Goal: Task Accomplishment & Management: Manage account settings

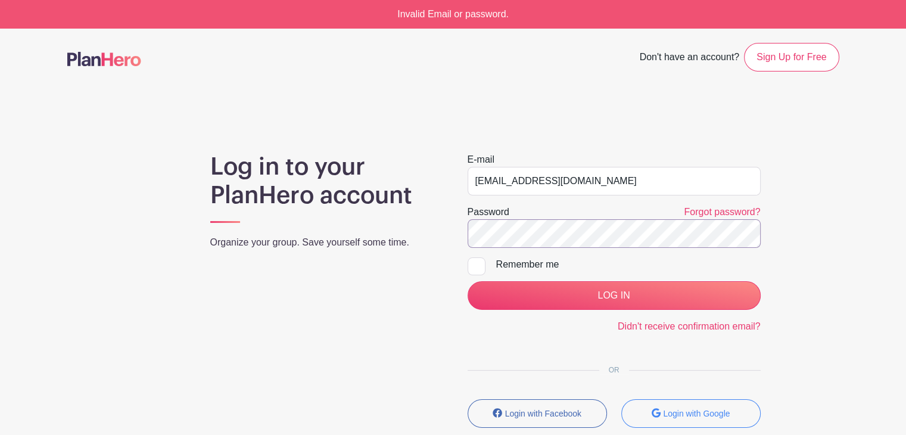
click at [468, 281] on input "LOG IN" at bounding box center [614, 295] width 293 height 29
click at [701, 209] on link "Forgot password?" at bounding box center [722, 212] width 76 height 10
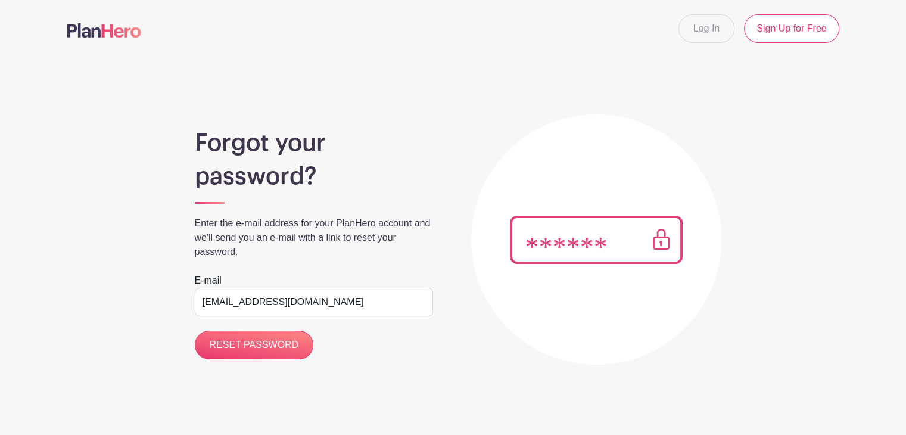
type input "[EMAIL_ADDRESS][DOMAIN_NAME]"
click at [195, 331] on input "RESET PASSWORD" at bounding box center [254, 345] width 119 height 29
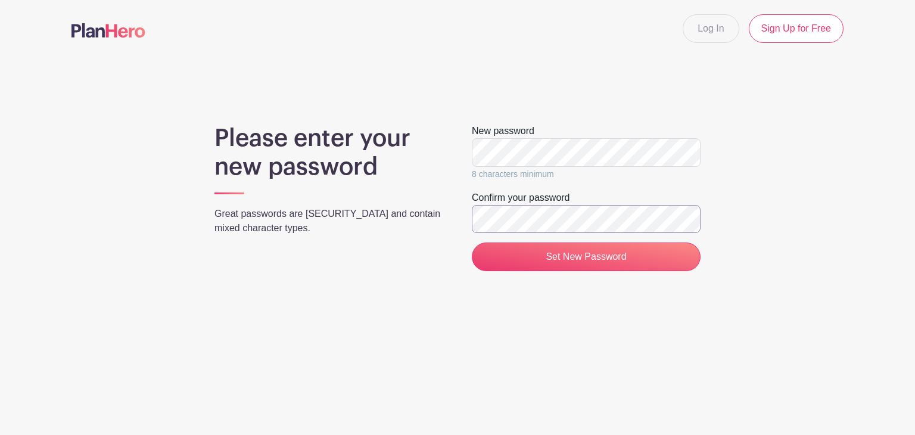
click at [472, 243] on input "Set New Password" at bounding box center [586, 257] width 229 height 29
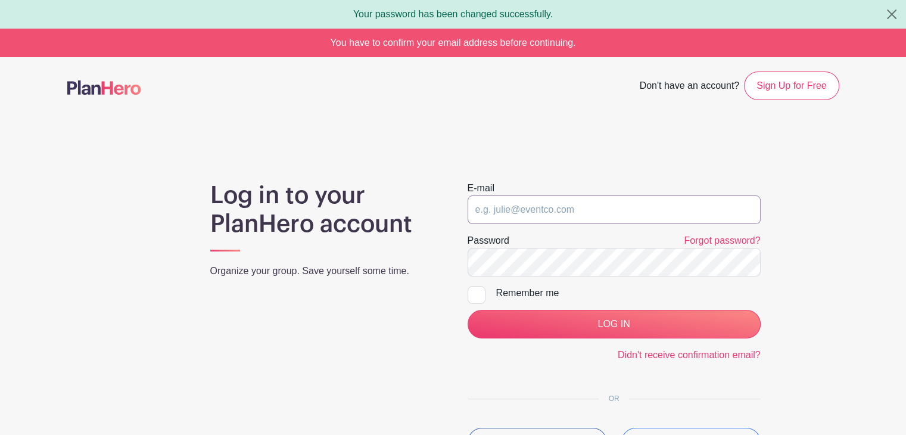
click at [524, 215] on input "email" at bounding box center [614, 209] width 293 height 29
type input "gatesaj1@midlandps.org"
click at [468, 310] on input "LOG IN" at bounding box center [614, 324] width 293 height 29
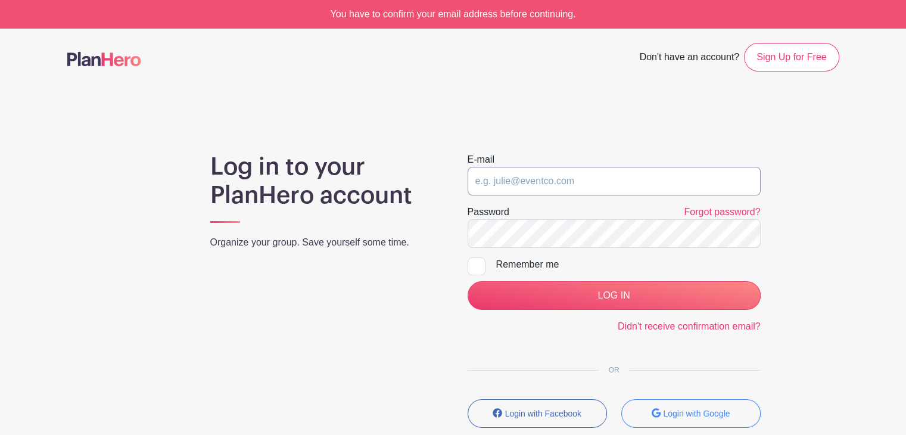
click at [557, 185] on input "email" at bounding box center [614, 181] width 293 height 29
type input "[EMAIL_ADDRESS][DOMAIN_NAME]"
click at [468, 281] on input "LOG IN" at bounding box center [614, 295] width 293 height 29
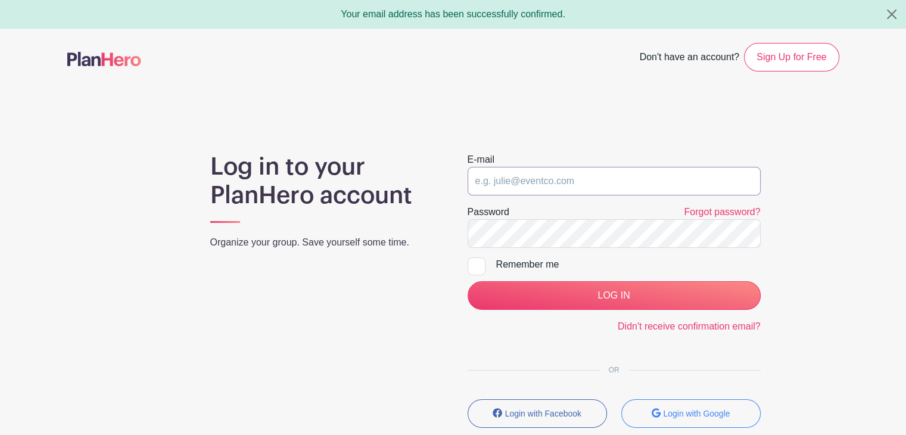
click at [525, 170] on input "email" at bounding box center [614, 181] width 293 height 29
type input "gatesaj1@midlandps.org"
click at [468, 281] on input "LOG IN" at bounding box center [614, 295] width 293 height 29
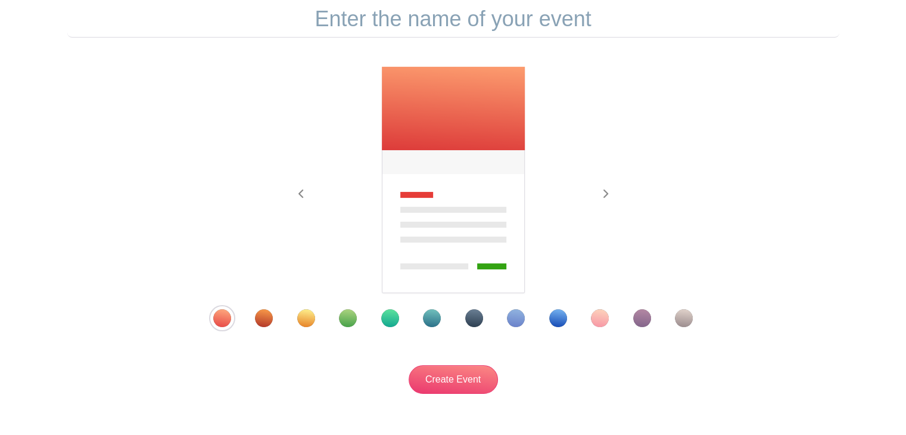
scroll to position [141, 0]
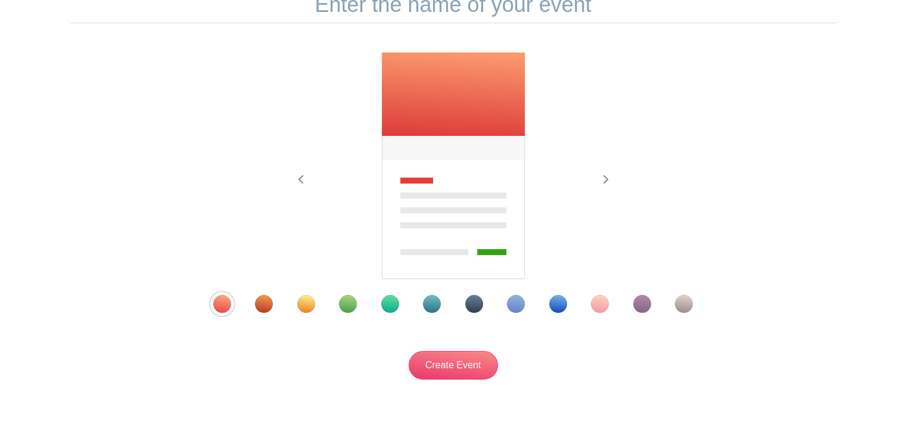
click at [555, 299] on div "Template 9" at bounding box center [558, 304] width 18 height 18
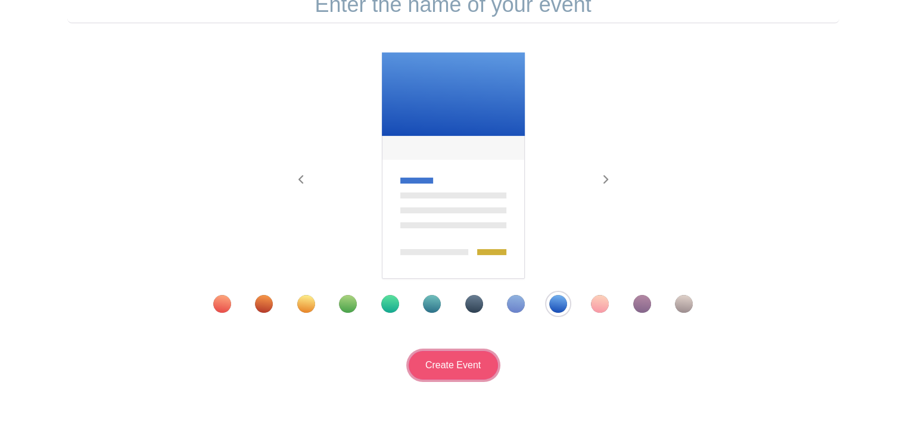
click at [483, 360] on input "Create Event" at bounding box center [453, 365] width 89 height 29
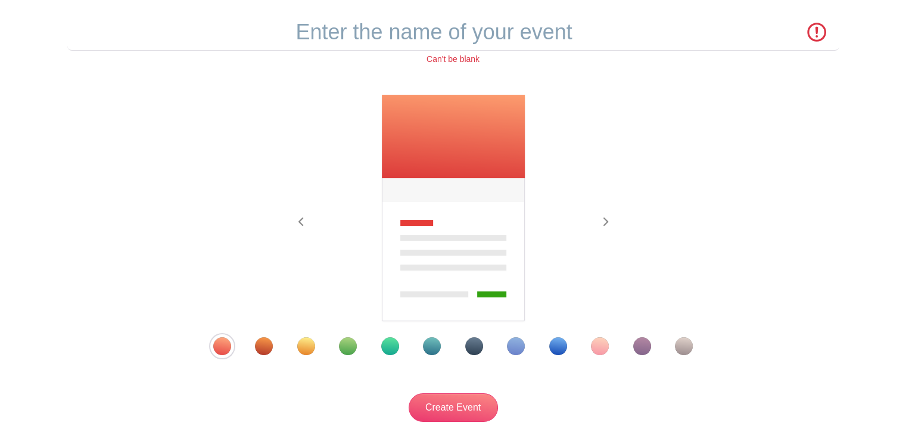
scroll to position [116, 0]
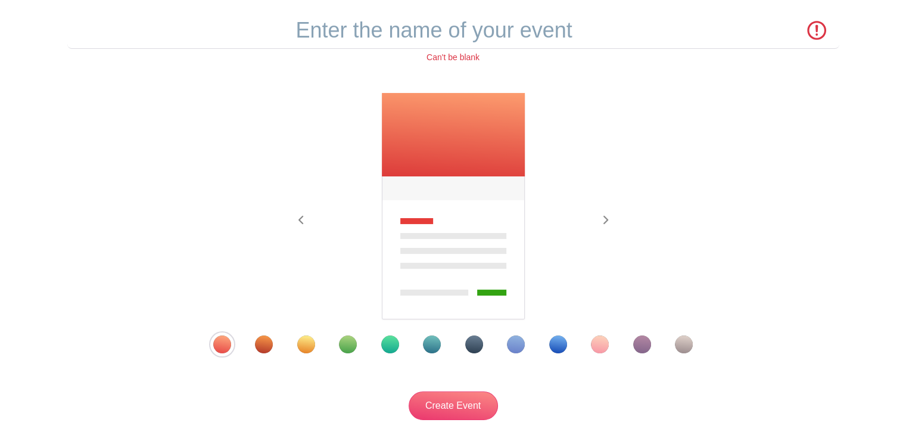
click at [434, 144] on img at bounding box center [453, 206] width 145 height 229
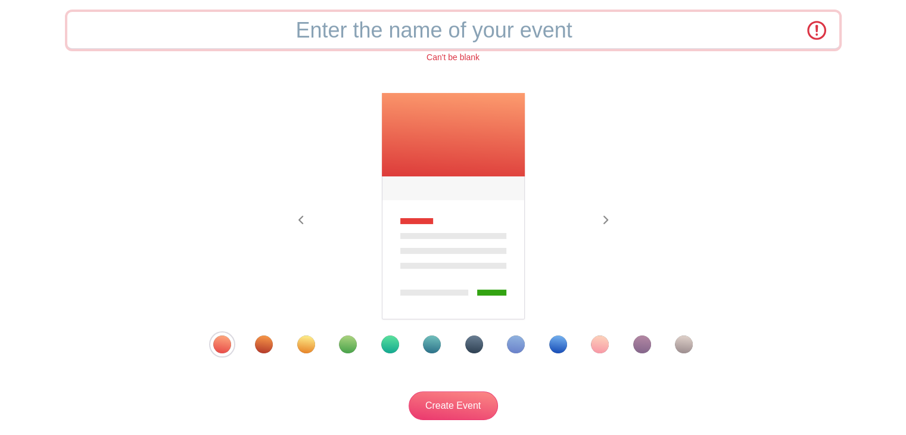
click at [446, 29] on input "text" at bounding box center [453, 30] width 772 height 37
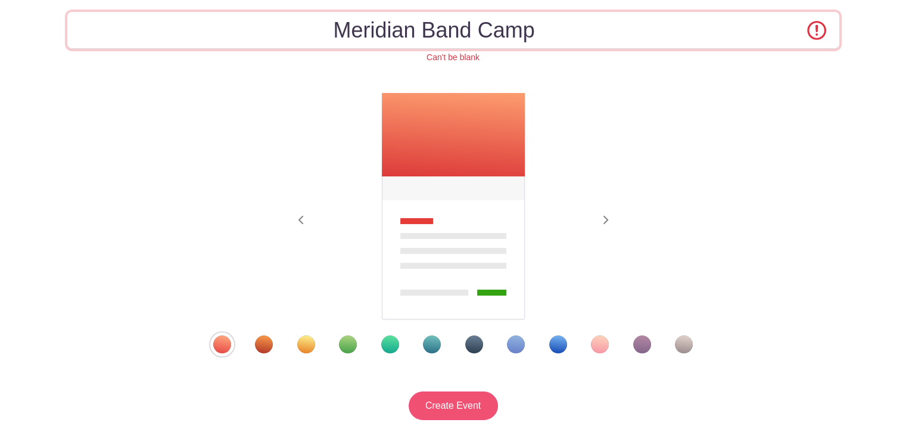
type input "Meridian Band Camp"
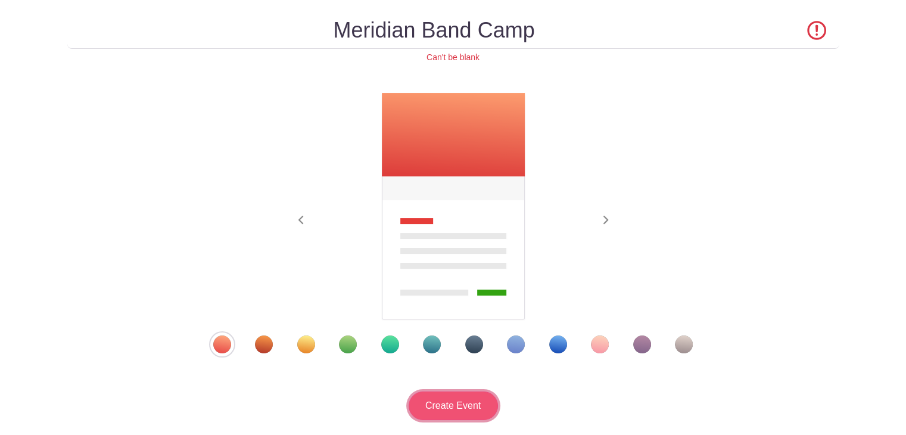
click at [451, 402] on input "Create Event" at bounding box center [453, 406] width 89 height 29
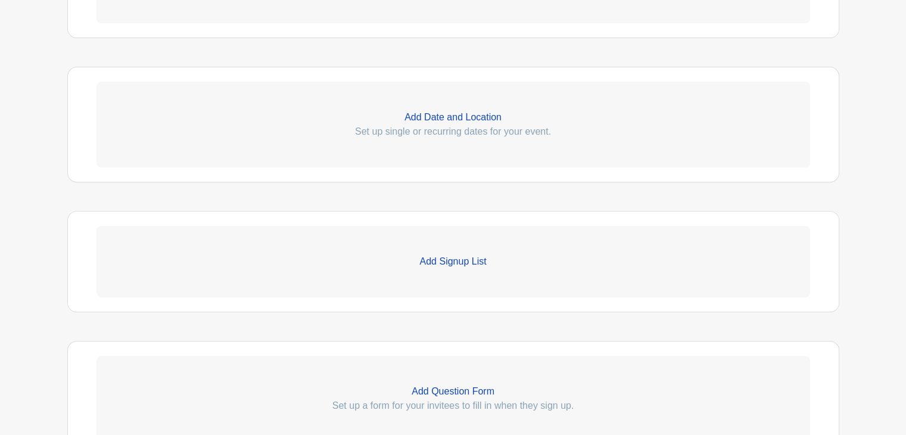
scroll to position [458, 0]
click at [522, 154] on link "Add Date and Location Set up single or recurring dates for your event." at bounding box center [454, 127] width 714 height 86
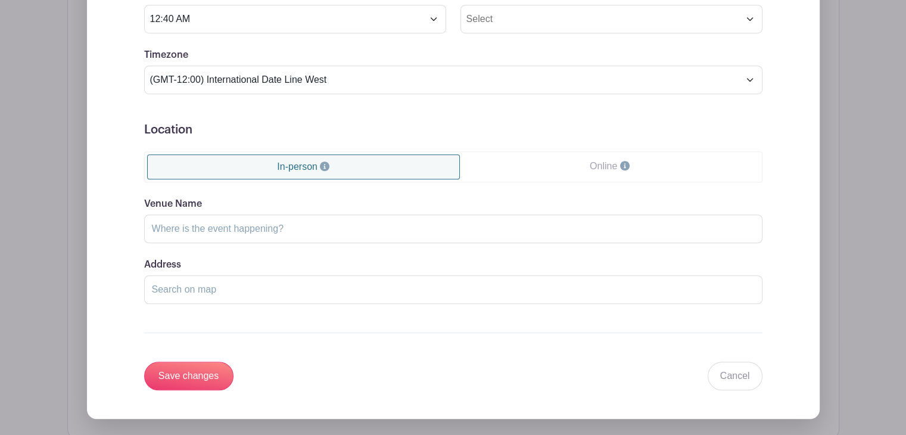
scroll to position [784, 0]
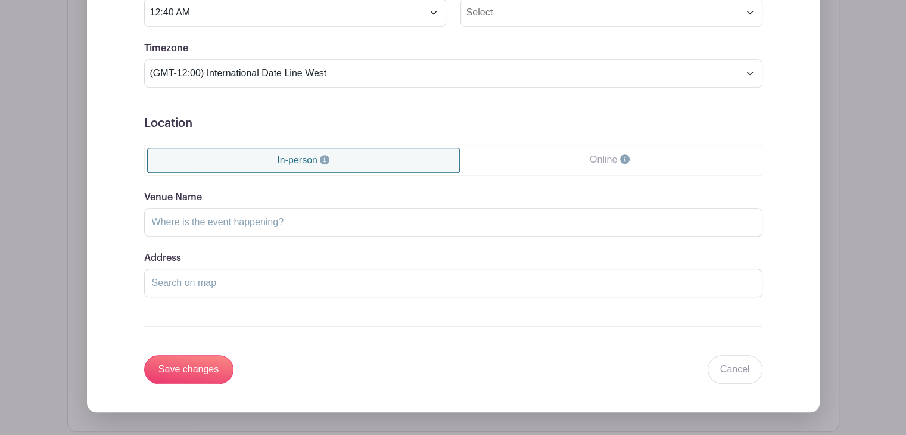
click at [840, 271] on div "Dates and Locations Event Date Start Date [DATE] Repeats Does not repeat Daily …" at bounding box center [453, 87] width 772 height 689
click at [732, 382] on link "Cancel" at bounding box center [735, 369] width 55 height 29
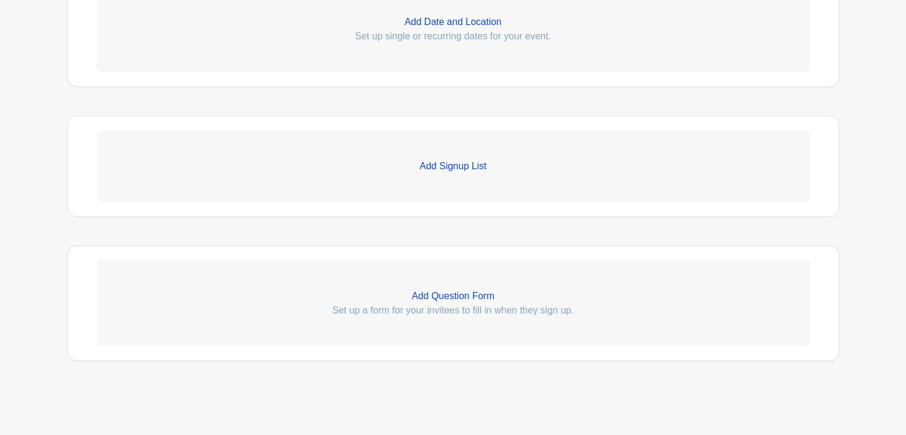
click at [471, 161] on p "Add Signup List" at bounding box center [454, 166] width 714 height 14
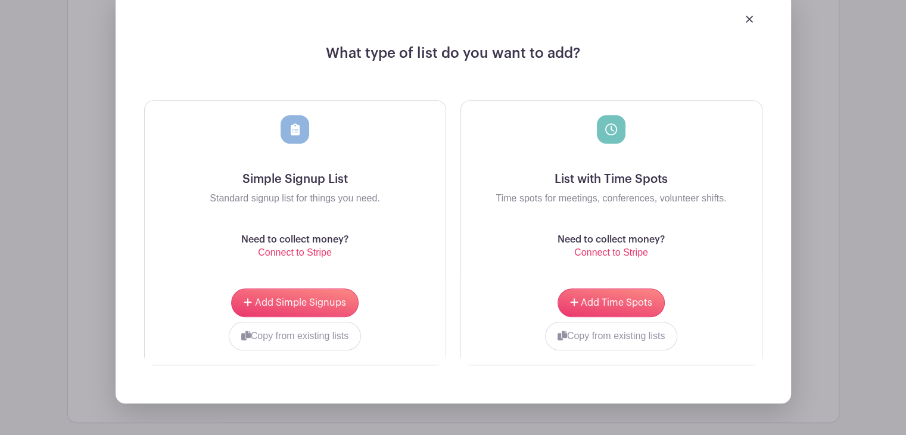
scroll to position [731, 0]
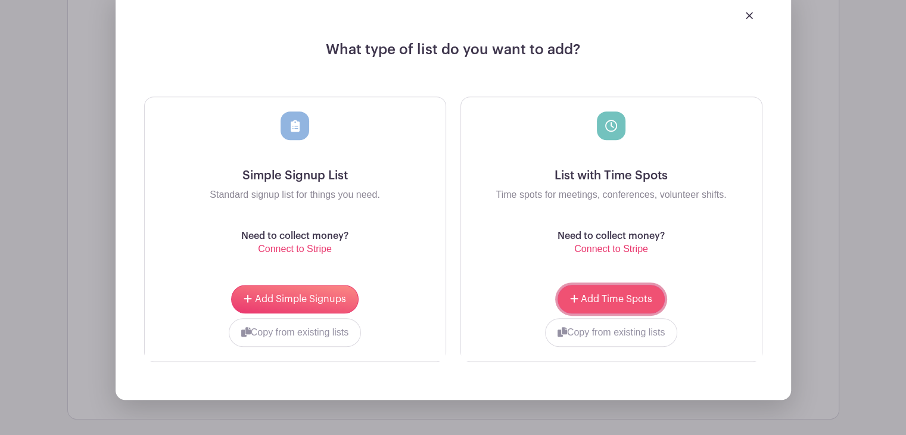
click at [626, 296] on span "Add Time Spots" at bounding box center [617, 299] width 72 height 10
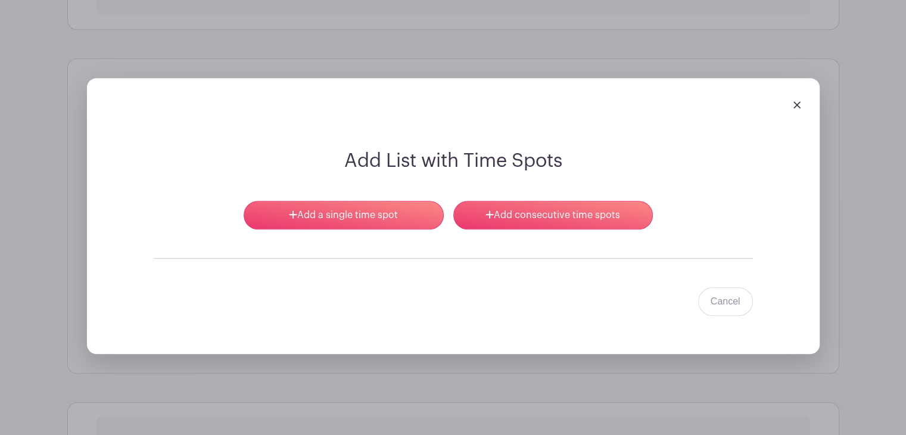
scroll to position [707, 0]
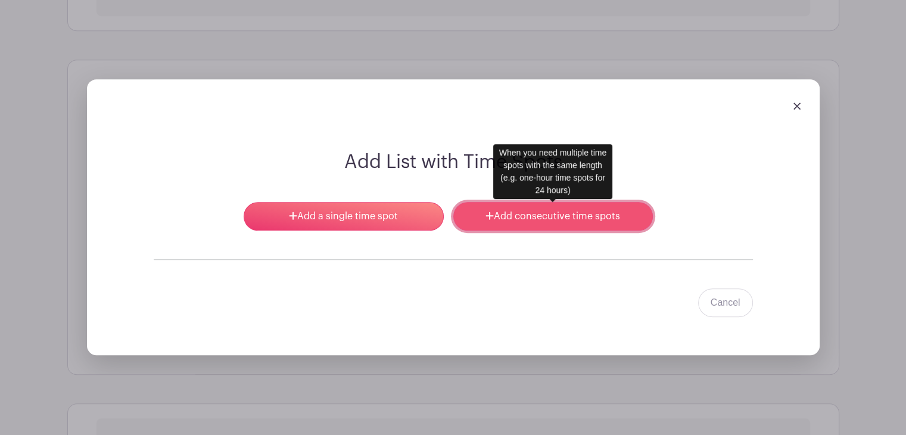
click at [548, 230] on link "Add consecutive time spots" at bounding box center [553, 216] width 200 height 29
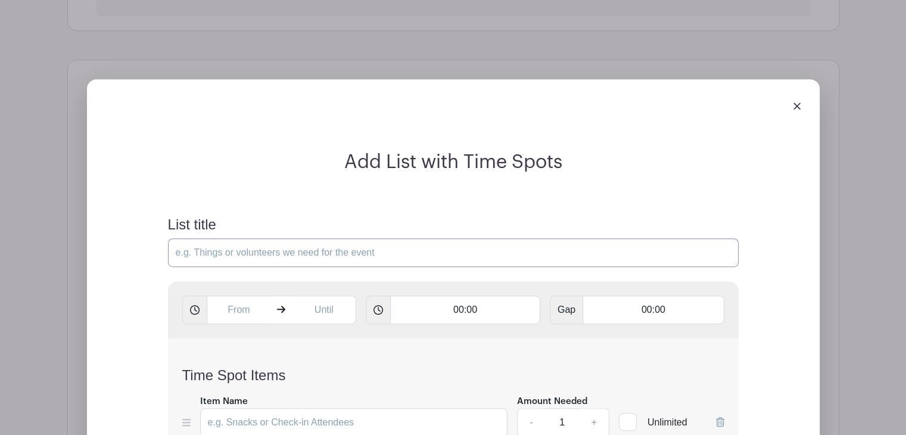
click at [638, 253] on input "List title" at bounding box center [453, 252] width 571 height 29
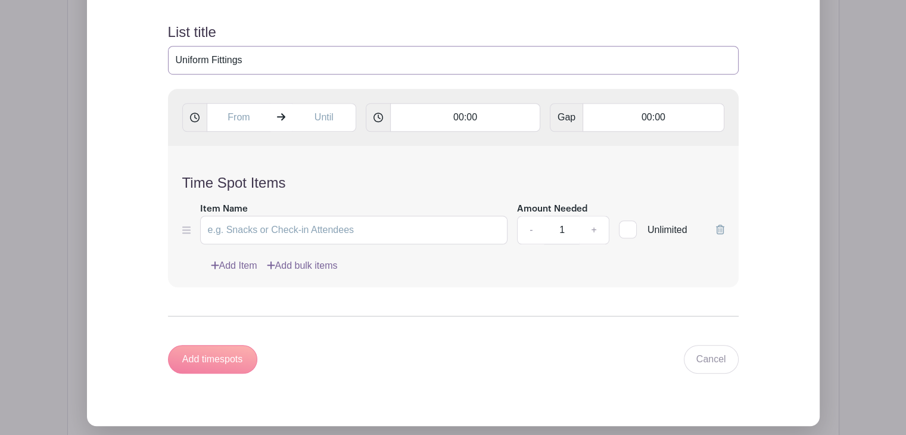
scroll to position [901, 0]
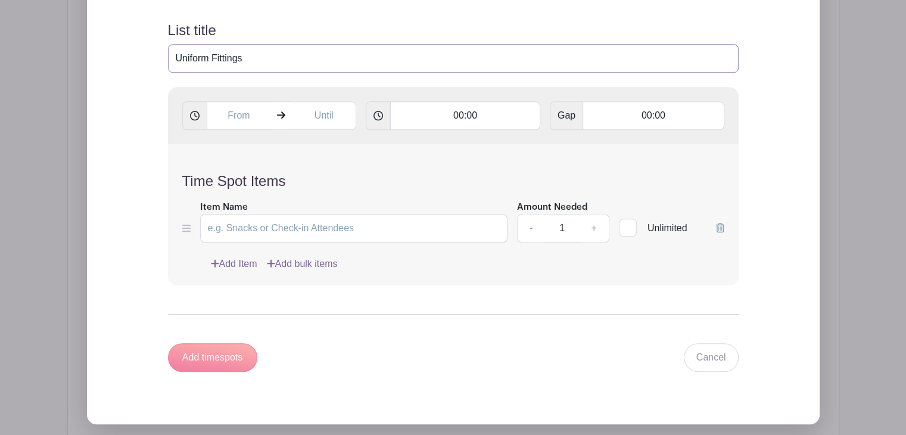
type input "Uniform Fittings"
click at [246, 116] on input "text" at bounding box center [239, 115] width 64 height 29
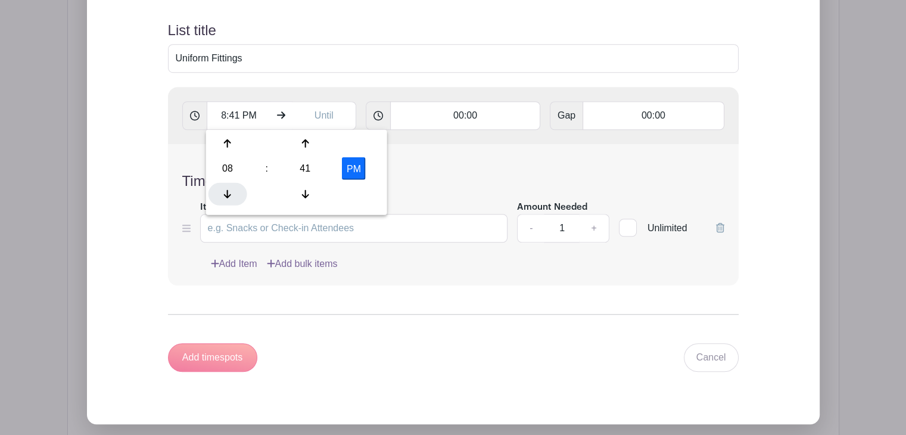
click at [237, 191] on div at bounding box center [228, 193] width 39 height 23
click at [305, 144] on icon at bounding box center [305, 144] width 7 height 10
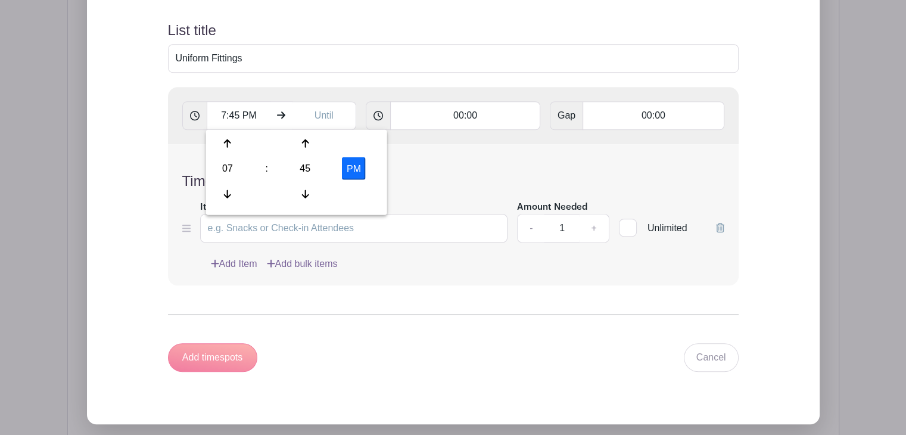
click at [349, 169] on button "PM" at bounding box center [354, 168] width 24 height 23
type input "7:45 AM"
click at [410, 147] on div "Time Spot Items Item Name Amount Needed - 1 + Unlimited Add Item Add bulk items" at bounding box center [453, 214] width 571 height 141
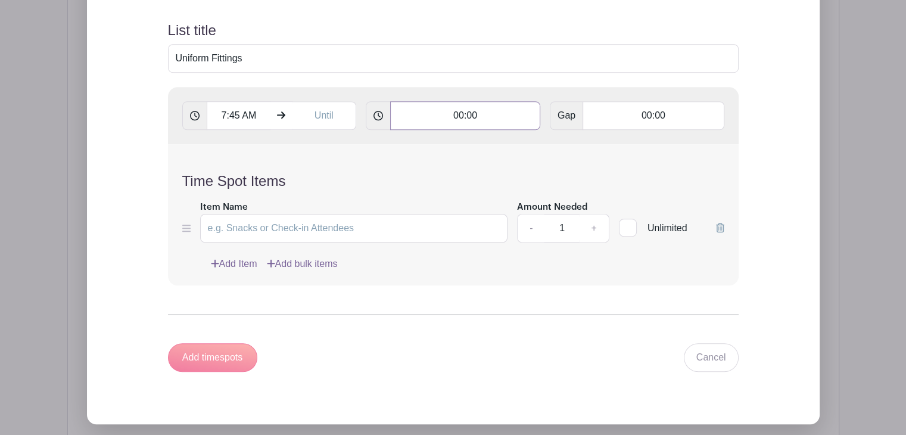
click at [457, 111] on input "00:00" at bounding box center [465, 115] width 150 height 29
click at [423, 146] on icon at bounding box center [420, 144] width 7 height 10
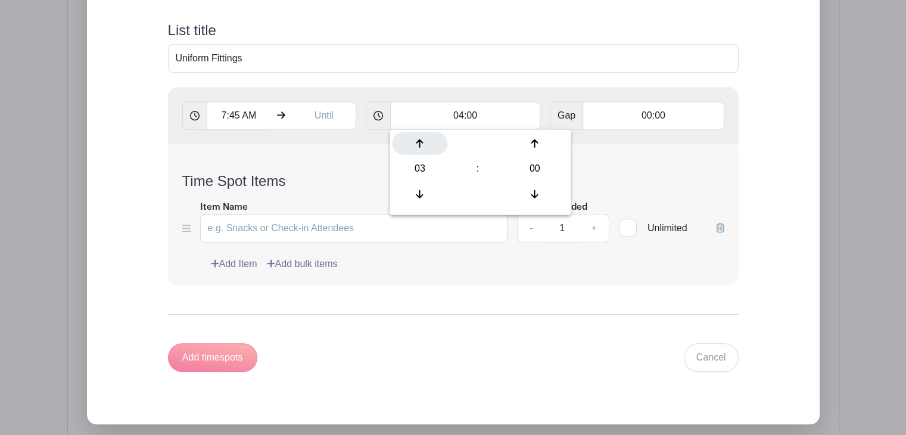
click at [423, 146] on icon at bounding box center [420, 144] width 7 height 10
click at [417, 153] on div at bounding box center [419, 143] width 55 height 23
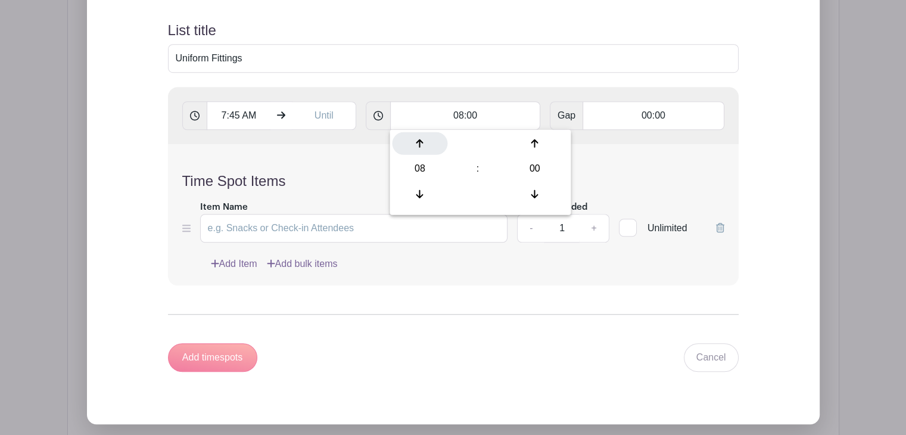
type input "09:00"
click at [597, 160] on div "Time Spot Items Item Name Amount Needed - 1 + Unlimited Add Item Add bulk items" at bounding box center [453, 214] width 571 height 141
click at [244, 264] on link "Add Item" at bounding box center [234, 264] width 46 height 14
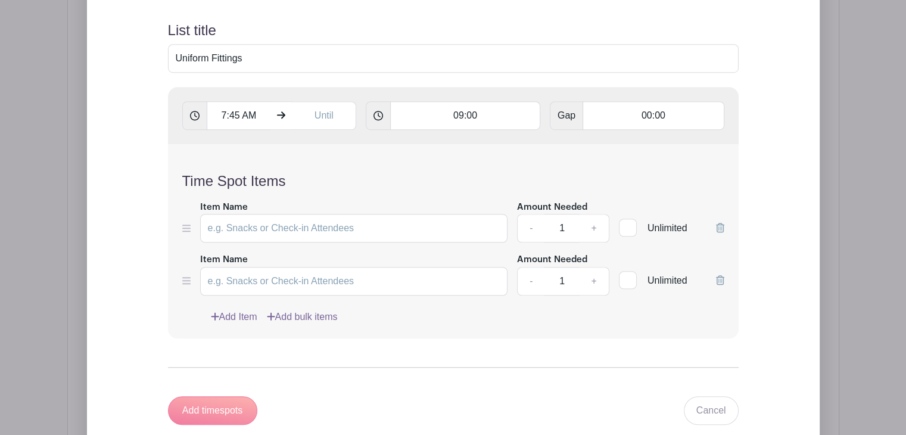
click at [723, 276] on icon at bounding box center [720, 280] width 8 height 10
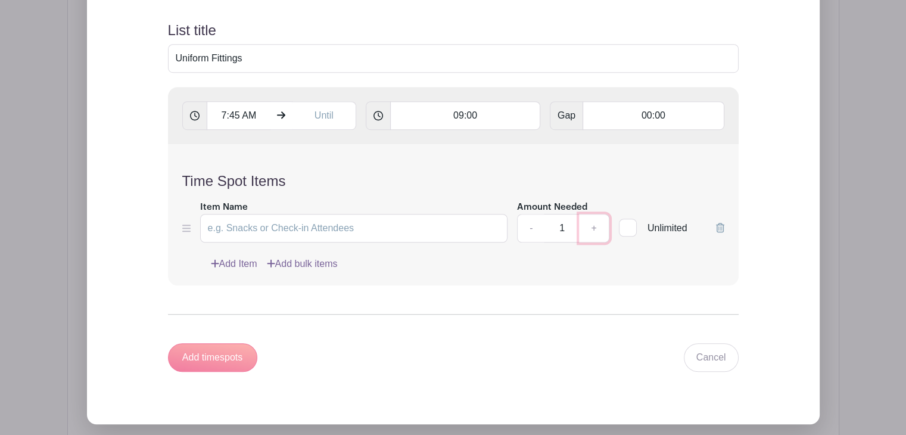
click at [597, 226] on link "+" at bounding box center [594, 228] width 30 height 29
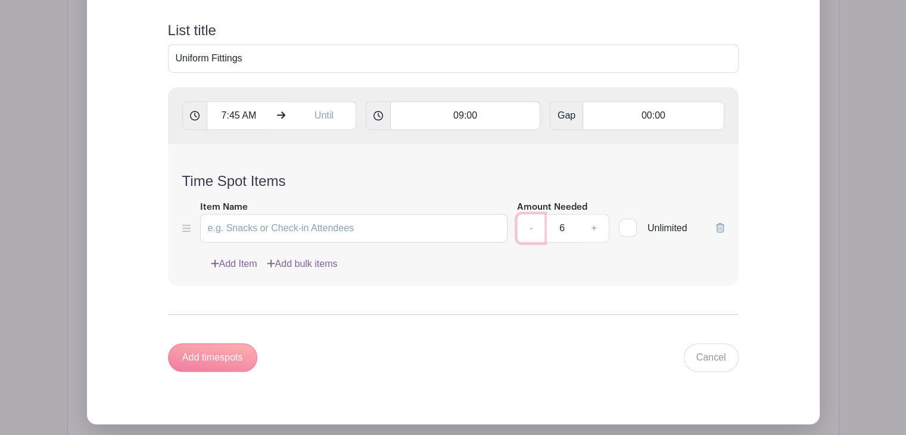
click at [531, 227] on link "-" at bounding box center [530, 228] width 27 height 29
type input "3"
click at [281, 236] on input "Item Name" at bounding box center [354, 228] width 308 height 29
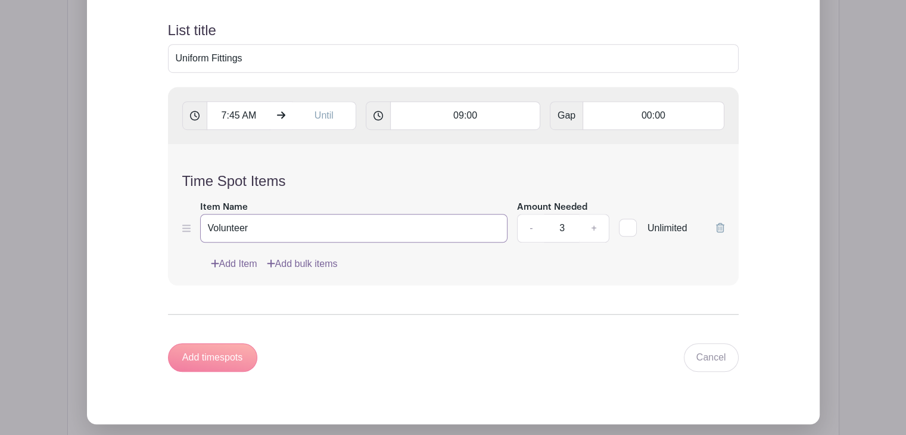
type input "Volunteer"
click at [213, 358] on div "Add timespots" at bounding box center [212, 357] width 89 height 29
click at [446, 287] on form "List title Uniform Fittings 7:45 AM 09:00 Gap 00:00 Time Spot Items Item Name V…" at bounding box center [453, 197] width 599 height 378
click at [602, 116] on input "00:00" at bounding box center [653, 115] width 141 height 29
click at [617, 153] on div at bounding box center [612, 143] width 55 height 23
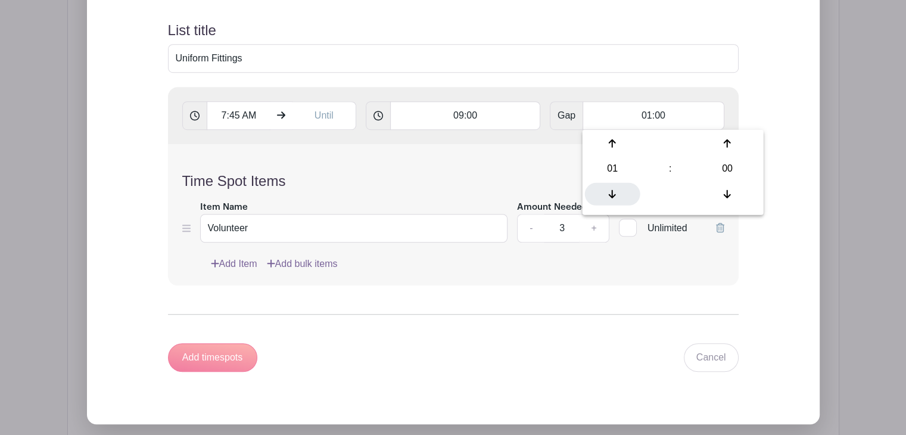
click at [616, 190] on icon at bounding box center [612, 194] width 7 height 10
click at [540, 167] on div "Time Spot Items Item Name Volunteer Amount Needed - 3 + Unlimited Add Item Add …" at bounding box center [453, 214] width 571 height 141
click at [229, 365] on div "Add timespots" at bounding box center [212, 357] width 89 height 29
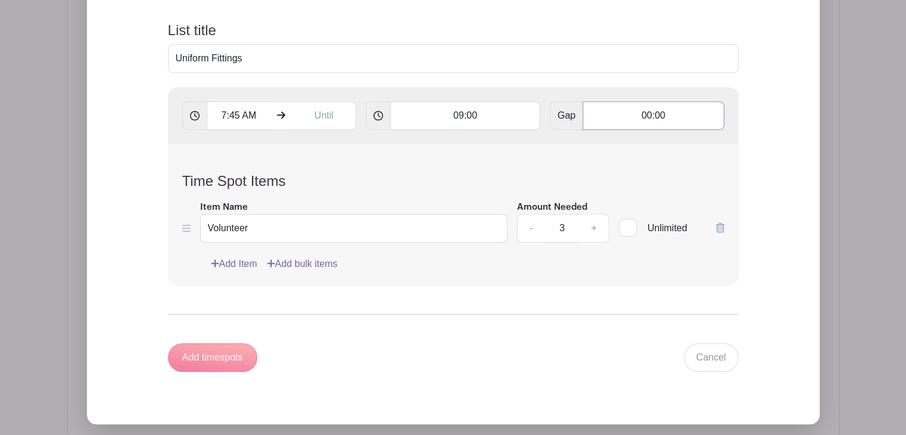
click at [636, 122] on input "00:00" at bounding box center [653, 115] width 141 height 29
click at [728, 189] on icon at bounding box center [727, 194] width 7 height 10
click at [725, 146] on icon at bounding box center [727, 144] width 7 height 10
click at [424, 366] on div "Add timespots Cancel" at bounding box center [453, 357] width 571 height 29
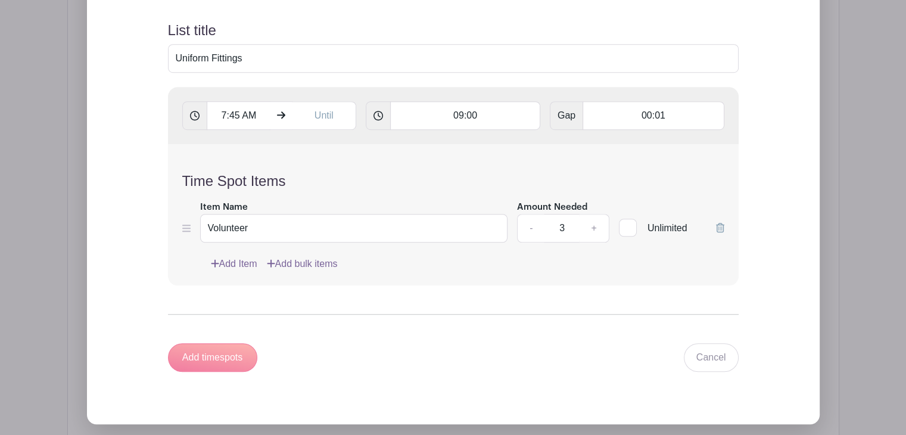
click at [210, 361] on div "Add timespots" at bounding box center [212, 357] width 89 height 29
click at [618, 109] on input "00:01" at bounding box center [653, 115] width 141 height 29
click at [731, 190] on icon at bounding box center [727, 194] width 7 height 10
type input "00:00"
click at [603, 299] on form "List title Uniform Fittings 7:45 AM 09:00 Gap 00:00 Time Spot Items Item Name V…" at bounding box center [453, 197] width 599 height 378
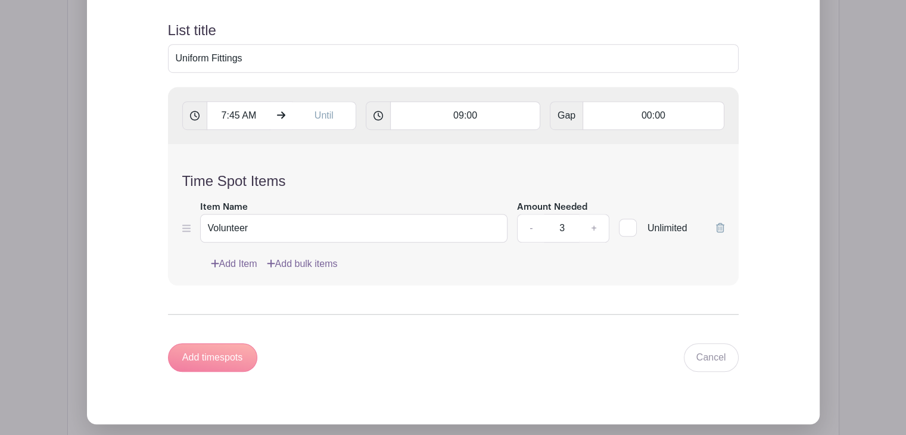
click at [238, 266] on link "Add Item" at bounding box center [234, 264] width 46 height 14
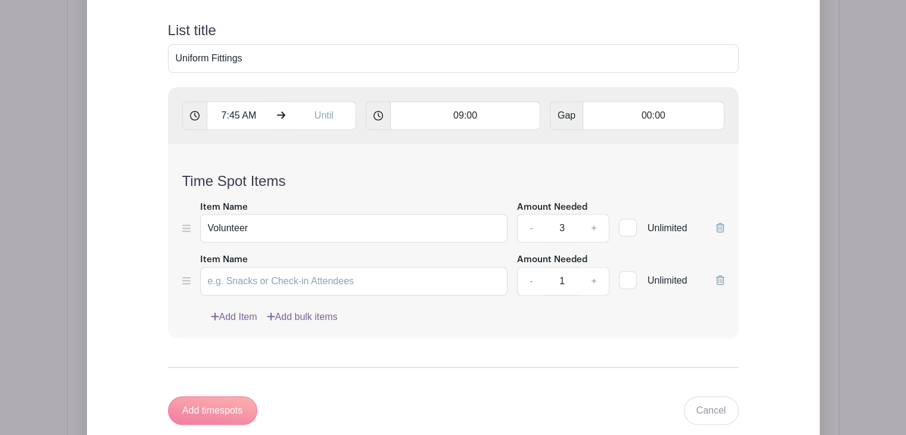
click at [193, 411] on div "Add timespots" at bounding box center [212, 410] width 89 height 29
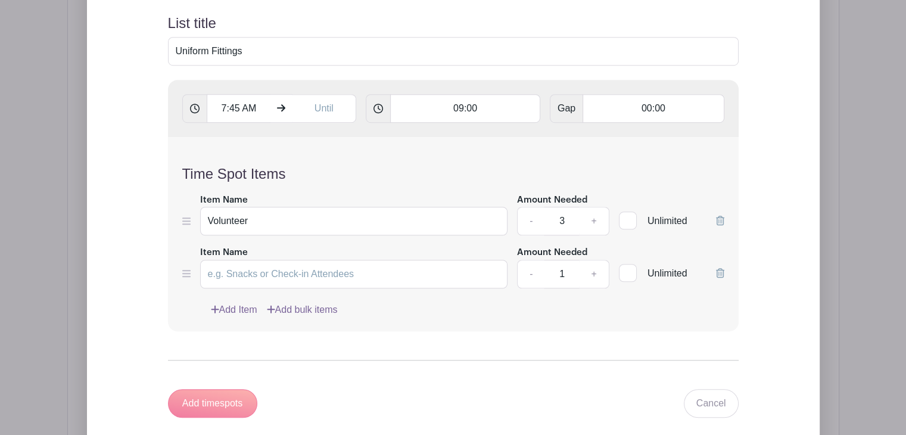
scroll to position [818, 0]
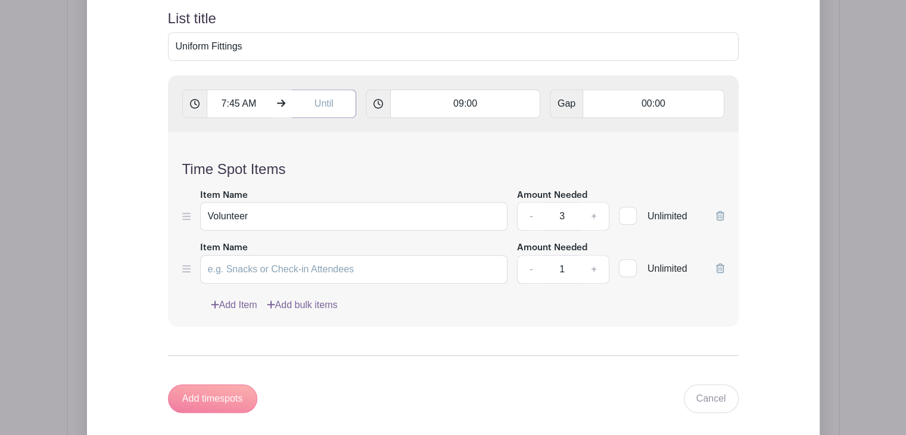
click at [327, 105] on input "text" at bounding box center [324, 103] width 64 height 29
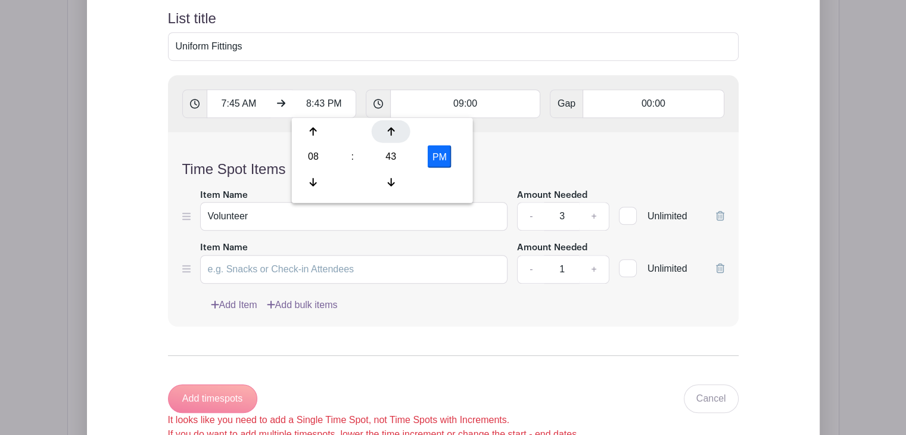
click at [393, 136] on div at bounding box center [391, 131] width 39 height 23
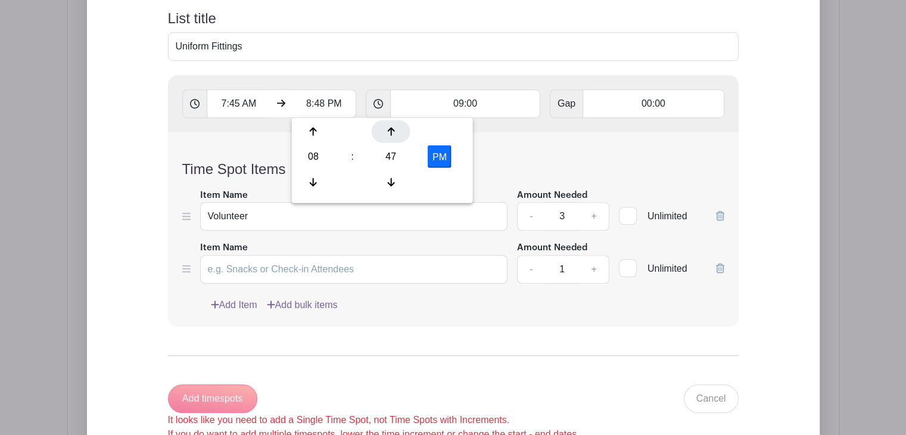
click at [393, 136] on div at bounding box center [391, 131] width 39 height 23
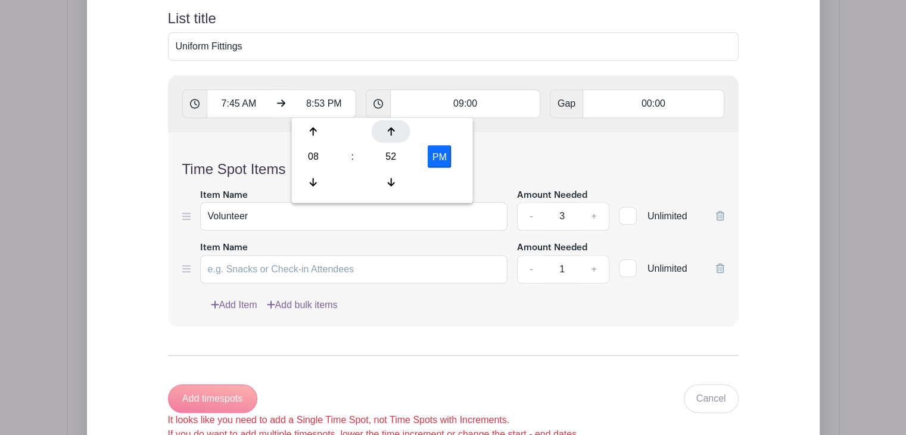
click at [393, 136] on div at bounding box center [391, 131] width 39 height 23
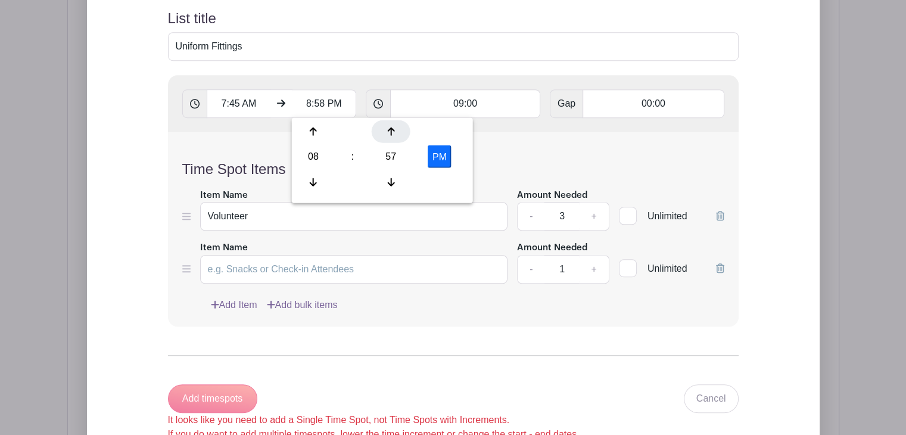
click at [393, 136] on div at bounding box center [391, 131] width 39 height 23
click at [387, 187] on div at bounding box center [391, 181] width 39 height 23
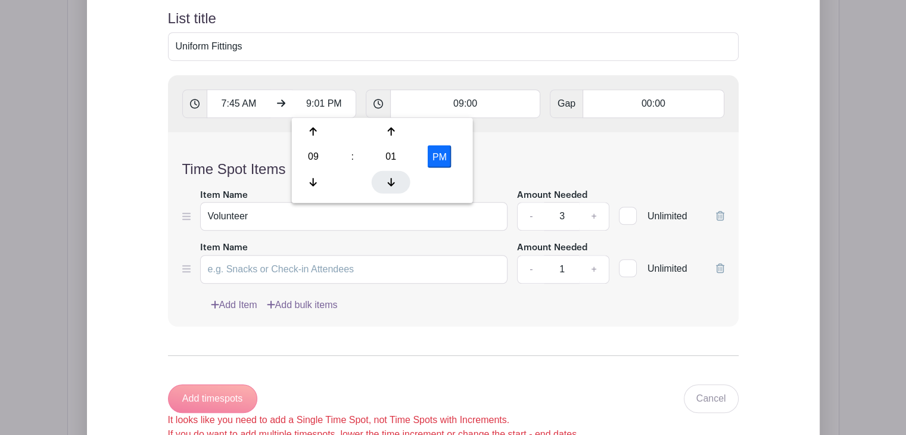
click at [387, 187] on div at bounding box center [391, 181] width 39 height 23
click at [436, 158] on button "PM" at bounding box center [440, 156] width 24 height 23
type input "9:00 AM"
click at [501, 154] on div "Time Spot Items Item Name Volunteer Amount Needed - 3 + Unlimited Item Name Amo…" at bounding box center [453, 229] width 571 height 194
click at [495, 105] on input "09:00" at bounding box center [465, 103] width 150 height 29
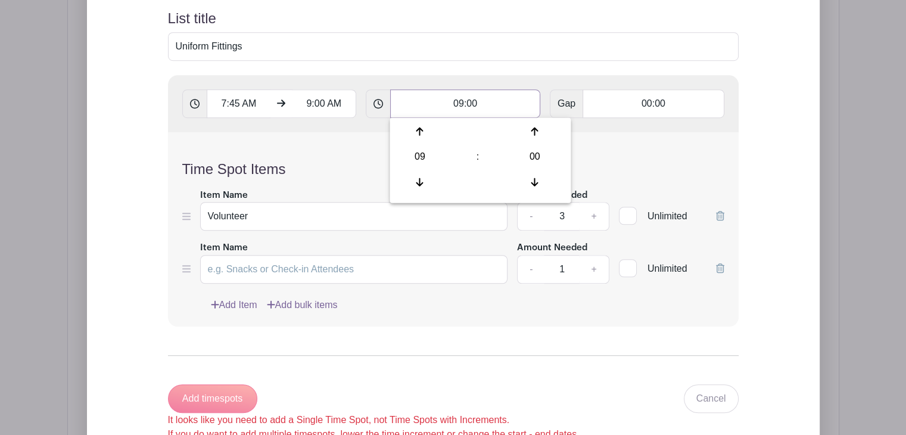
click at [495, 105] on input "09:00" at bounding box center [465, 103] width 150 height 29
type input "0"
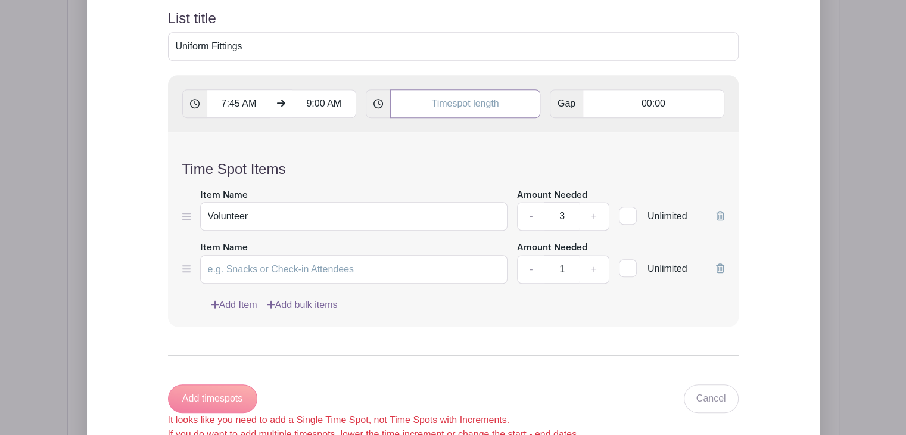
type input "20:43"
click at [467, 153] on div "Time Spot Items Item Name Volunteer Amount Needed - 3 + Unlimited Item Name Amo…" at bounding box center [453, 229] width 571 height 194
click at [467, 105] on input "20:43" at bounding box center [465, 103] width 150 height 29
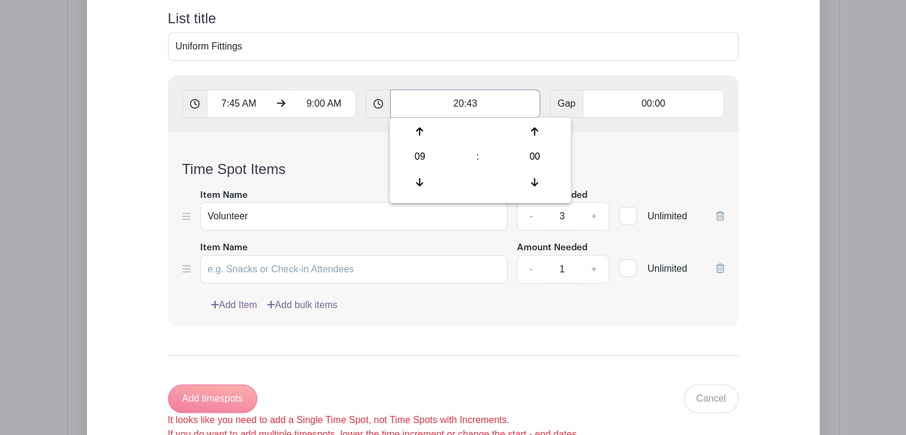
drag, startPoint x: 478, startPoint y: 105, endPoint x: 412, endPoint y: 97, distance: 66.2
click at [412, 97] on input "20:43" at bounding box center [465, 103] width 150 height 29
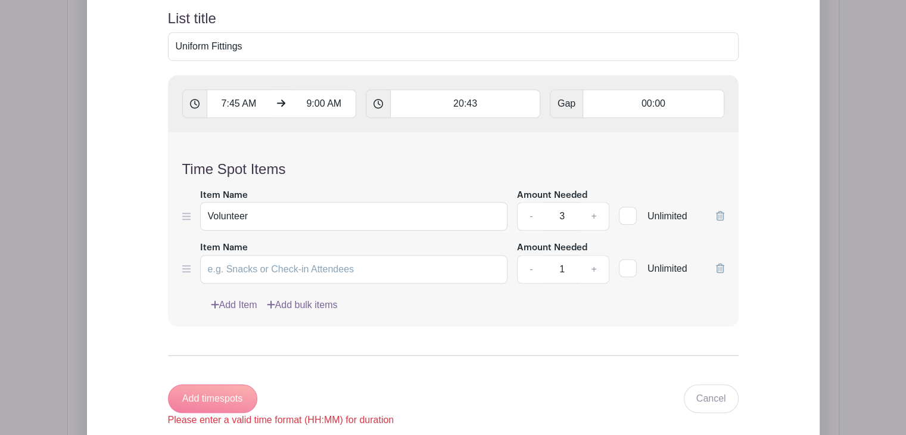
click at [411, 153] on div "Time Spot Items Item Name Volunteer Amount Needed - 3 + Unlimited Item Name Amo…" at bounding box center [453, 229] width 571 height 194
click at [717, 267] on icon at bounding box center [720, 268] width 8 height 10
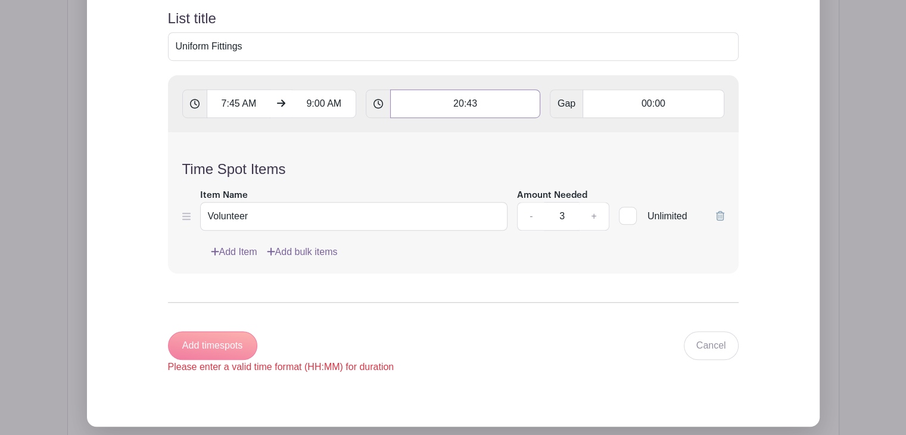
click at [484, 101] on input "20:43" at bounding box center [465, 103] width 150 height 29
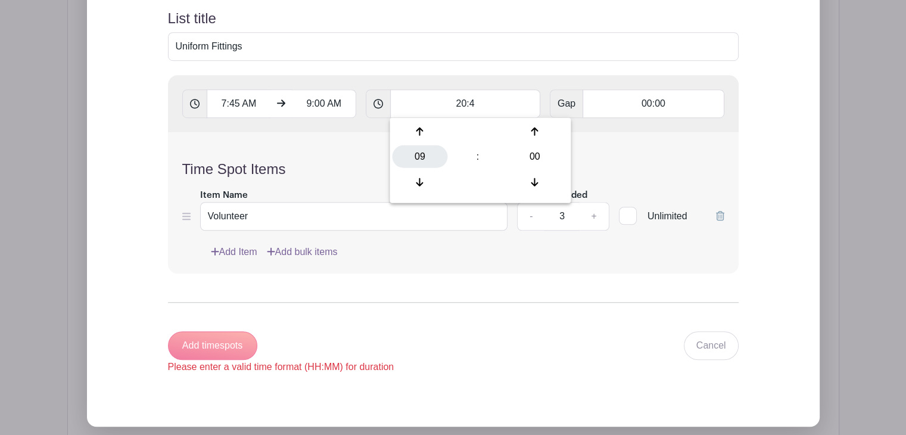
click at [421, 160] on div "09" at bounding box center [419, 156] width 55 height 23
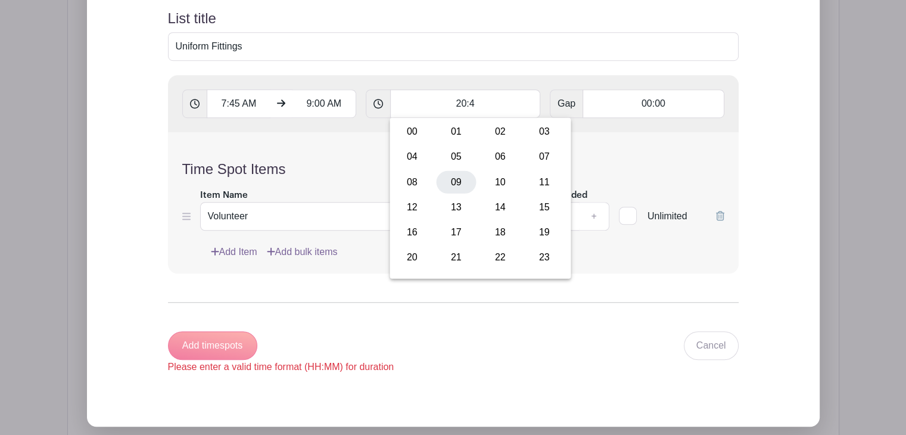
click at [449, 179] on div "09" at bounding box center [456, 181] width 40 height 23
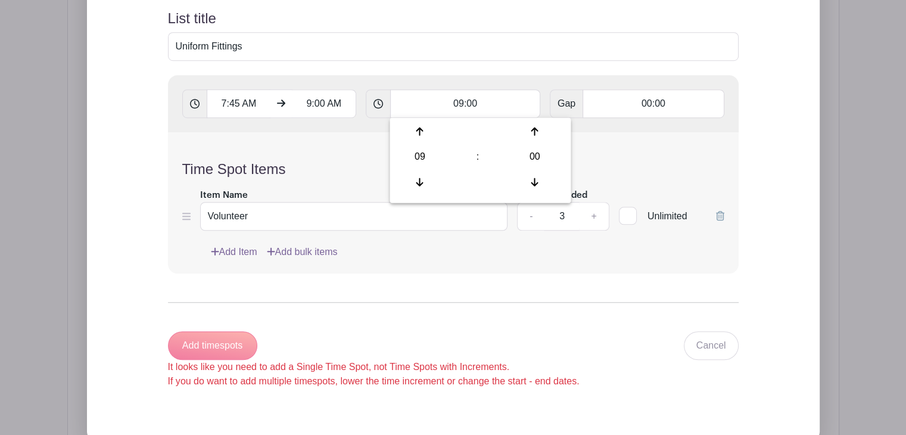
click at [470, 263] on div "Time Spot Items Item Name Volunteer Amount Needed - 3 + Unlimited Add Item Add …" at bounding box center [453, 202] width 571 height 141
click at [223, 346] on div "Add timespots It looks like you need to add a Single Time Spot, not Time Spots …" at bounding box center [374, 359] width 412 height 57
click at [496, 110] on input "09:00" at bounding box center [465, 103] width 150 height 29
click at [427, 183] on div at bounding box center [419, 181] width 55 height 23
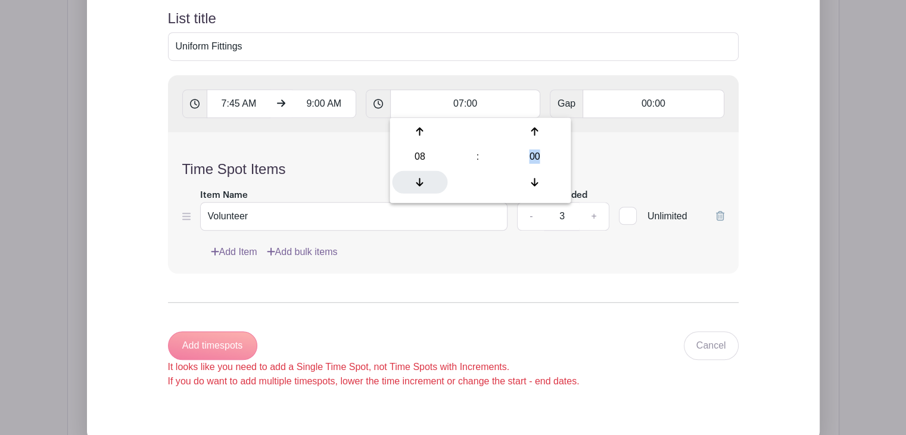
click at [427, 183] on div at bounding box center [419, 181] width 55 height 23
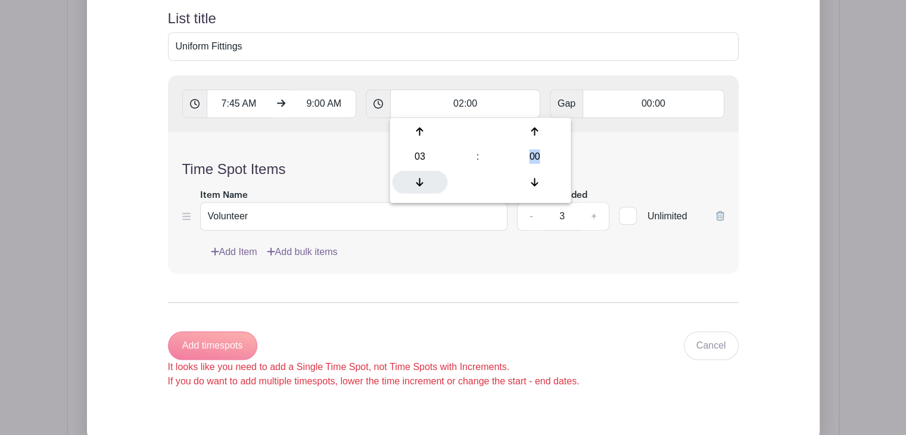
click at [427, 183] on div at bounding box center [419, 181] width 55 height 23
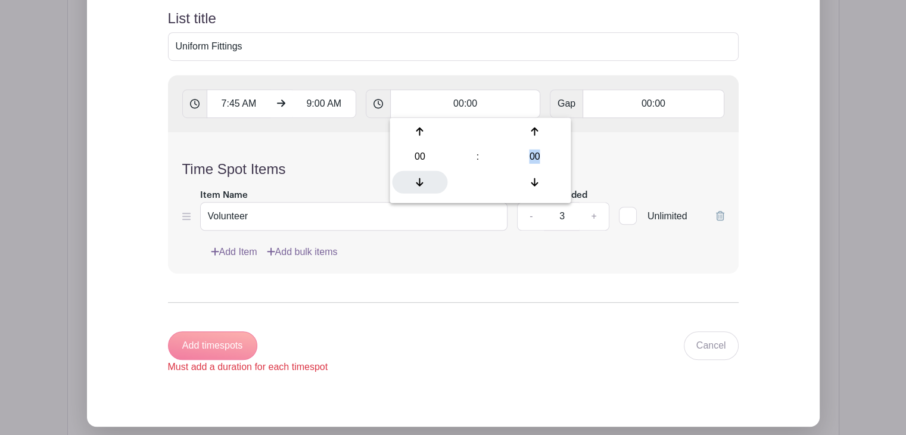
click at [427, 183] on div at bounding box center [419, 181] width 55 height 23
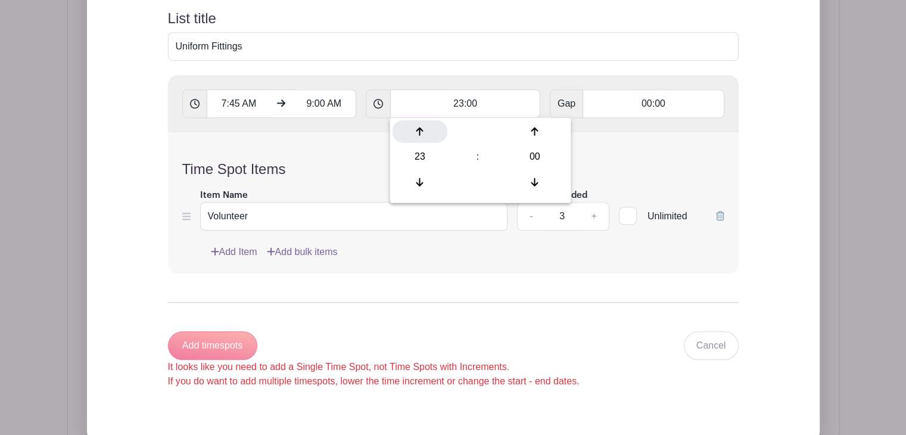
click at [421, 135] on icon at bounding box center [420, 132] width 7 height 10
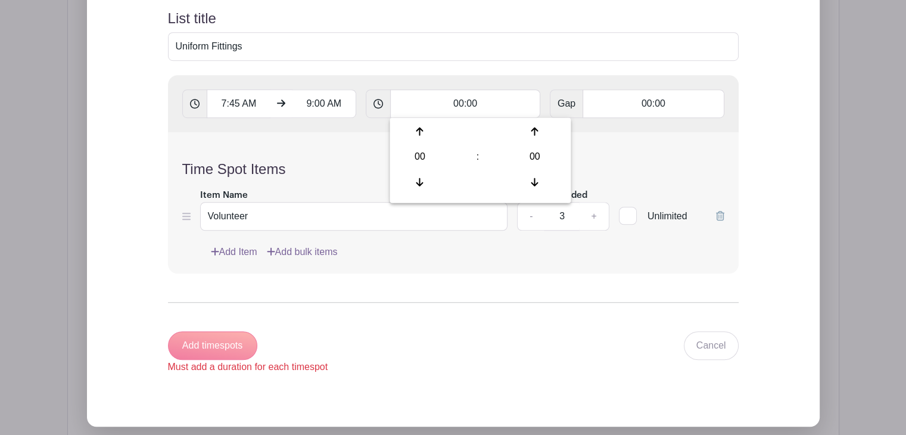
click at [371, 156] on div "Time Spot Items Item Name Volunteer Amount Needed - 3 + Unlimited Add Item Add …" at bounding box center [453, 202] width 571 height 141
click at [424, 101] on input "00:00" at bounding box center [465, 103] width 150 height 29
click at [424, 132] on div at bounding box center [419, 131] width 55 height 23
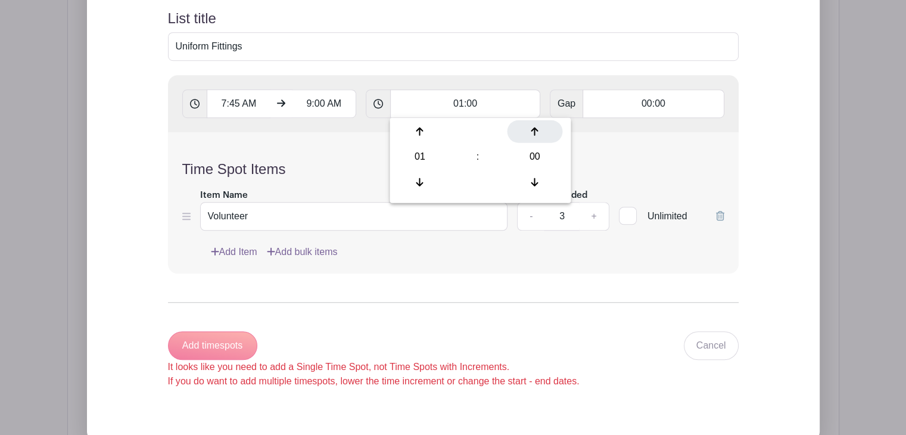
click at [541, 132] on div at bounding box center [534, 131] width 55 height 23
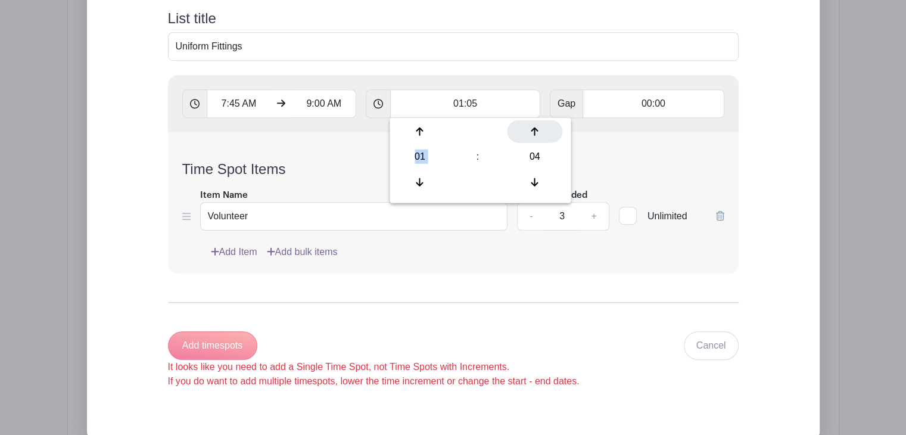
click at [541, 132] on div at bounding box center [534, 131] width 55 height 23
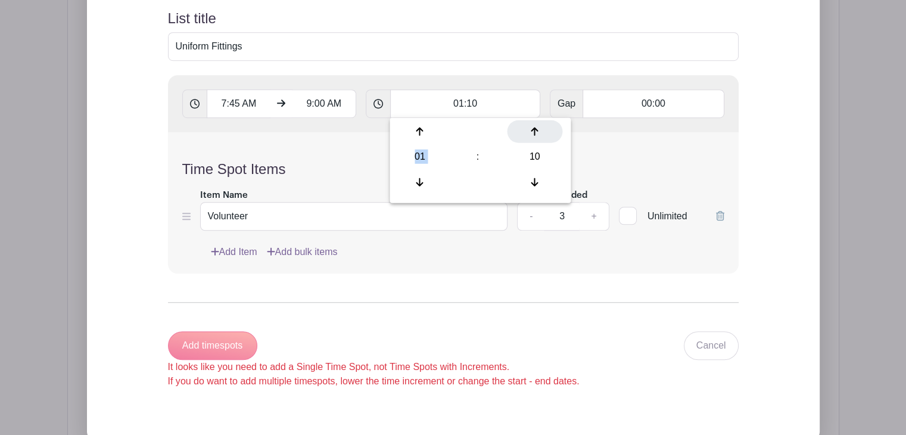
click at [541, 132] on div at bounding box center [534, 131] width 55 height 23
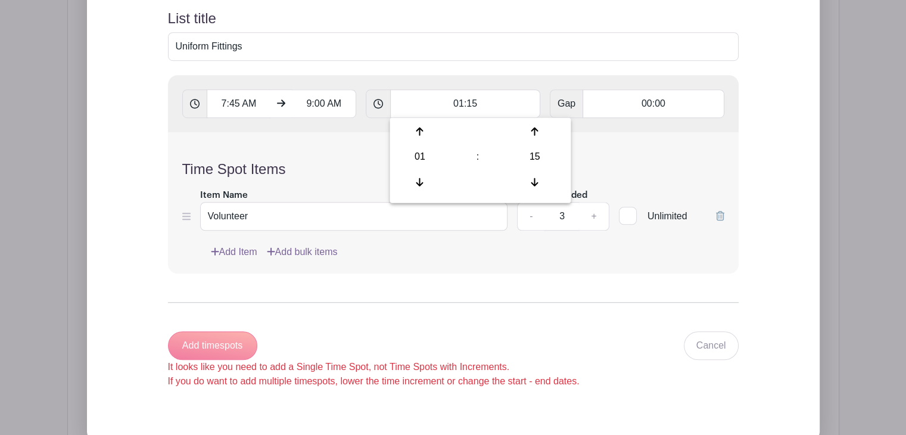
click at [356, 137] on div "Time Spot Items Item Name Volunteer Amount Needed - 3 + Unlimited Add Item Add …" at bounding box center [453, 202] width 571 height 141
click at [446, 105] on input "01:15" at bounding box center [465, 103] width 150 height 29
click at [526, 175] on div at bounding box center [534, 181] width 55 height 23
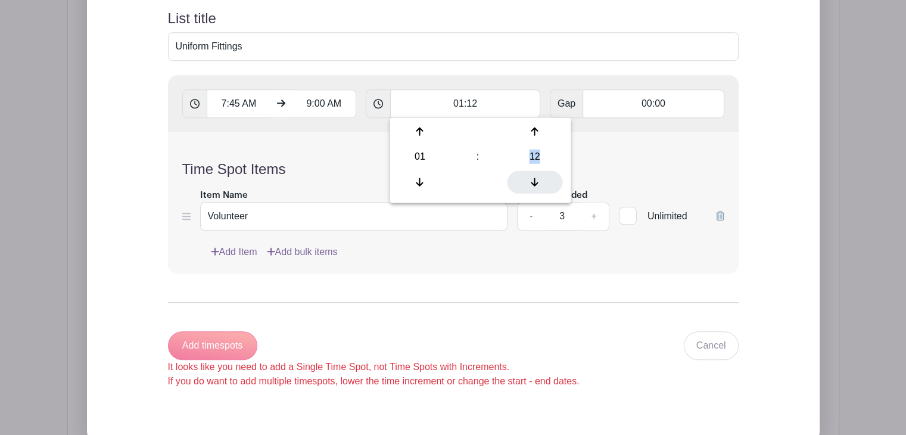
click at [526, 175] on div at bounding box center [534, 181] width 55 height 23
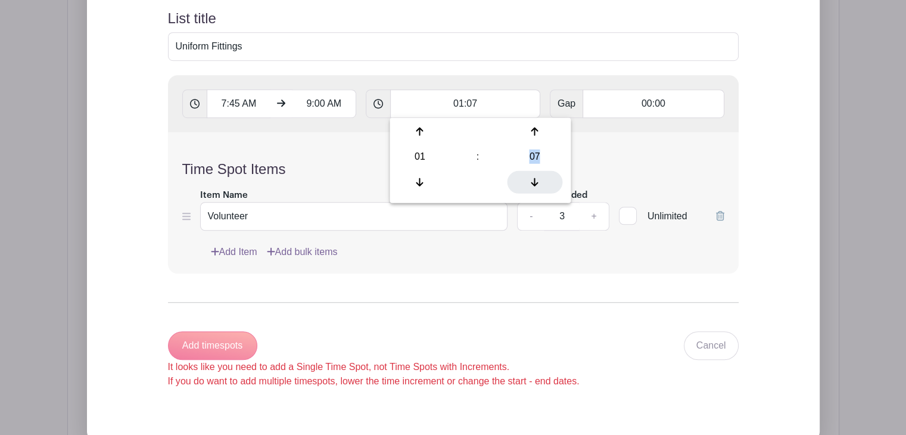
click at [526, 175] on div at bounding box center [534, 181] width 55 height 23
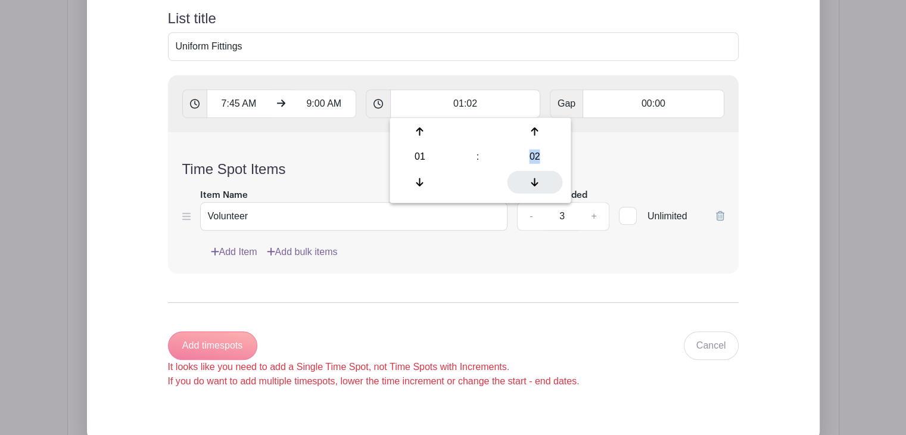
click at [526, 175] on div at bounding box center [534, 181] width 55 height 23
click at [530, 175] on div at bounding box center [534, 181] width 55 height 23
click at [574, 161] on h4 "Time Spot Items" at bounding box center [453, 169] width 542 height 17
click at [464, 370] on div "It looks like you need to add a Single Time Spot, not Time Spots with Increment…" at bounding box center [374, 374] width 412 height 29
click at [484, 101] on input "01:00" at bounding box center [465, 103] width 150 height 29
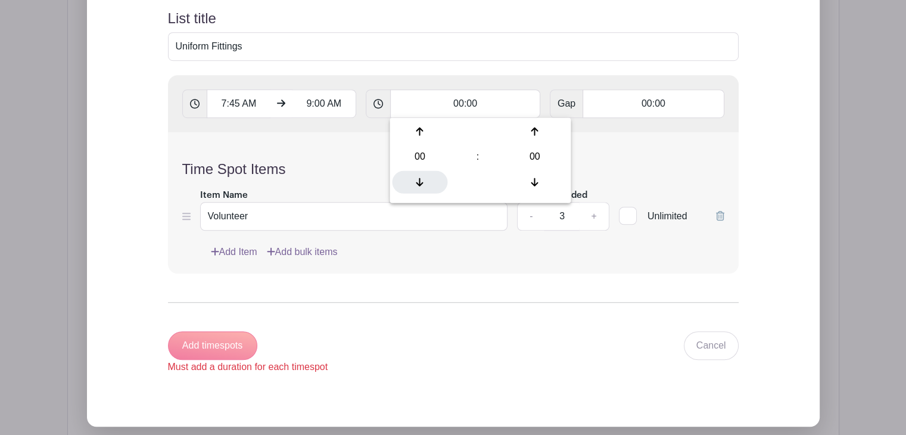
click at [419, 181] on icon at bounding box center [420, 182] width 7 height 10
type input "23:00"
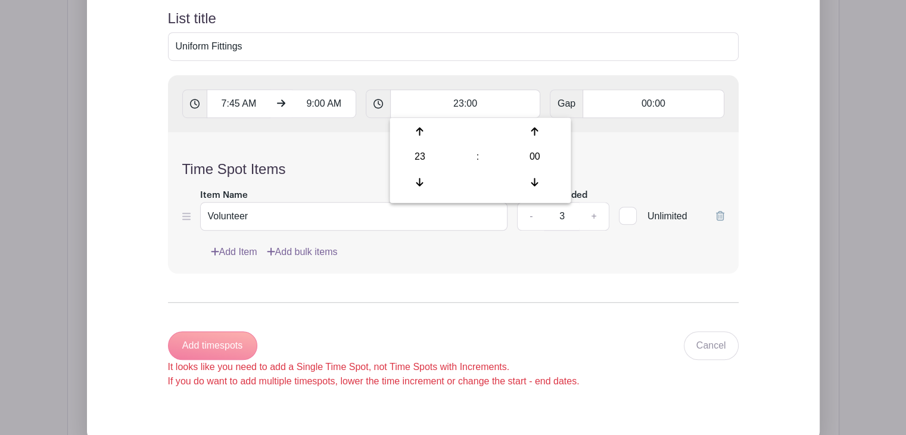
click at [369, 173] on h4 "Time Spot Items" at bounding box center [453, 169] width 542 height 17
click at [334, 104] on input "9:00 AM" at bounding box center [324, 103] width 64 height 29
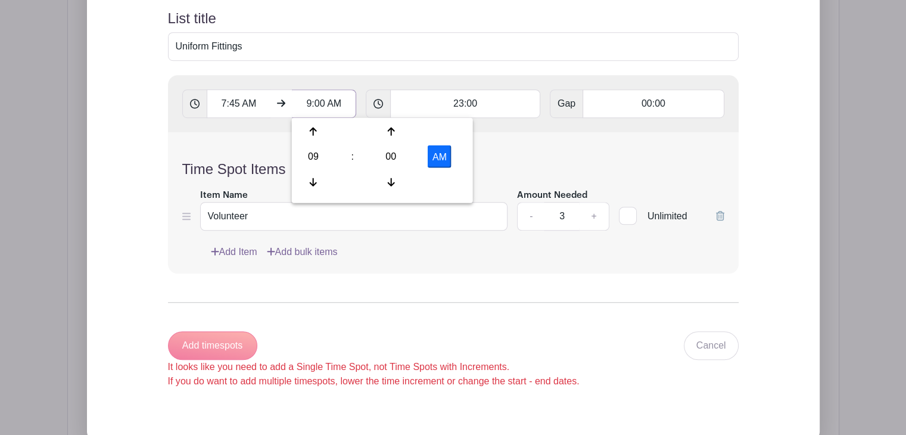
click at [334, 104] on input "9:00 AM" at bounding box center [324, 103] width 64 height 29
click at [698, 346] on link "Cancel" at bounding box center [711, 345] width 55 height 29
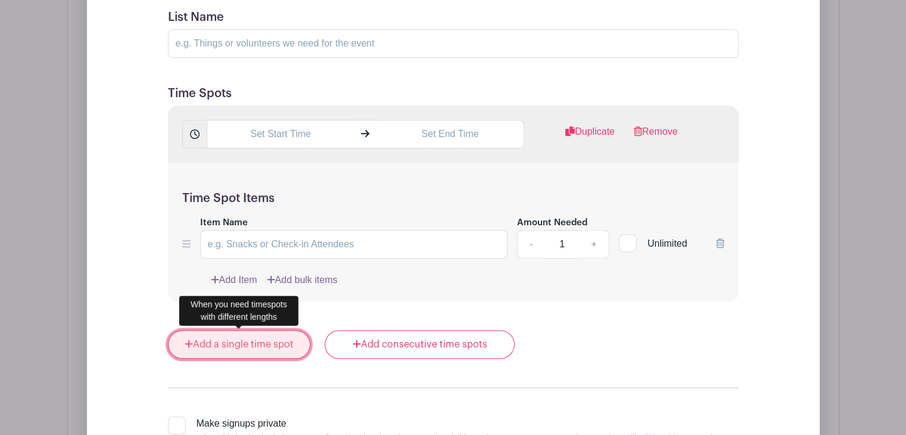
click at [279, 341] on link "Add a single time spot" at bounding box center [239, 344] width 143 height 29
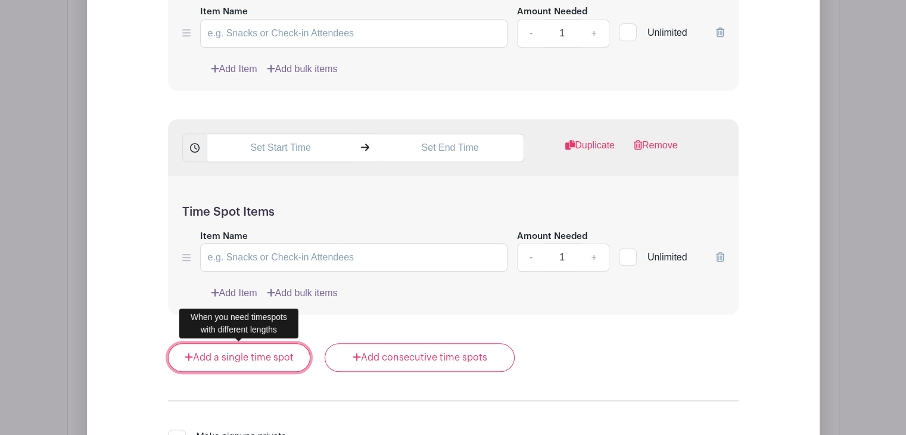
scroll to position [1035, 0]
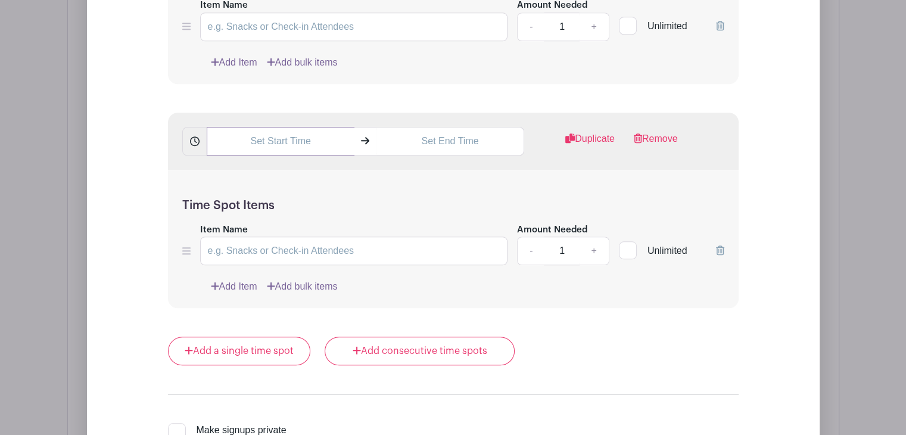
click at [298, 138] on input "text" at bounding box center [281, 141] width 148 height 29
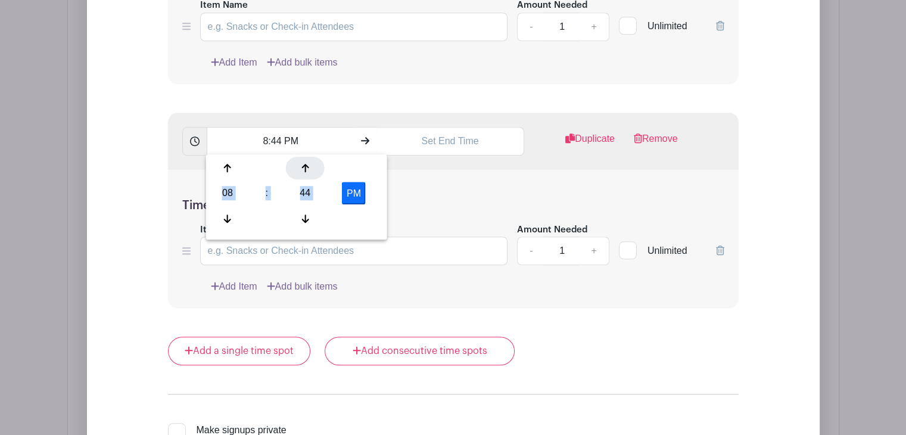
drag, startPoint x: 229, startPoint y: 210, endPoint x: 310, endPoint y: 170, distance: 90.1
click at [310, 170] on div "08 : 44 PM" at bounding box center [297, 195] width 176 height 76
click at [310, 170] on div at bounding box center [305, 168] width 39 height 23
click at [236, 216] on div at bounding box center [228, 218] width 39 height 23
click at [361, 195] on button "PM" at bounding box center [354, 193] width 24 height 23
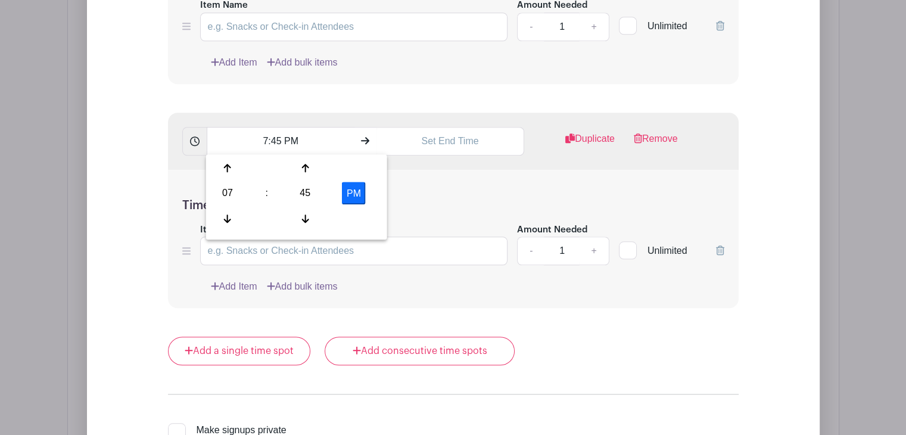
type input "7:45 AM"
click at [421, 136] on input "text" at bounding box center [451, 141] width 148 height 29
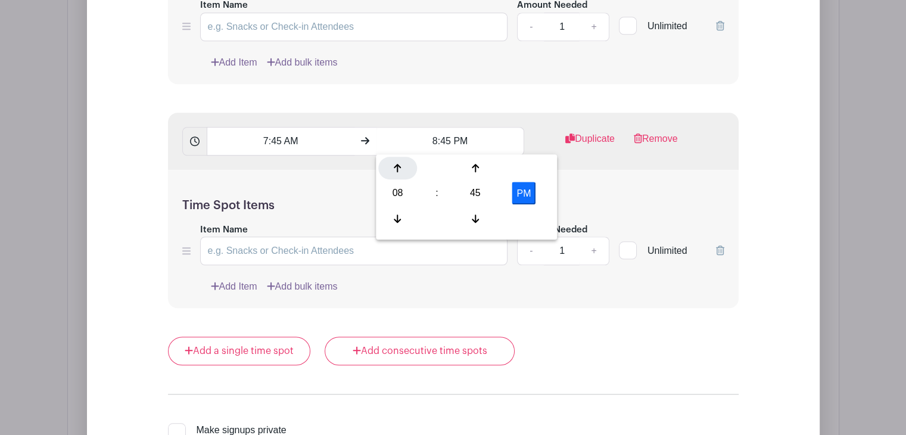
click at [400, 170] on icon at bounding box center [397, 168] width 7 height 10
click at [479, 175] on div at bounding box center [475, 168] width 39 height 23
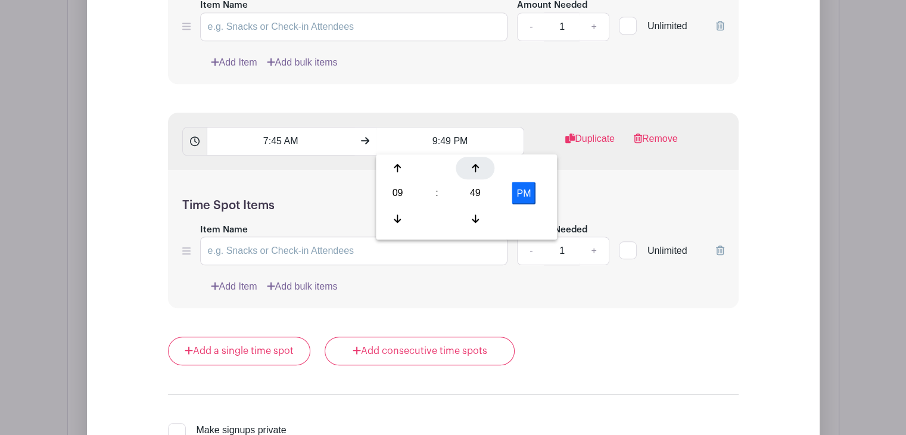
click at [479, 175] on div at bounding box center [475, 168] width 39 height 23
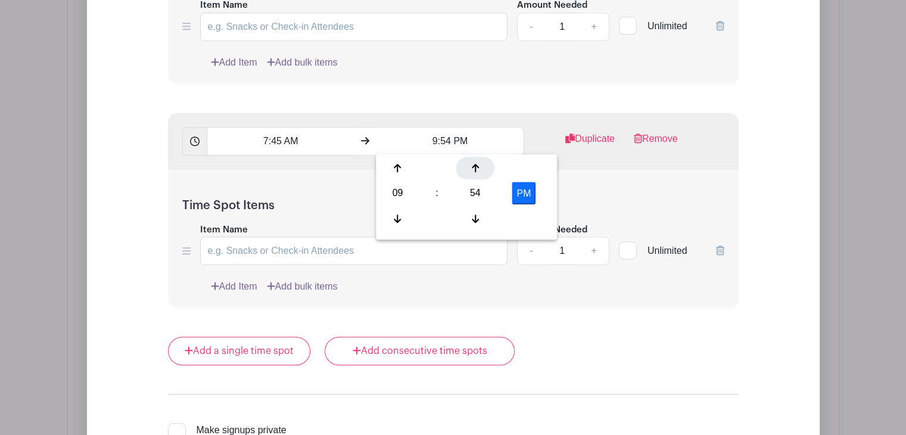
click at [479, 175] on div at bounding box center [475, 168] width 39 height 23
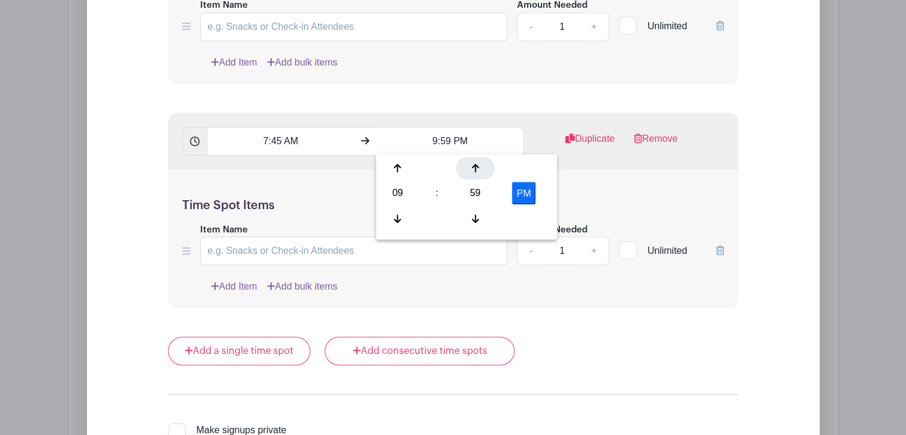
click at [479, 175] on div at bounding box center [475, 168] width 39 height 23
click at [400, 214] on icon at bounding box center [397, 219] width 7 height 10
click at [536, 194] on button "PM" at bounding box center [524, 193] width 24 height 23
type input "9:00 AM"
click at [596, 182] on div "Time Spot Items Item Name Amount Needed - 1 + Unlimited Add Item Add bulk items" at bounding box center [453, 239] width 571 height 139
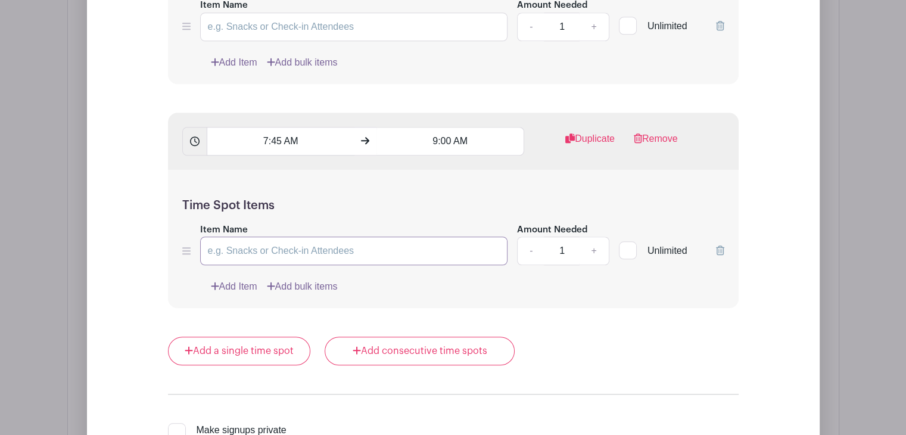
click at [327, 243] on input "Item Name" at bounding box center [354, 251] width 308 height 29
type input "Uniform Fitting Volunteers"
click at [596, 248] on link "+" at bounding box center [594, 251] width 30 height 29
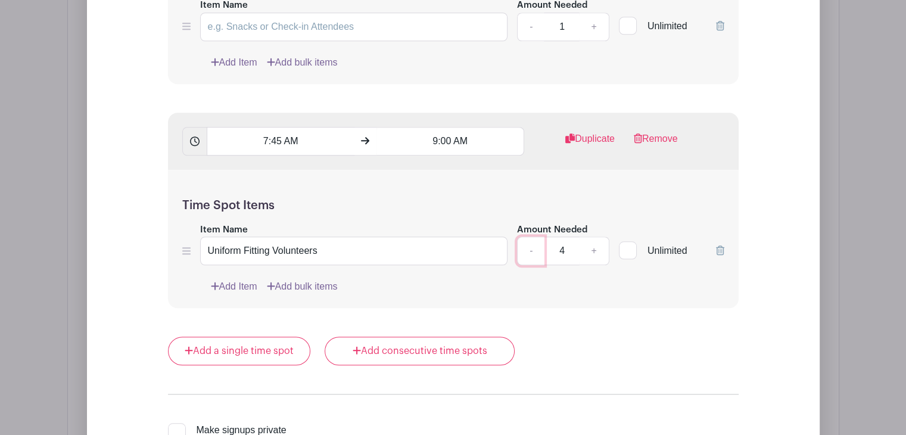
click at [533, 248] on link "-" at bounding box center [530, 251] width 27 height 29
type input "3"
click at [573, 141] on link "Duplicate" at bounding box center [590, 144] width 49 height 24
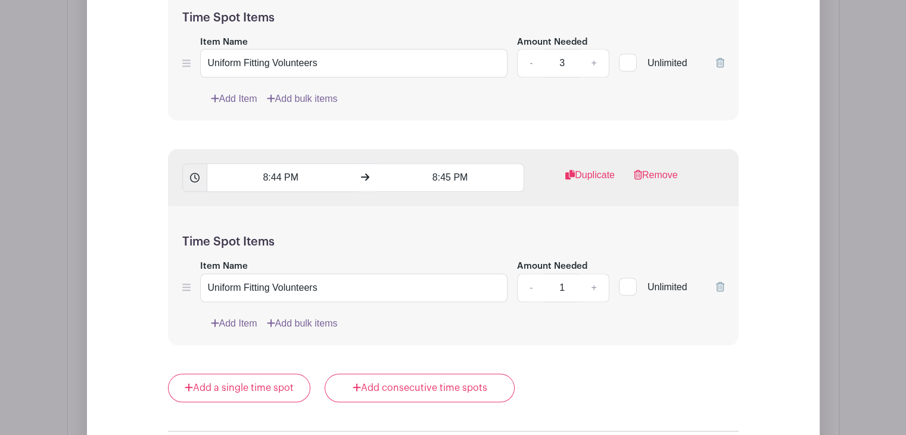
scroll to position [1228, 0]
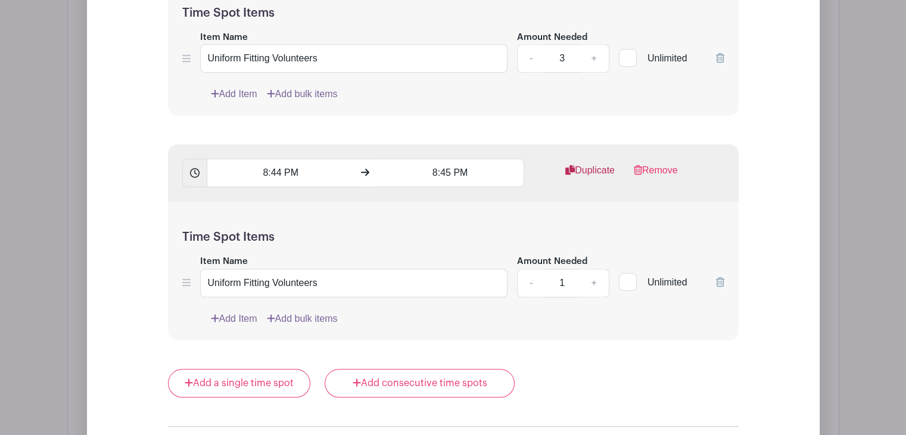
click at [566, 172] on icon at bounding box center [571, 170] width 10 height 10
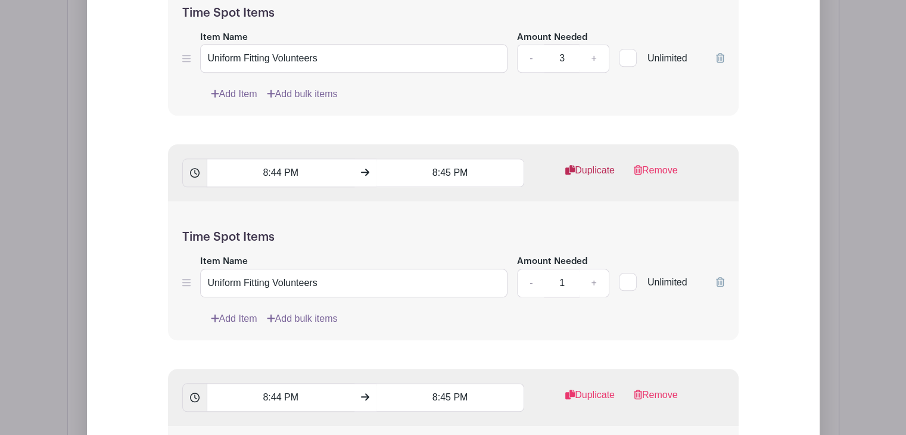
click at [566, 172] on icon at bounding box center [571, 170] width 10 height 10
click at [601, 279] on link "+" at bounding box center [594, 283] width 30 height 29
type input "3"
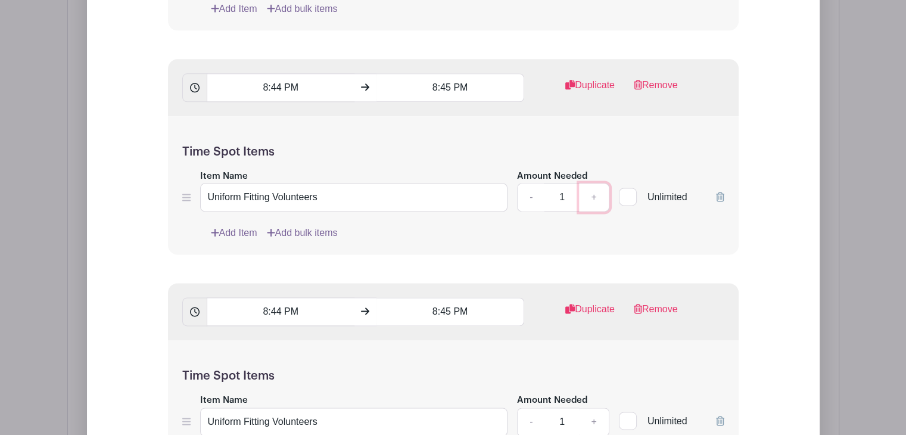
click at [588, 195] on link "+" at bounding box center [594, 197] width 30 height 29
type input "3"
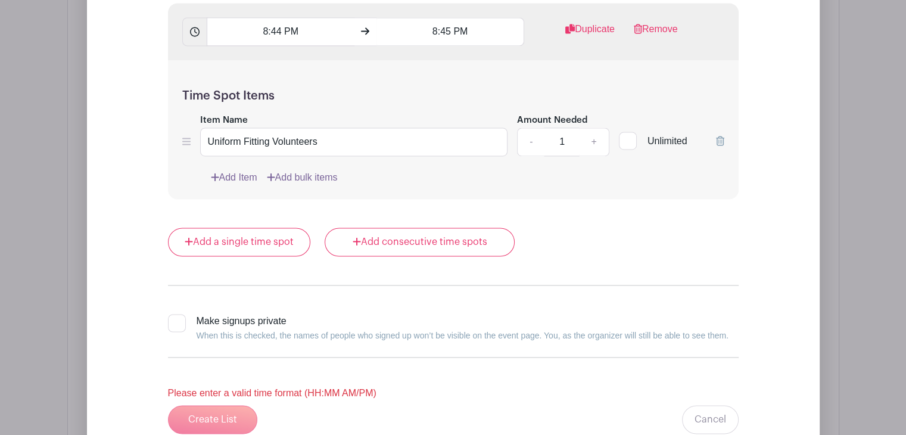
scroll to position [1832, 0]
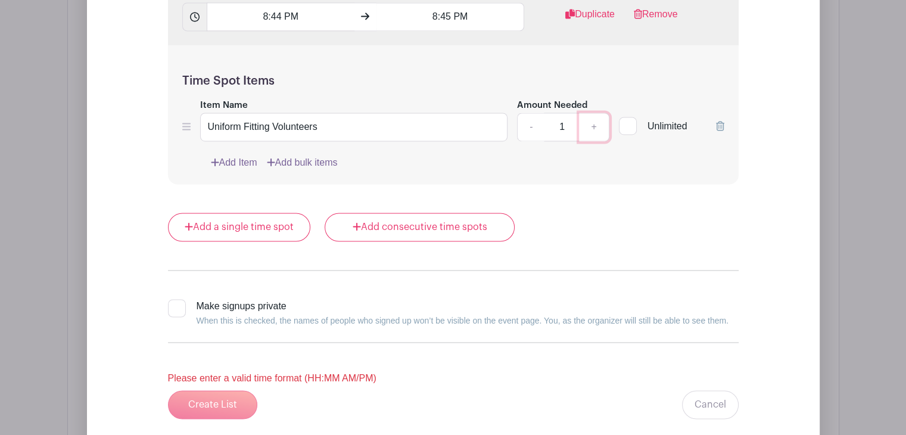
click at [602, 122] on link "+" at bounding box center [594, 127] width 30 height 29
click at [529, 123] on link "-" at bounding box center [530, 127] width 27 height 29
type input "3"
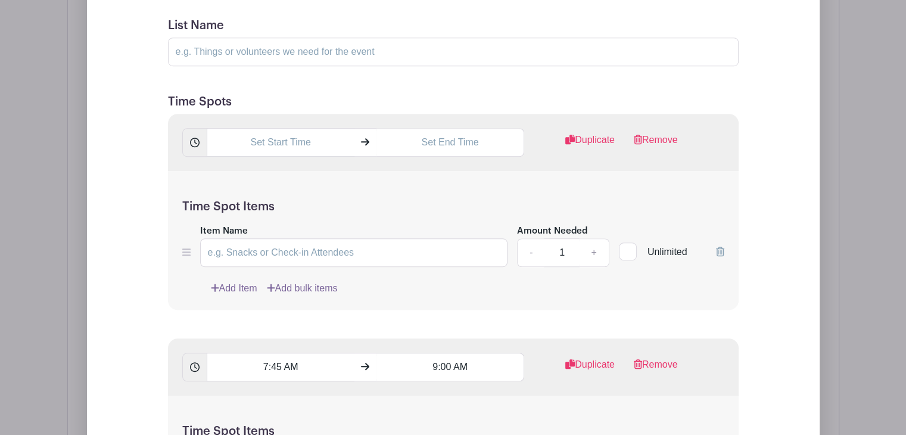
scroll to position [806, 0]
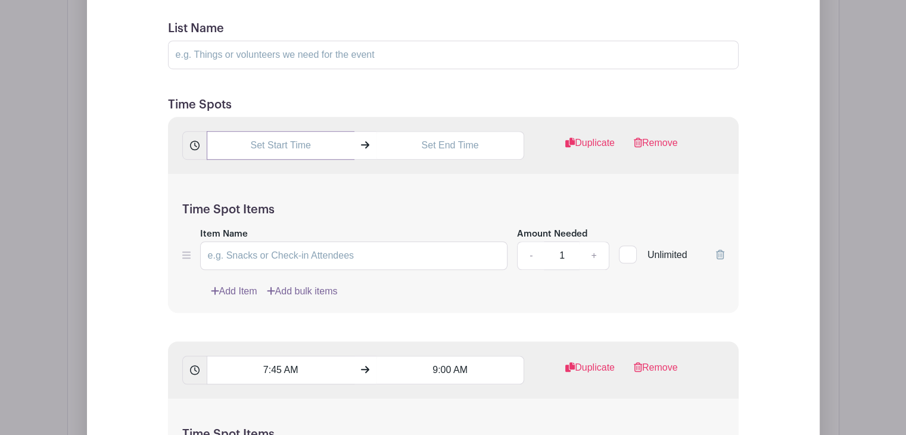
click at [279, 151] on input "text" at bounding box center [281, 145] width 148 height 29
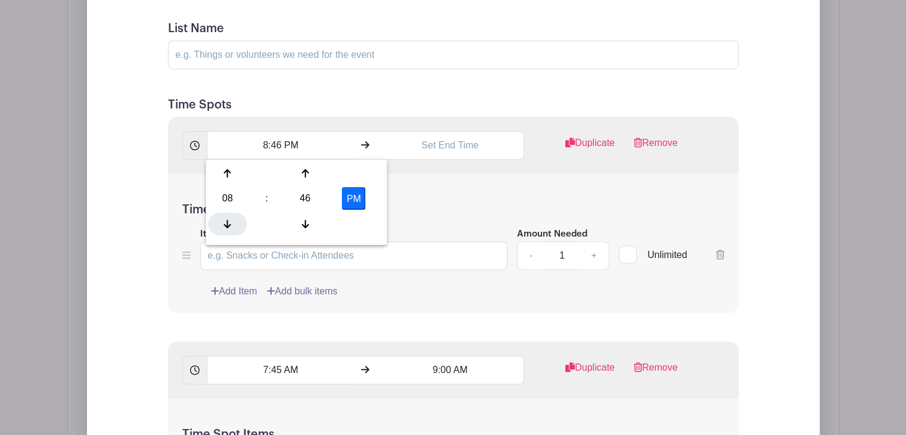
click at [229, 213] on div at bounding box center [228, 223] width 39 height 23
drag, startPoint x: 310, startPoint y: 208, endPoint x: 307, endPoint y: 215, distance: 7.5
click at [307, 215] on div "07 : 46 PM" at bounding box center [297, 200] width 176 height 76
click at [307, 215] on div at bounding box center [305, 223] width 39 height 23
click at [347, 197] on button "PM" at bounding box center [354, 198] width 24 height 23
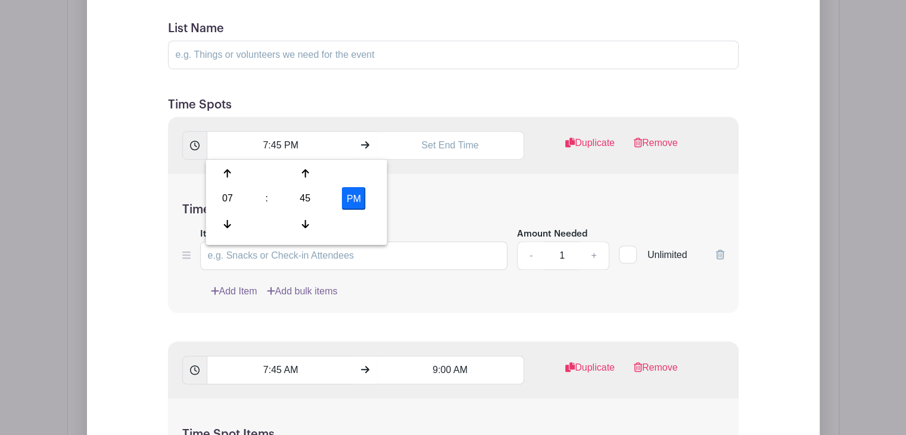
type input "7:45 AM"
click at [423, 149] on input "text" at bounding box center [451, 145] width 148 height 29
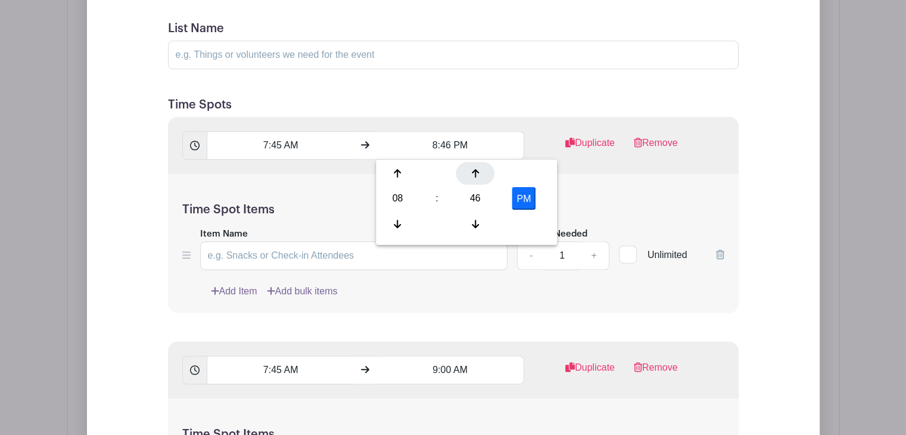
click at [473, 178] on div at bounding box center [475, 173] width 39 height 23
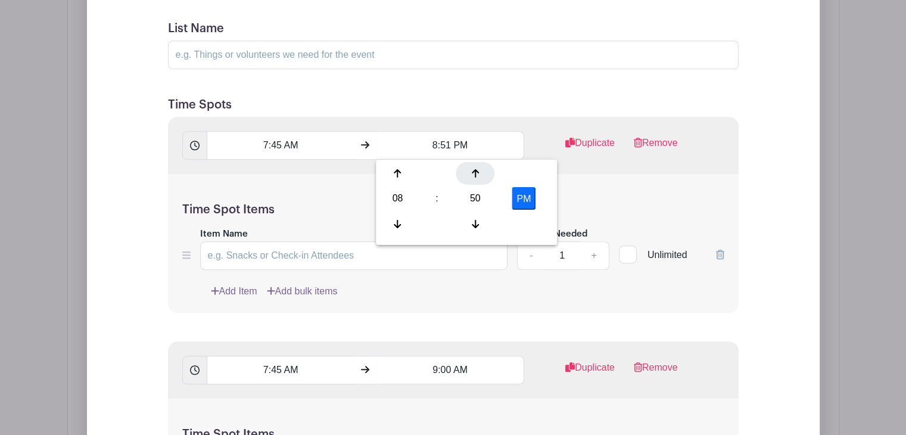
click at [473, 178] on div at bounding box center [475, 173] width 39 height 23
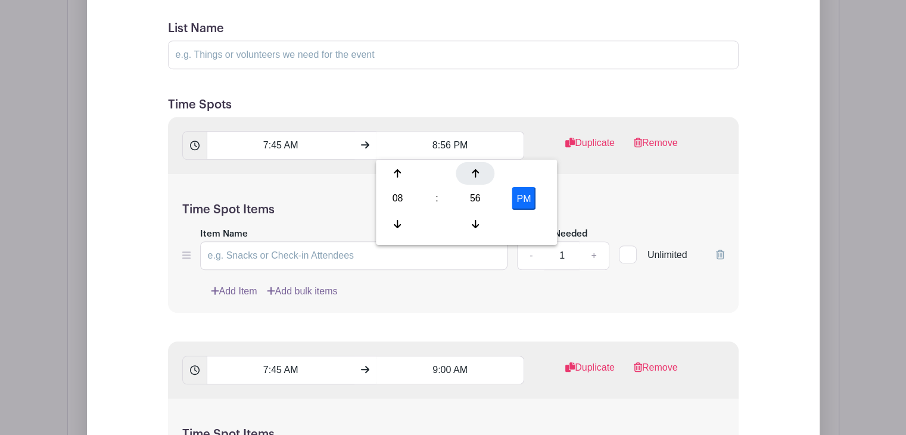
click at [473, 178] on div at bounding box center [475, 173] width 39 height 23
click at [522, 195] on button "PM" at bounding box center [524, 198] width 24 height 23
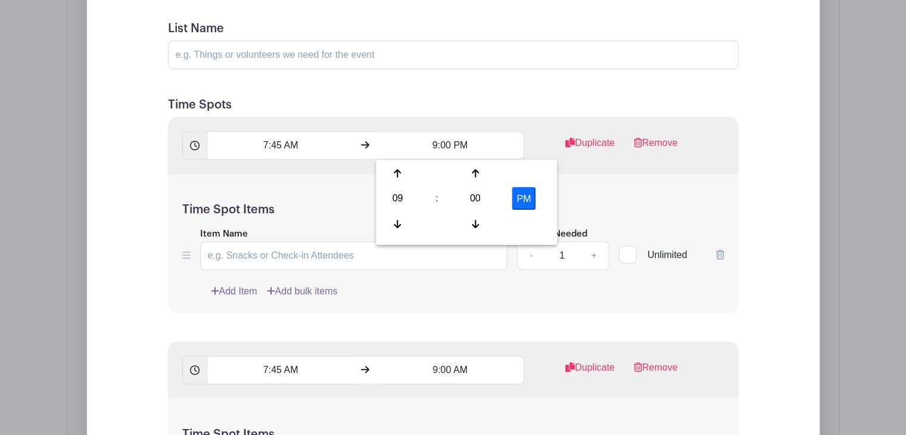
type input "9:00 AM"
click at [584, 197] on div "Time Spot Items Item Name Amount Needed - 1 + Unlimited Add Item Add bulk items" at bounding box center [453, 243] width 571 height 139
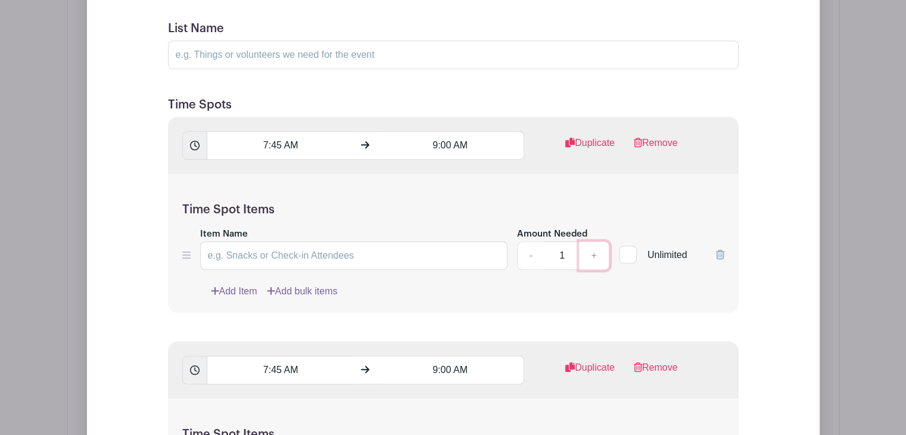
click at [596, 258] on link "+" at bounding box center [594, 255] width 30 height 29
click at [532, 247] on link "-" at bounding box center [530, 255] width 27 height 29
type input "3"
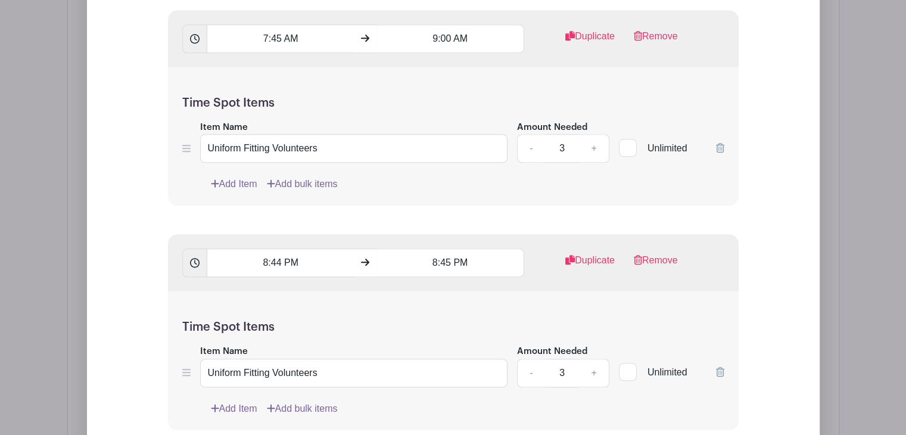
scroll to position [1164, 0]
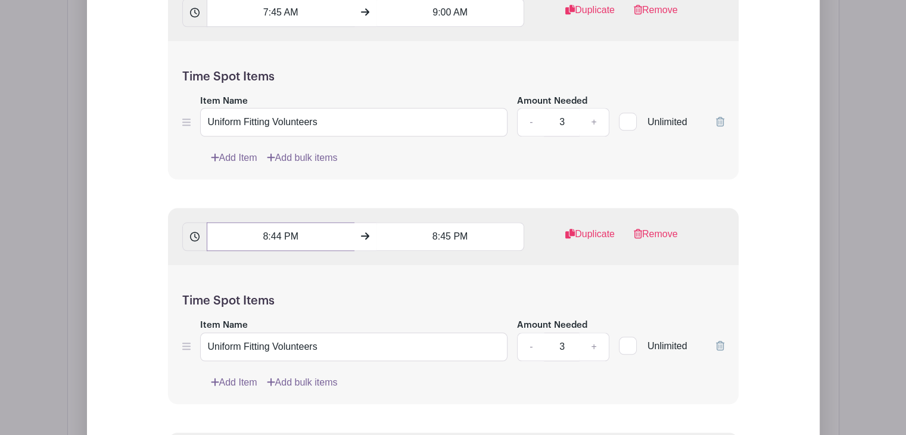
click at [294, 244] on input "8:44 PM" at bounding box center [281, 236] width 148 height 29
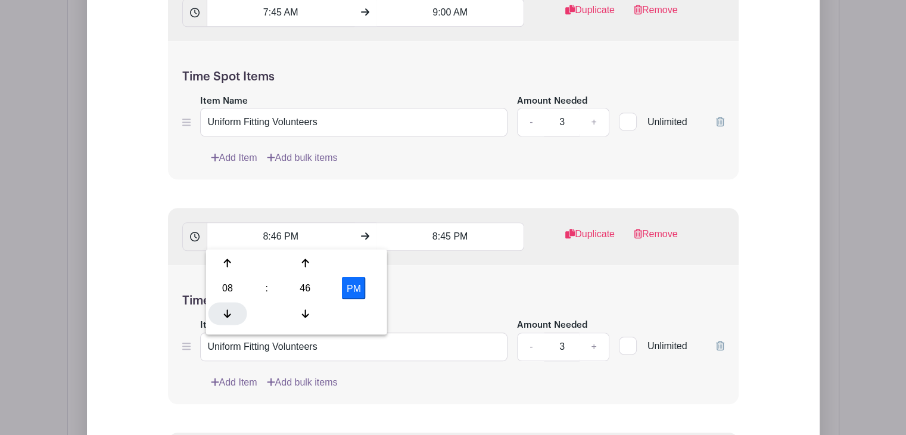
click at [228, 309] on icon at bounding box center [227, 314] width 7 height 10
click at [309, 307] on div at bounding box center [305, 313] width 39 height 23
click at [347, 291] on button "PM" at bounding box center [354, 288] width 24 height 23
type input "7:45 AM"
click at [451, 241] on input "8:45 PM" at bounding box center [451, 236] width 148 height 29
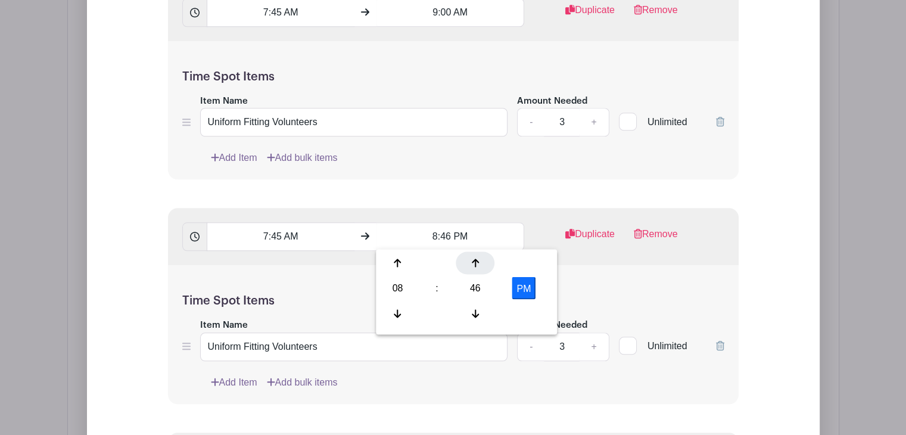
click at [472, 260] on icon at bounding box center [475, 263] width 7 height 10
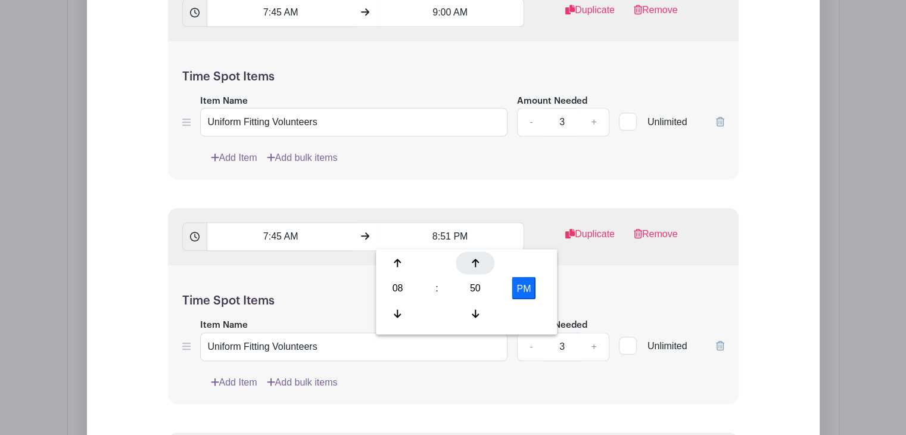
click at [472, 260] on icon at bounding box center [475, 263] width 7 height 10
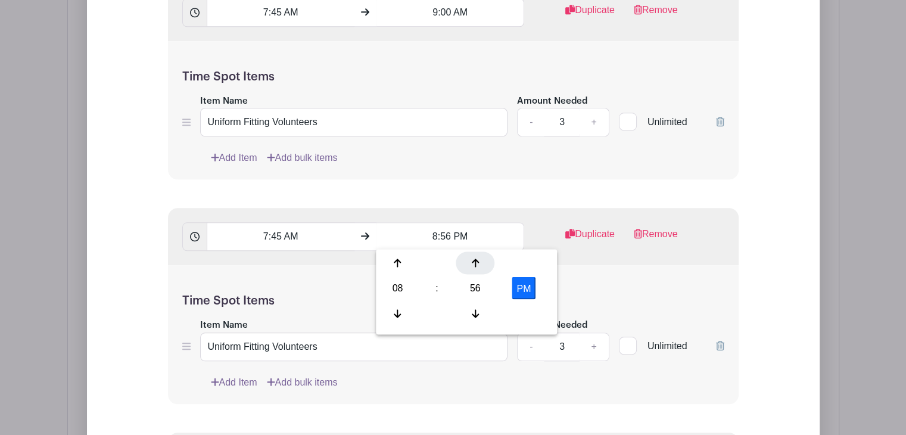
click at [472, 260] on icon at bounding box center [475, 263] width 7 height 10
click at [526, 292] on button "PM" at bounding box center [524, 288] width 24 height 23
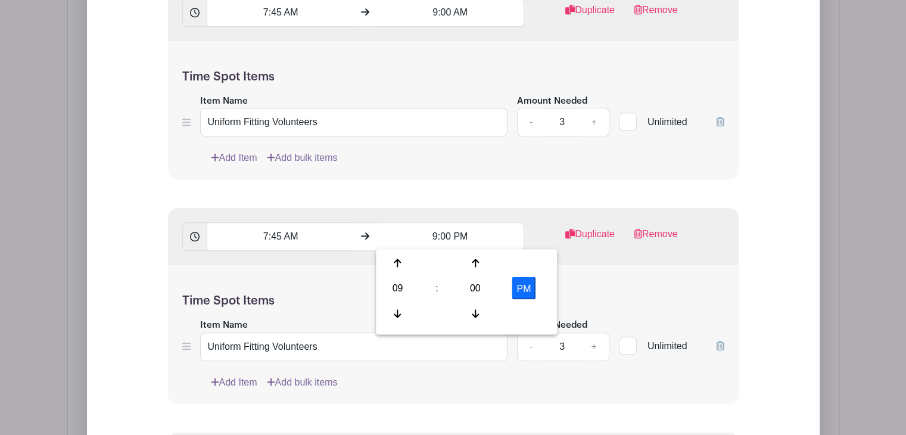
type input "9:00 AM"
click at [580, 296] on h5 "Time Spot Items" at bounding box center [453, 301] width 542 height 14
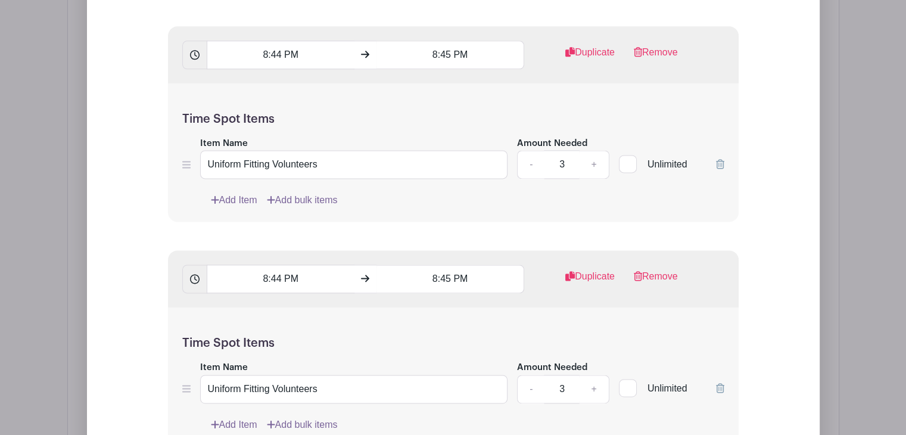
scroll to position [1585, 0]
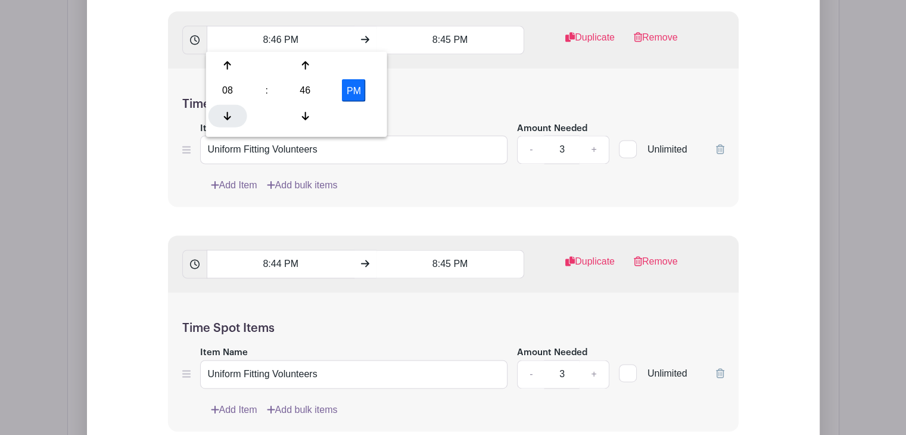
click at [227, 104] on div at bounding box center [228, 115] width 39 height 23
click at [301, 113] on div at bounding box center [305, 115] width 39 height 23
click at [346, 92] on button "PM" at bounding box center [354, 90] width 24 height 23
type input "7:45 AM"
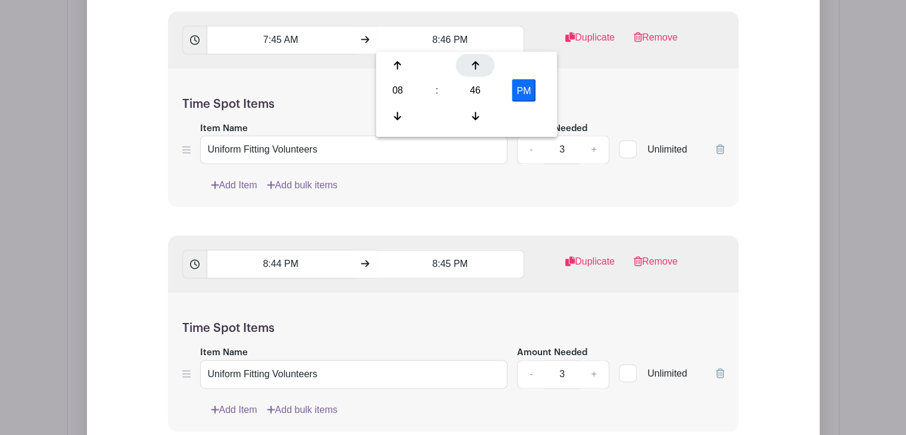
click at [477, 65] on icon at bounding box center [475, 65] width 7 height 10
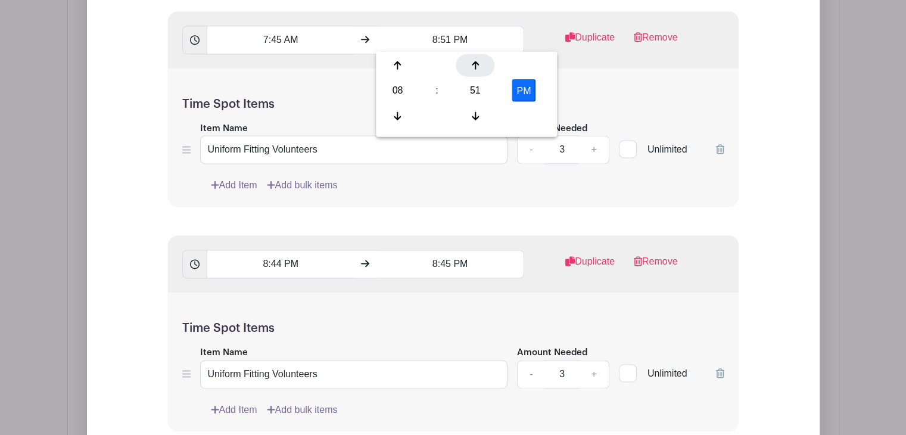
click at [477, 65] on icon at bounding box center [475, 65] width 7 height 10
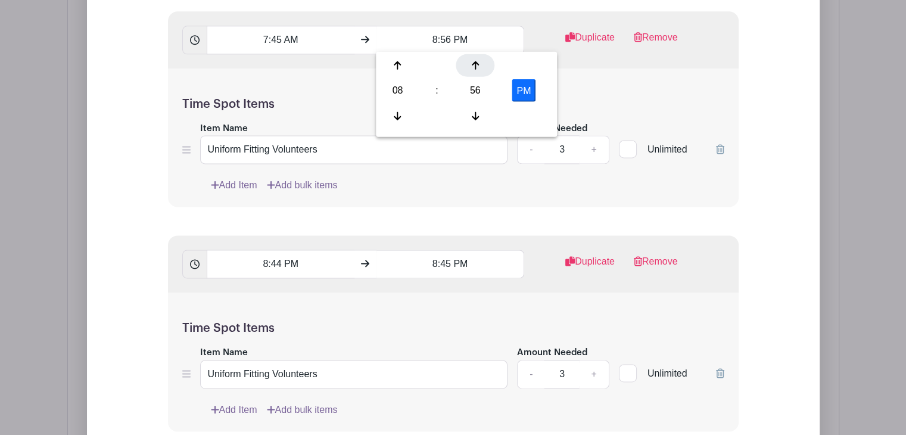
click at [477, 65] on icon at bounding box center [475, 65] width 7 height 10
click at [521, 85] on button "PM" at bounding box center [524, 90] width 24 height 23
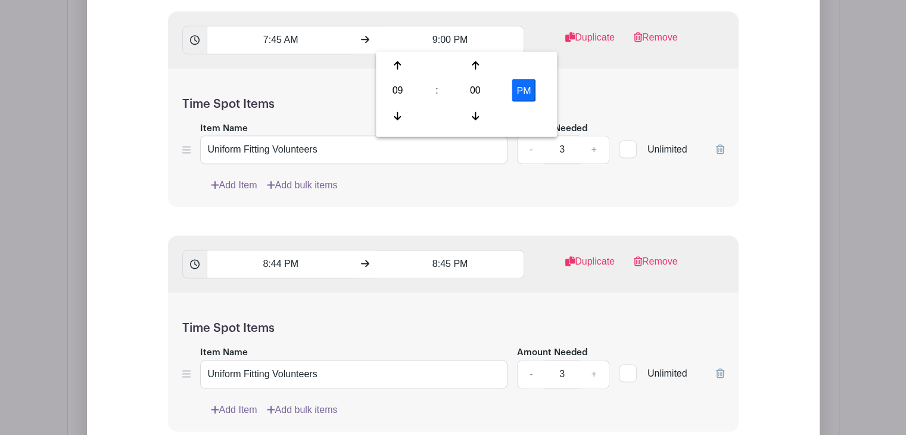
type input "9:00 AM"
click at [584, 92] on div "Time Spot Items Item Name Uniform Fitting Volunteers Amount Needed - 3 + Unlimi…" at bounding box center [453, 138] width 571 height 139
click at [665, 257] on link "Remove" at bounding box center [656, 266] width 44 height 24
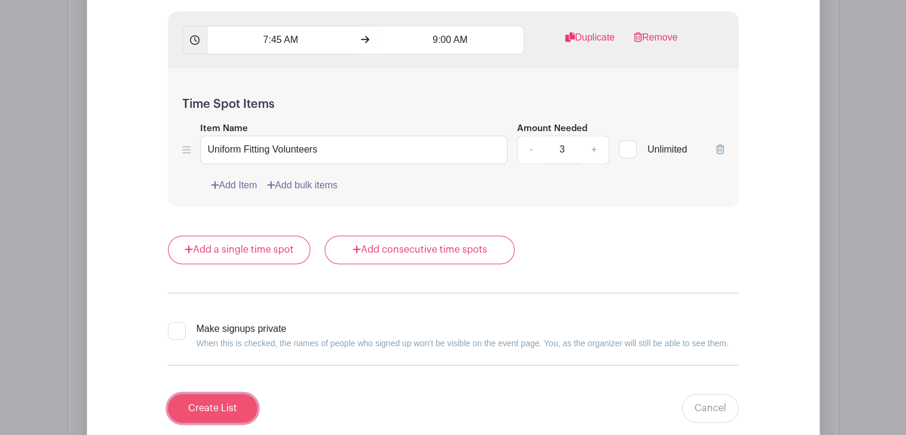
click at [237, 405] on input "Create List" at bounding box center [212, 408] width 89 height 29
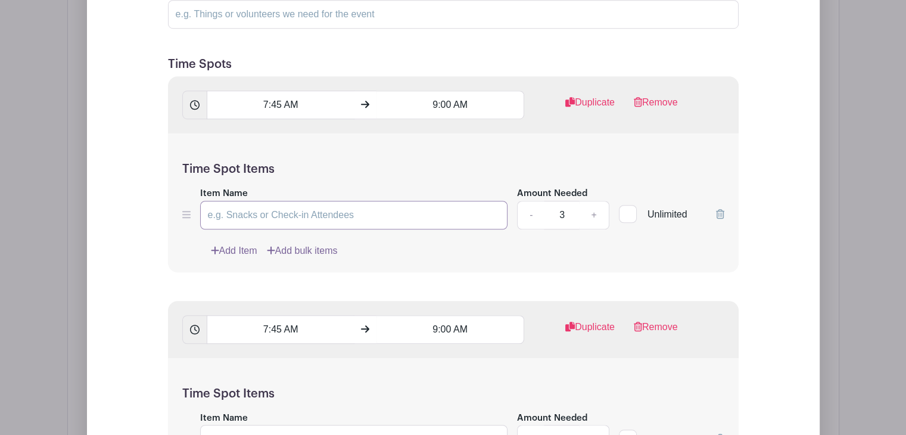
scroll to position [844, 0]
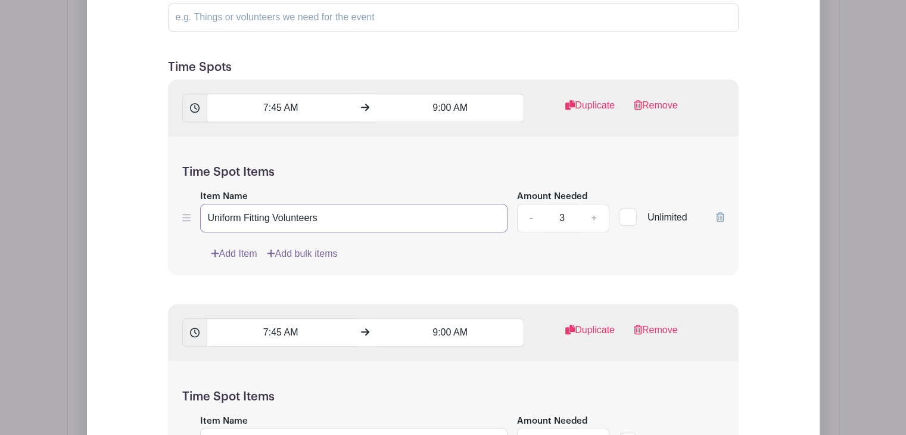
drag, startPoint x: 322, startPoint y: 219, endPoint x: 198, endPoint y: 210, distance: 124.2
click at [198, 210] on div "Item Name Uniform Fitting Volunteers Amount Needed - 3 + Unlimited" at bounding box center [453, 211] width 542 height 44
type input "Uniform Fitting Volunteers"
click at [198, 210] on div "Item Name Uniform Fitting Volunteers Amount Needed - 3 + Unlimited" at bounding box center [453, 211] width 542 height 44
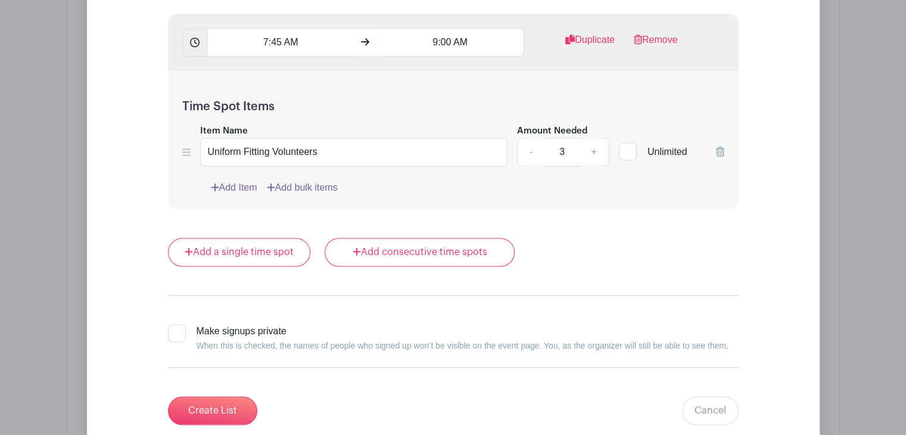
scroll to position [1630, 0]
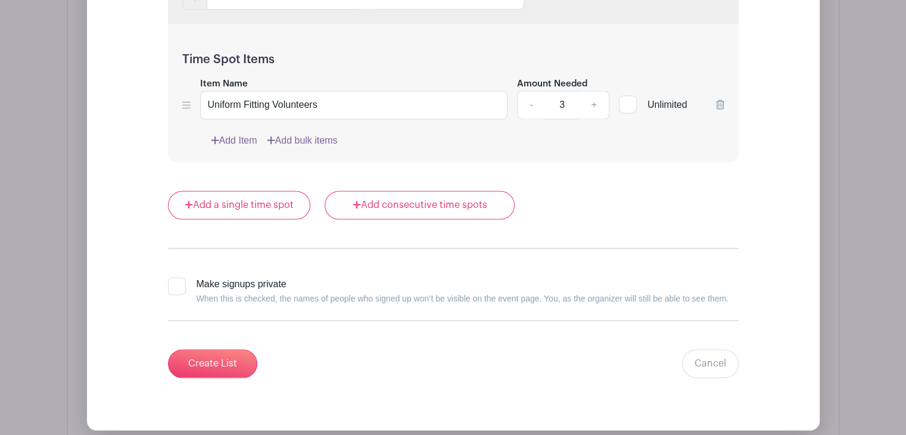
click at [208, 372] on input "Create List" at bounding box center [212, 363] width 89 height 29
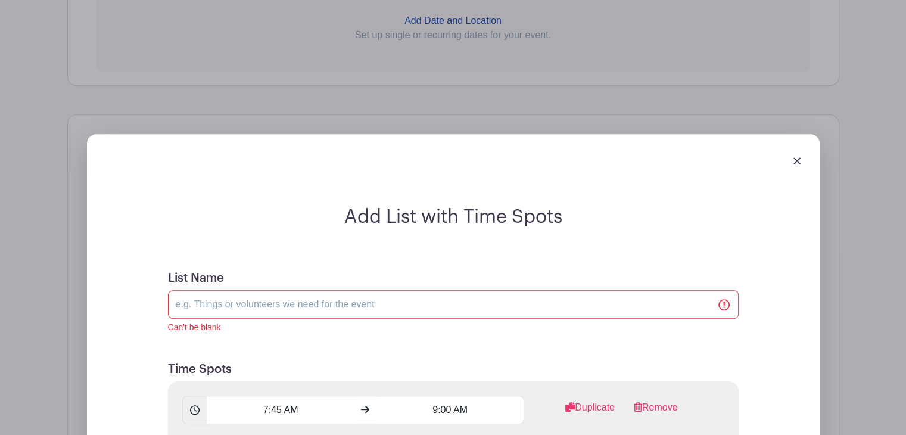
scroll to position [636, 0]
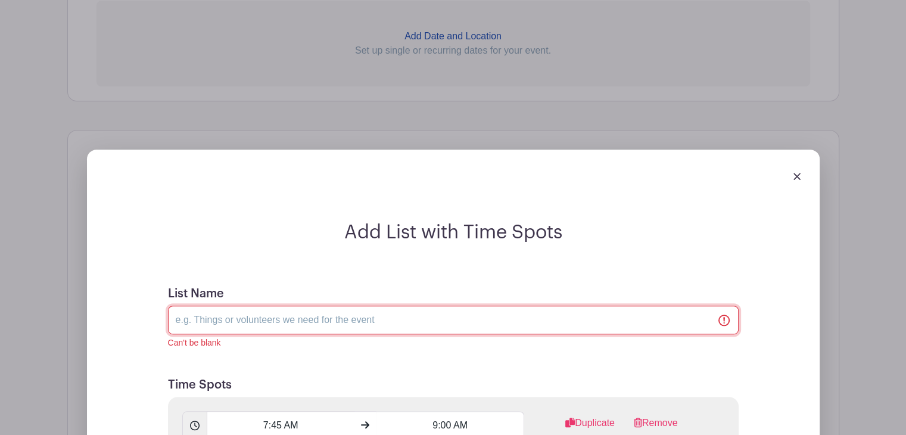
click at [349, 321] on input "List Name" at bounding box center [453, 320] width 571 height 29
type input "Uniform Volunteers"
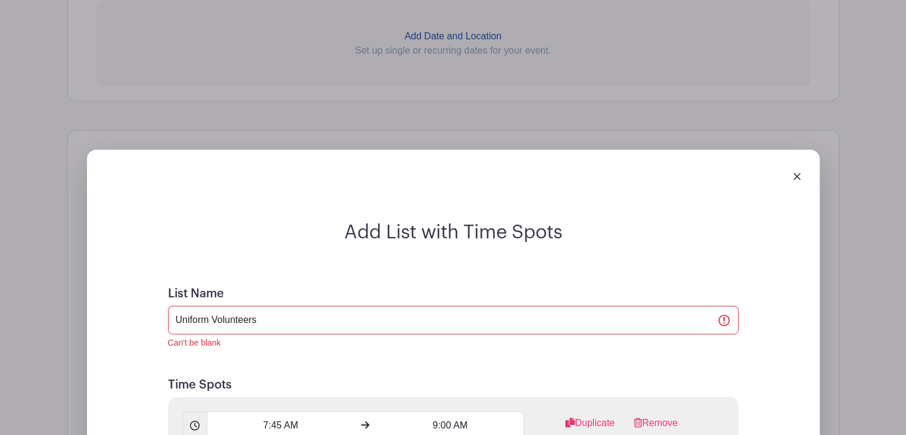
click at [501, 291] on div "List Name Uniform Volunteers Can't be blank" at bounding box center [453, 318] width 571 height 63
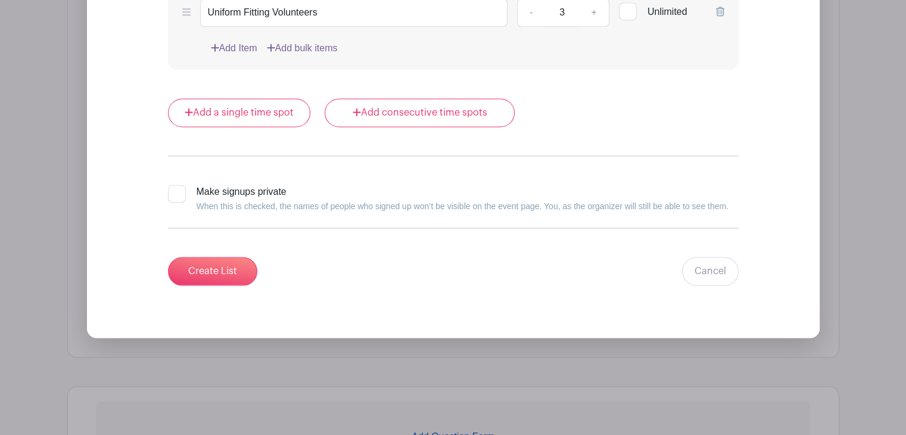
scroll to position [1611, 0]
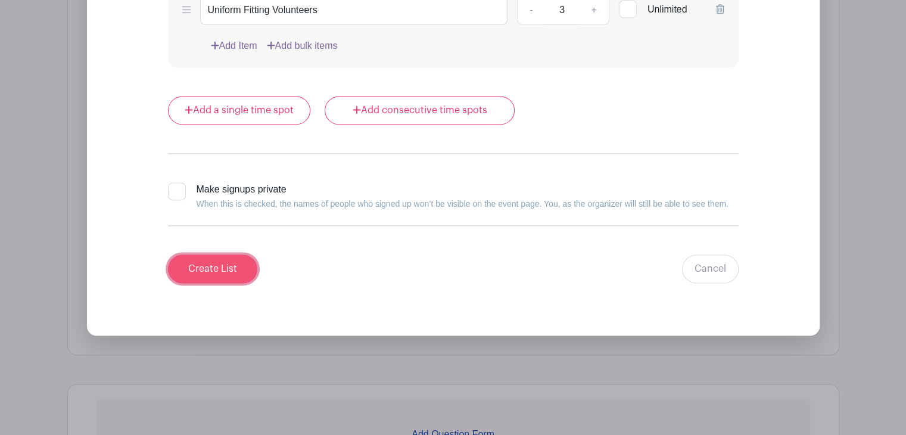
click at [218, 256] on input "Create List" at bounding box center [212, 268] width 89 height 29
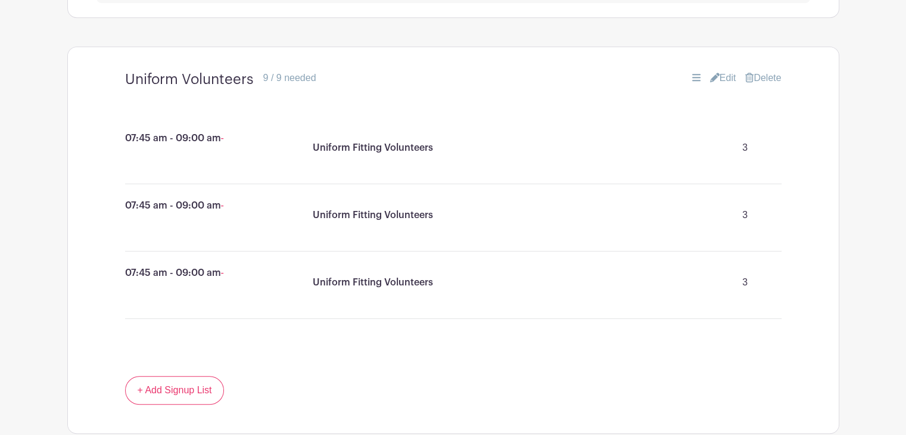
scroll to position [626, 0]
click at [718, 75] on link "Edit" at bounding box center [723, 77] width 26 height 14
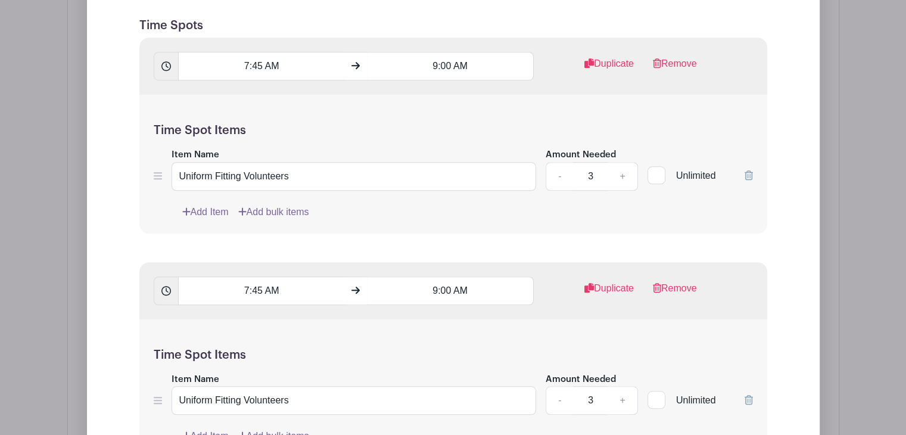
scroll to position [907, 0]
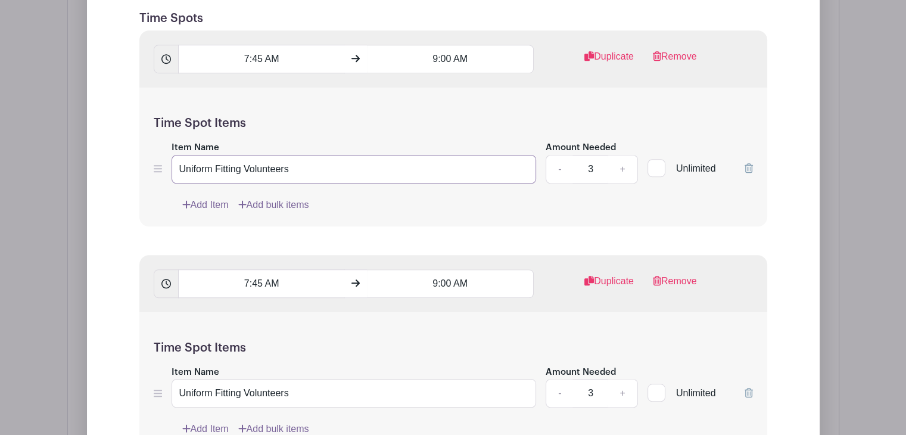
drag, startPoint x: 308, startPoint y: 176, endPoint x: 125, endPoint y: 184, distance: 183.7
click at [125, 184] on form "List Name Uniform Volunteers Time Spots 7:45 AM 9:00 AM Duplicate Remove Time S…" at bounding box center [453, 413] width 657 height 984
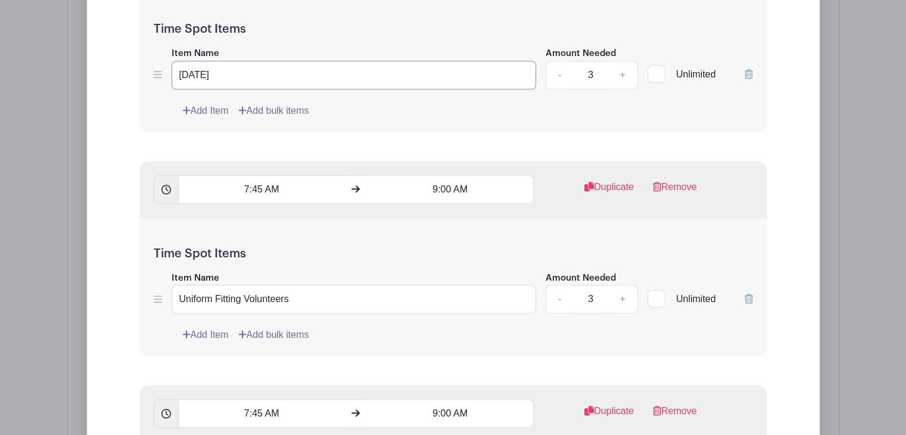
scroll to position [1002, 0]
type input "[DATE]"
drag, startPoint x: 299, startPoint y: 299, endPoint x: 7, endPoint y: 315, distance: 293.1
click at [68, 315] on div "Edit List with Time Spots List Name Uniform Volunteers Time Spots 7:45 AM 9:00 …" at bounding box center [453, 276] width 771 height 1184
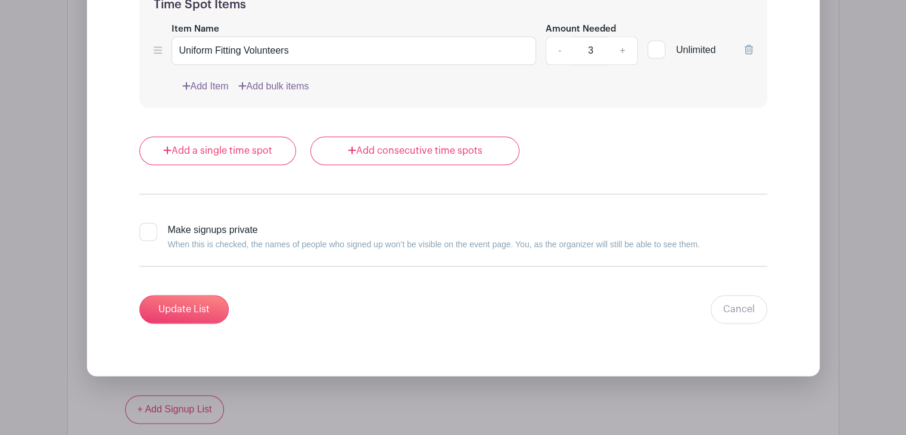
scroll to position [1519, 0]
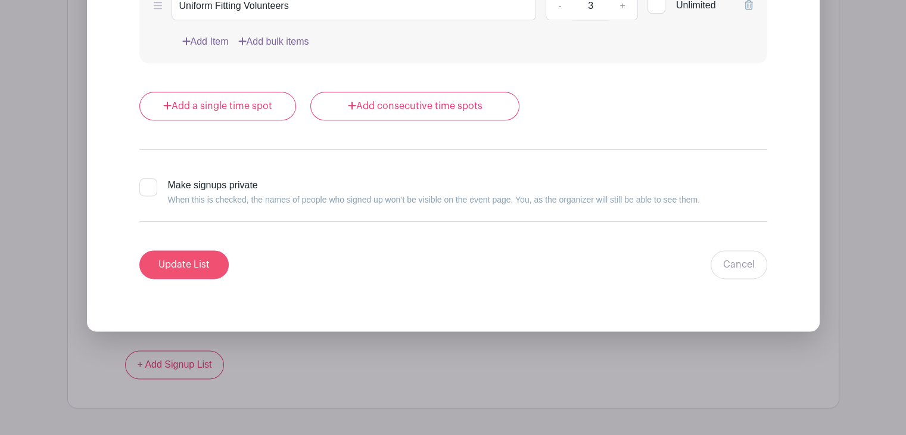
type input "[DATE]"
click at [179, 259] on input "Update List" at bounding box center [183, 264] width 89 height 29
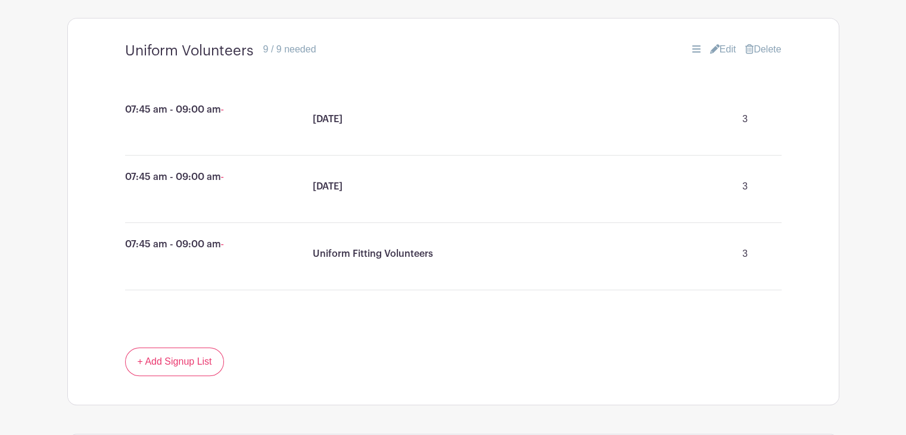
click at [748, 122] on p "3" at bounding box center [746, 119] width 54 height 24
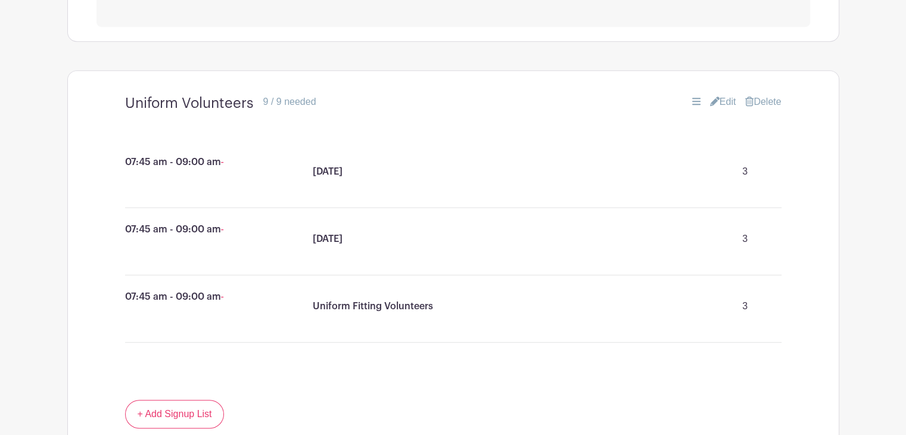
scroll to position [602, 0]
click at [726, 101] on link "Edit" at bounding box center [723, 100] width 26 height 14
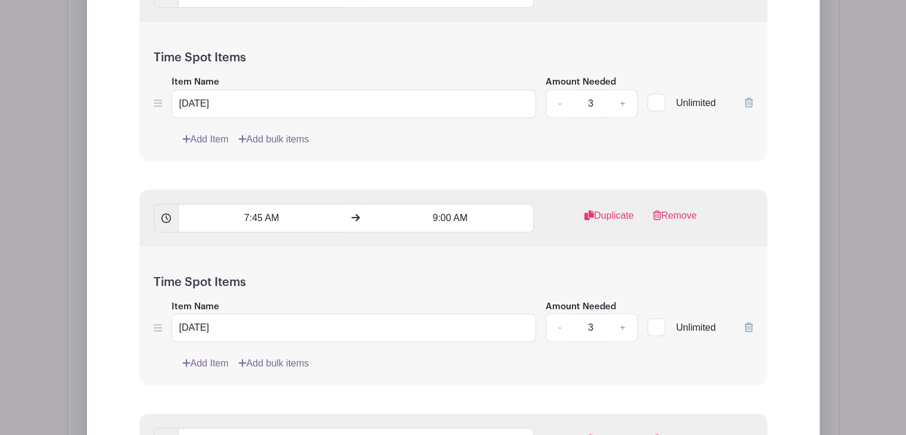
scroll to position [978, 0]
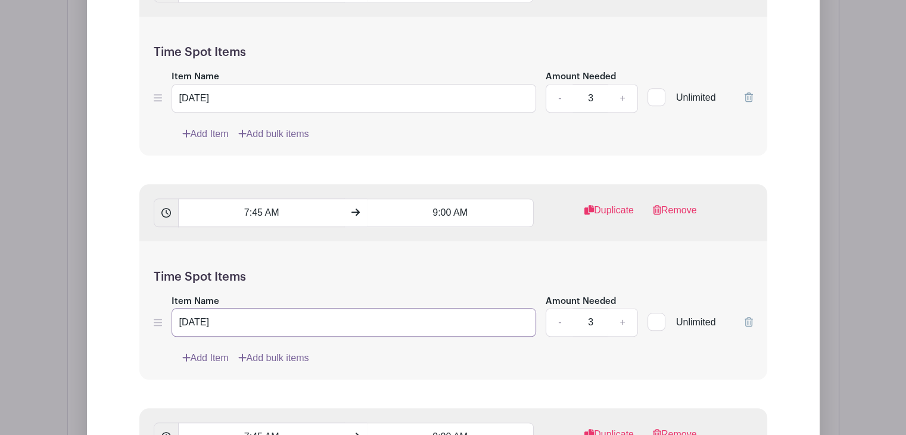
drag, startPoint x: 281, startPoint y: 325, endPoint x: 55, endPoint y: 299, distance: 227.4
click at [68, 299] on div "Edit List with Time Spots List Name Uniform Volunteers Time Spots 7:45 AM 9:00 …" at bounding box center [453, 300] width 771 height 1184
type input "[DATE]"
click at [308, 257] on div "Time Spot Items Item Name [DATE] Amount Needed - 3 + Unlimited Add Item Add bul…" at bounding box center [453, 310] width 628 height 139
click at [290, 218] on input "7:45 AM" at bounding box center [261, 212] width 167 height 29
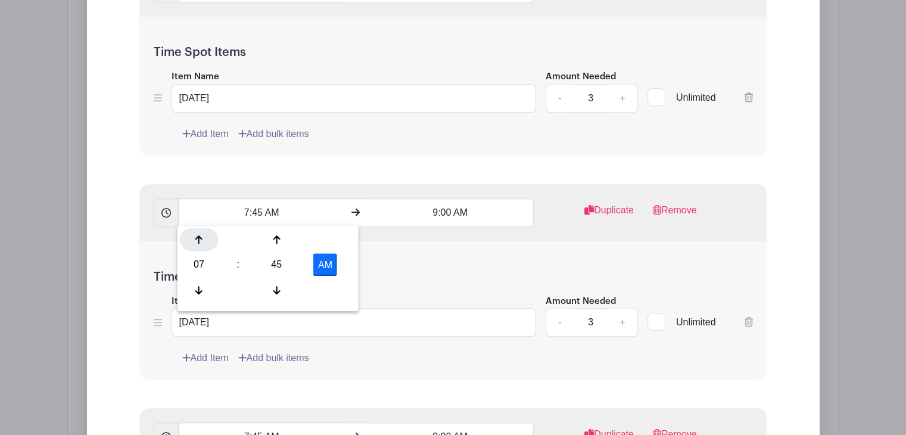
click at [204, 243] on div at bounding box center [199, 239] width 39 height 23
click at [322, 263] on button "AM" at bounding box center [325, 264] width 24 height 23
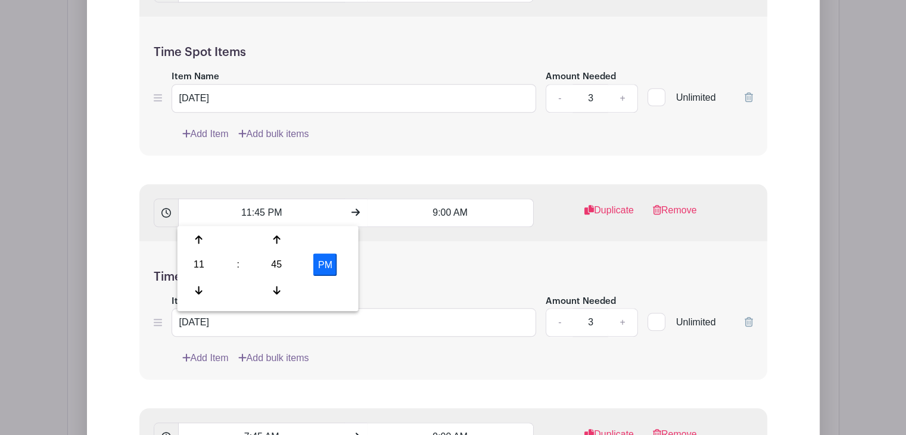
click at [322, 263] on button "PM" at bounding box center [325, 264] width 24 height 23
type input "11:45 AM"
click at [486, 211] on input "9:00 AM" at bounding box center [450, 212] width 167 height 29
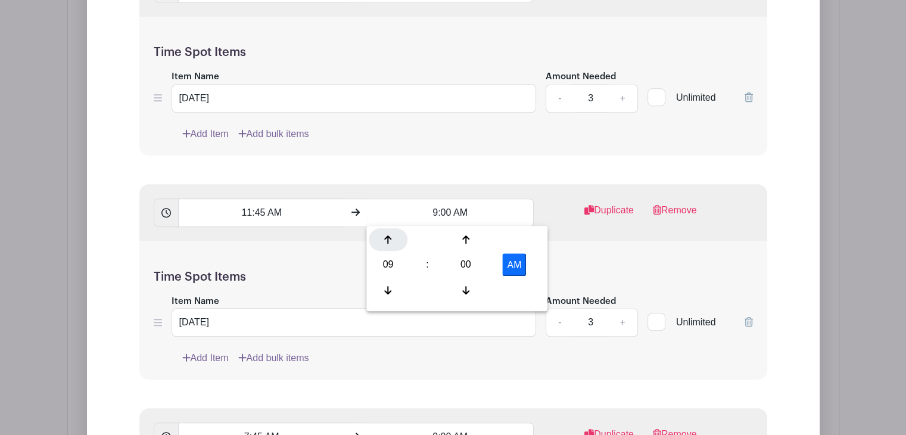
click at [386, 241] on icon at bounding box center [387, 240] width 7 height 10
type input "1:00 PM"
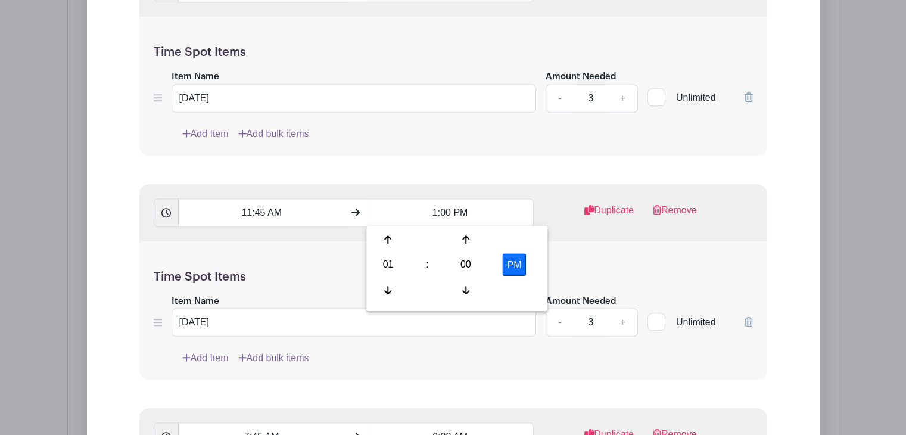
click at [571, 268] on div "Time Spot Items Item Name [DATE] Amount Needed - 3 + Unlimited Add Item Add bul…" at bounding box center [453, 310] width 628 height 139
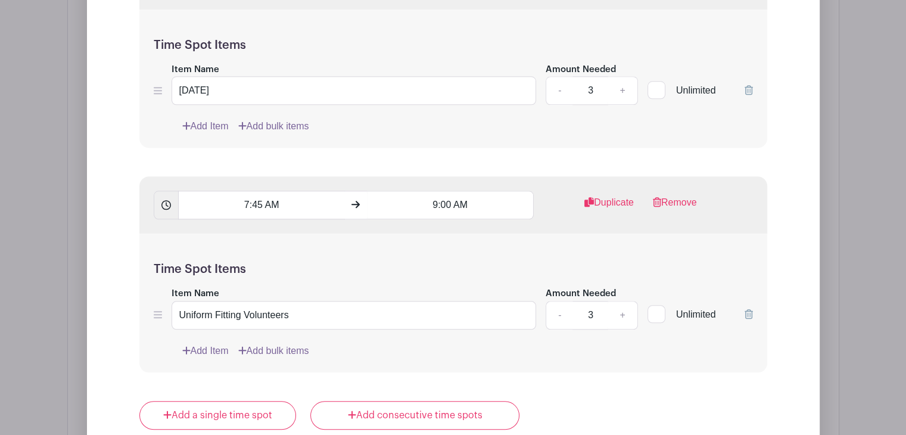
scroll to position [1213, 0]
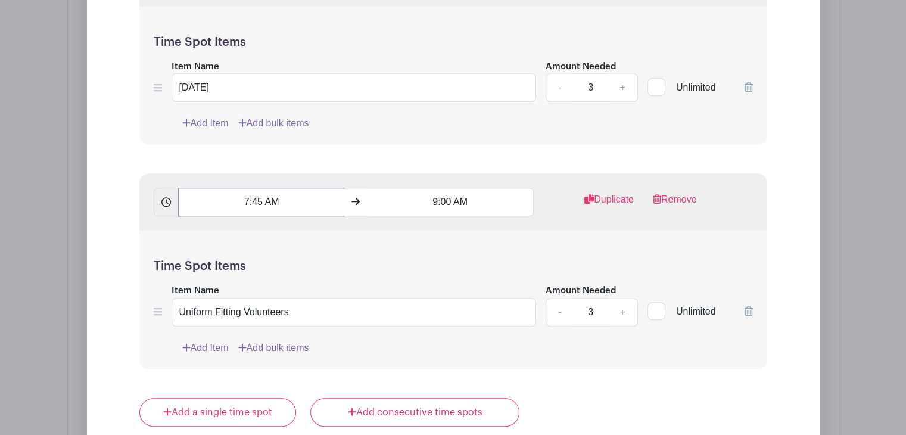
click at [281, 201] on input "7:45 AM" at bounding box center [261, 202] width 167 height 29
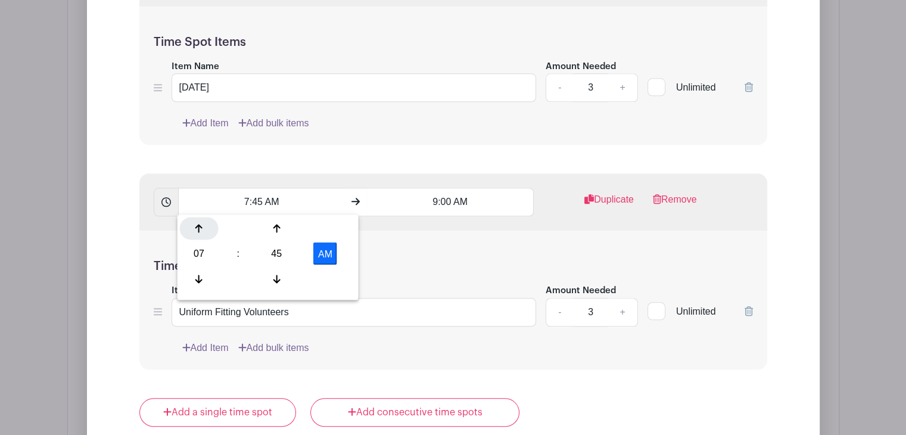
click at [189, 225] on div at bounding box center [199, 228] width 39 height 23
click at [195, 226] on icon at bounding box center [198, 228] width 7 height 10
click at [279, 281] on icon at bounding box center [276, 279] width 7 height 10
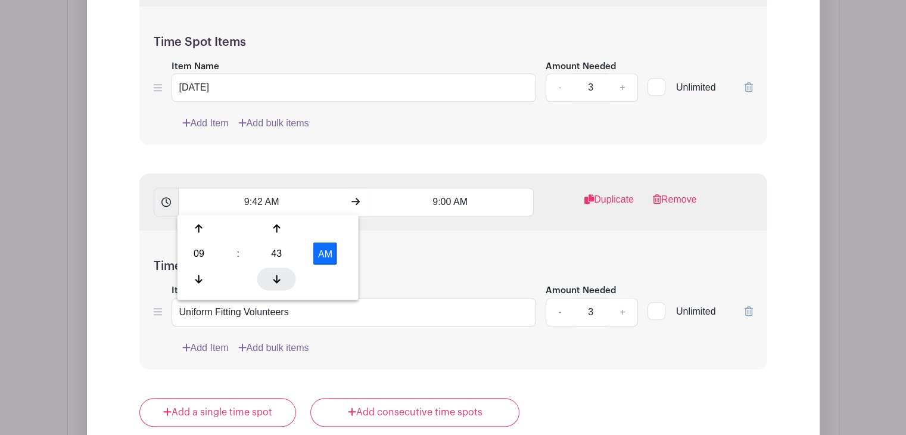
click at [279, 281] on icon at bounding box center [276, 279] width 7 height 10
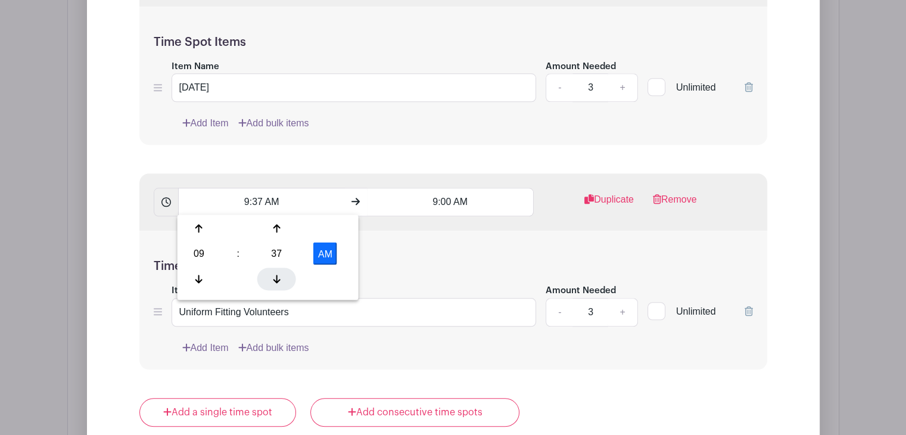
click at [279, 281] on icon at bounding box center [276, 279] width 7 height 10
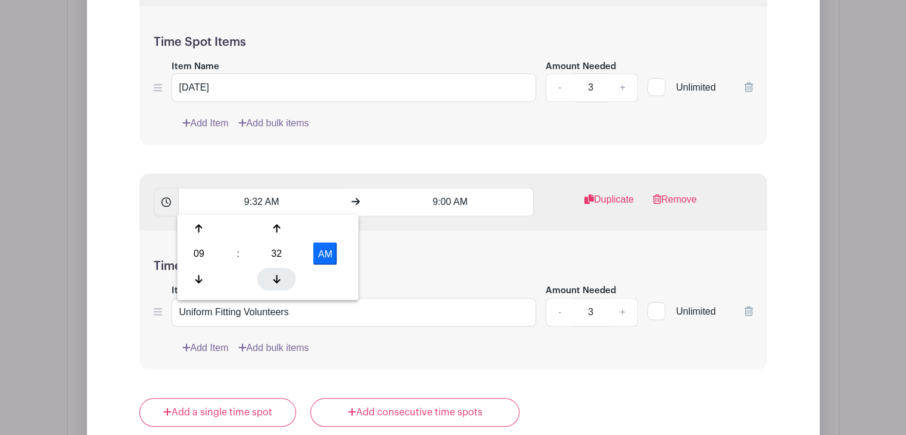
click at [279, 281] on icon at bounding box center [276, 279] width 7 height 10
type input "9:30 AM"
click at [456, 203] on input "9:00 AM" at bounding box center [450, 202] width 167 height 29
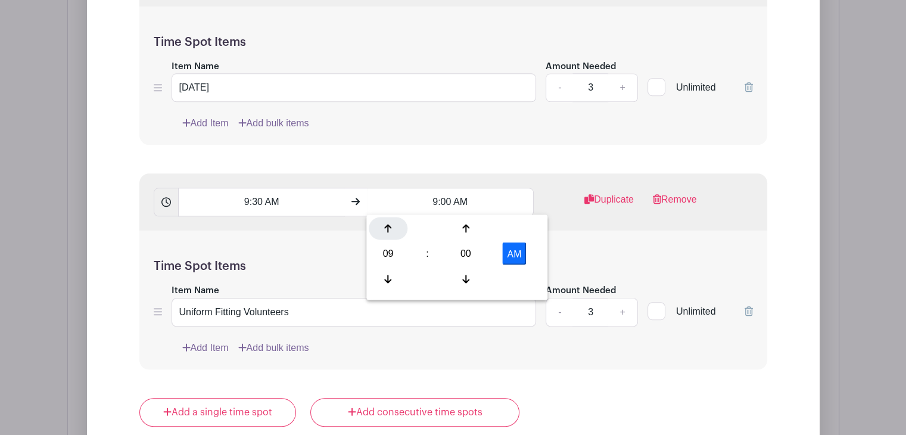
click at [390, 234] on div at bounding box center [388, 228] width 39 height 23
click at [386, 268] on div at bounding box center [388, 279] width 39 height 23
click at [467, 231] on icon at bounding box center [465, 228] width 7 height 10
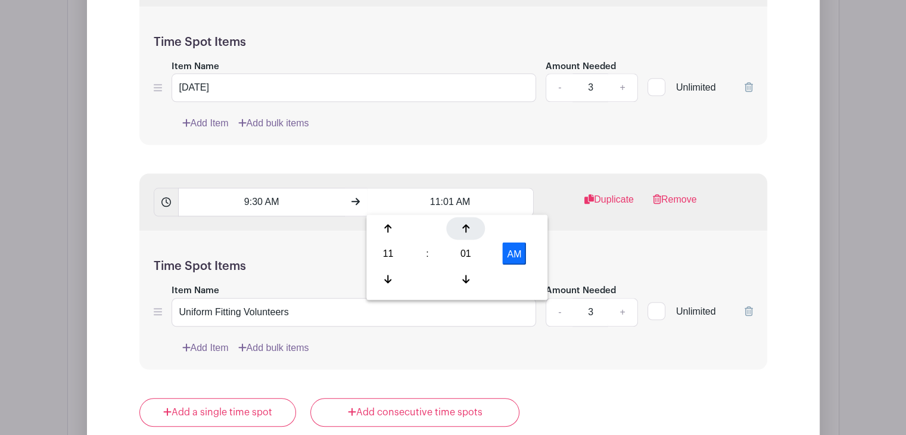
click at [467, 231] on icon at bounding box center [465, 228] width 7 height 10
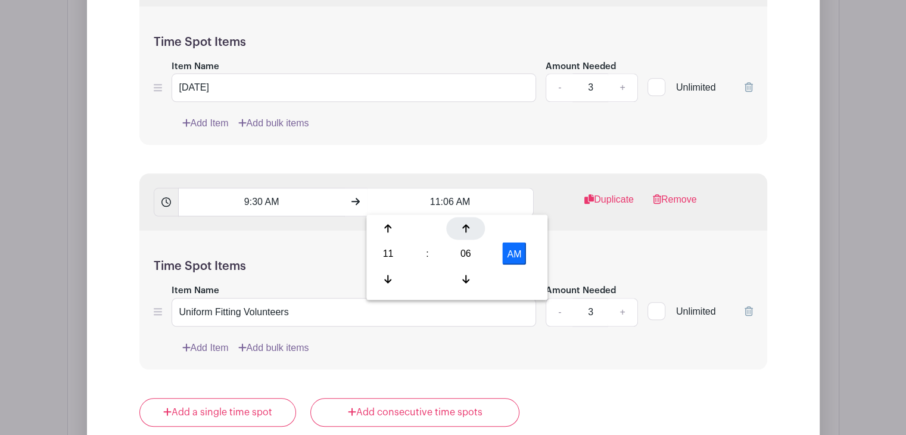
click at [467, 231] on icon at bounding box center [465, 228] width 7 height 10
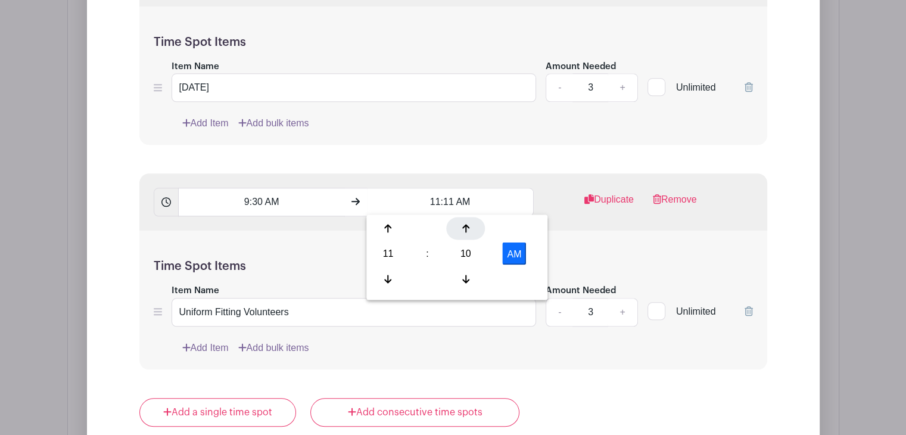
click at [467, 231] on icon at bounding box center [465, 228] width 7 height 10
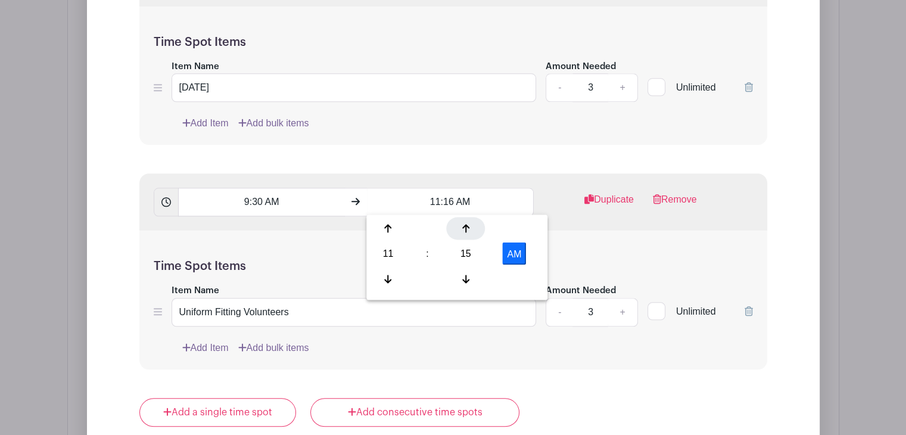
click at [467, 231] on icon at bounding box center [465, 228] width 7 height 10
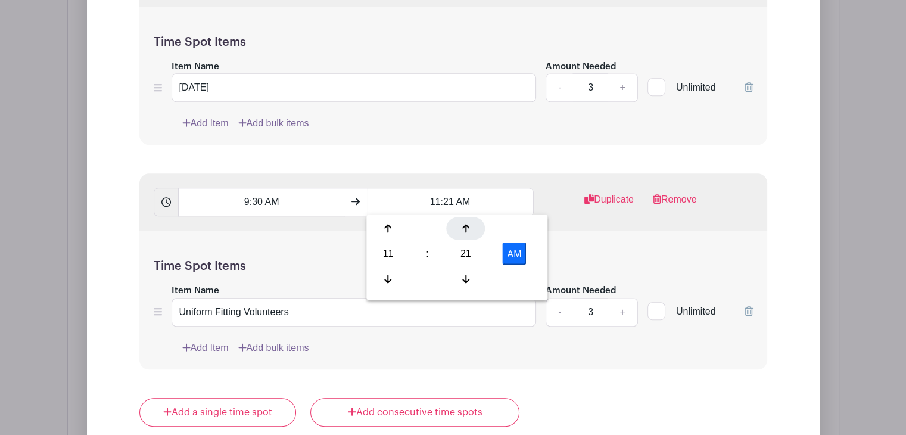
click at [467, 231] on icon at bounding box center [465, 228] width 7 height 10
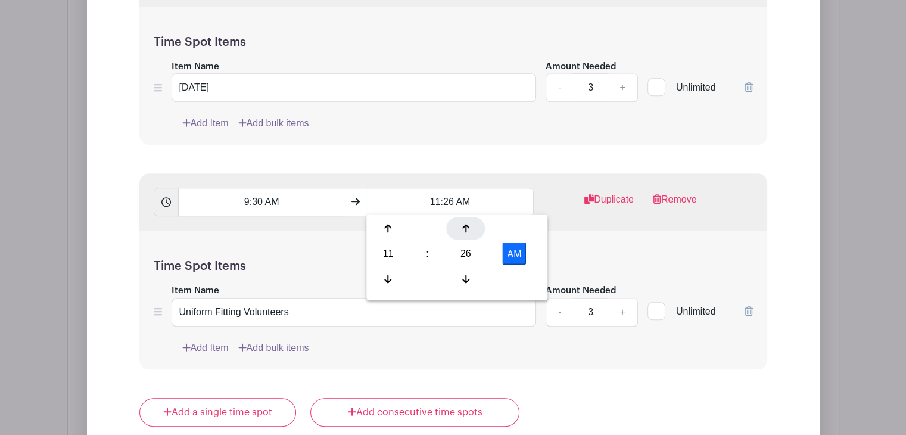
click at [467, 231] on icon at bounding box center [465, 228] width 7 height 10
type input "11:30 AM"
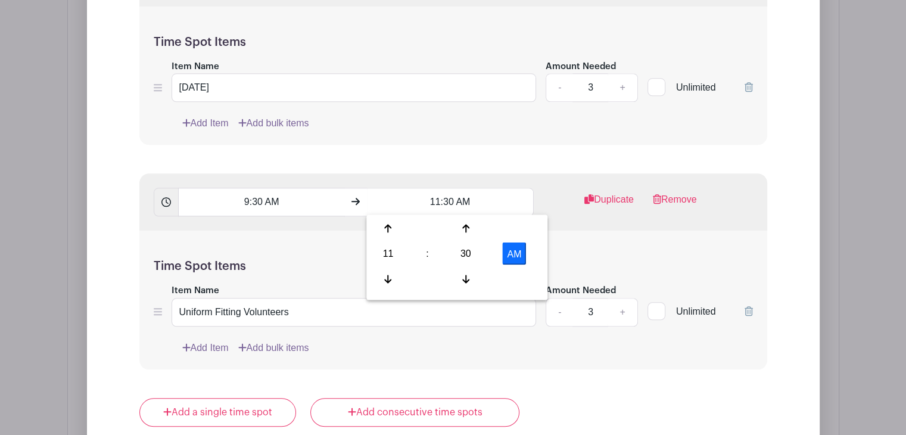
click at [579, 259] on h5 "Time Spot Items" at bounding box center [453, 266] width 599 height 14
drag, startPoint x: 303, startPoint y: 308, endPoint x: 98, endPoint y: 310, distance: 205.0
click at [98, 310] on div "Edit List with Time Spots List Name Uniform Volunteers Time Spots 7:45 AM 9:00 …" at bounding box center [454, 82] width 714 height 1036
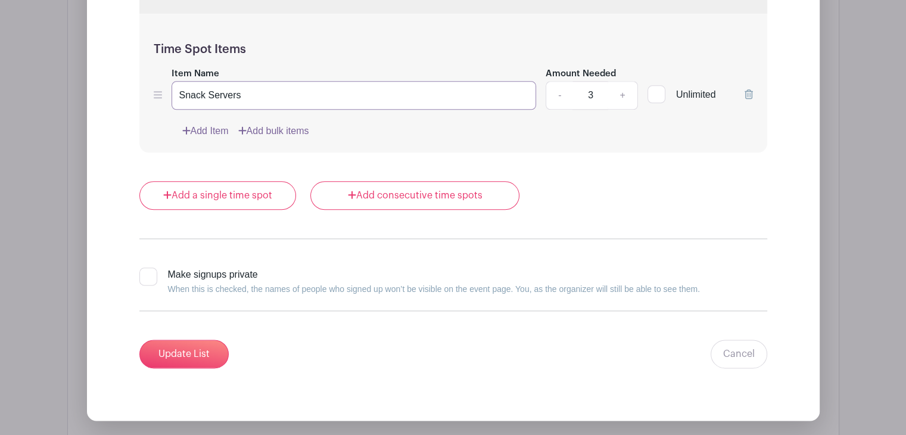
scroll to position [1464, 0]
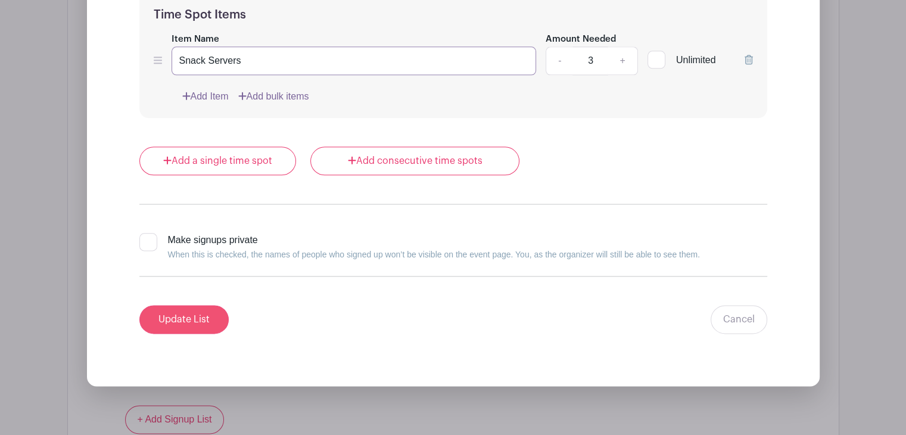
type input "Snack Servers"
click at [186, 316] on input "Update List" at bounding box center [183, 319] width 89 height 29
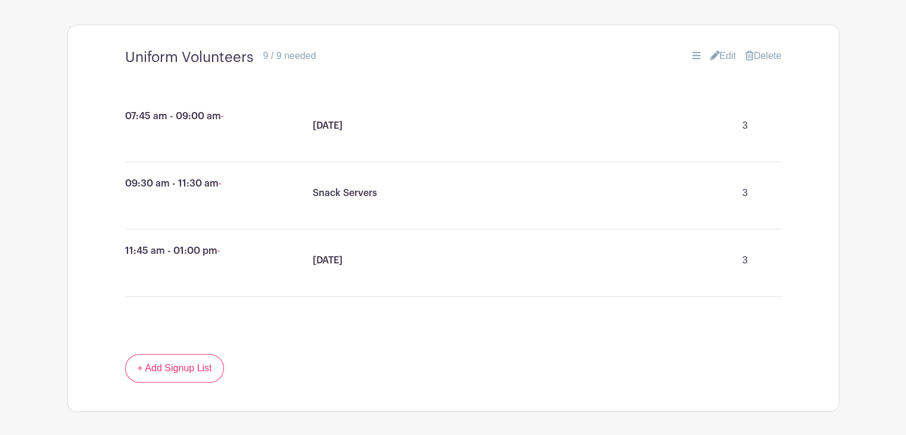
scroll to position [653, 0]
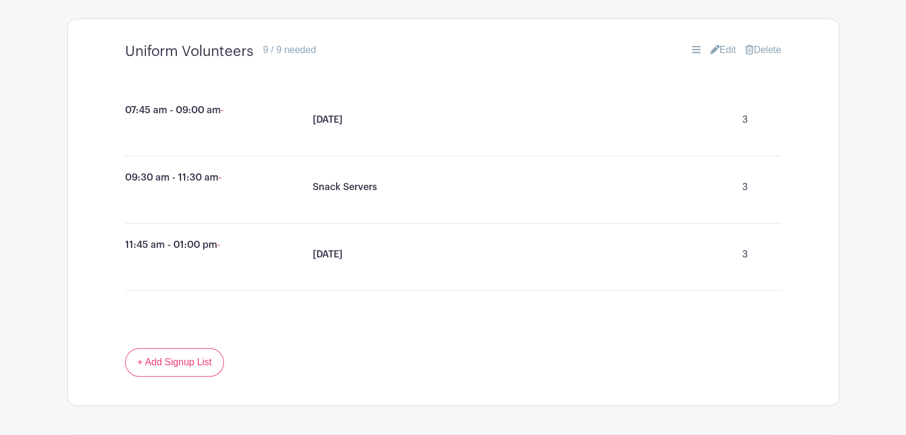
click at [728, 51] on link "Edit" at bounding box center [723, 50] width 26 height 14
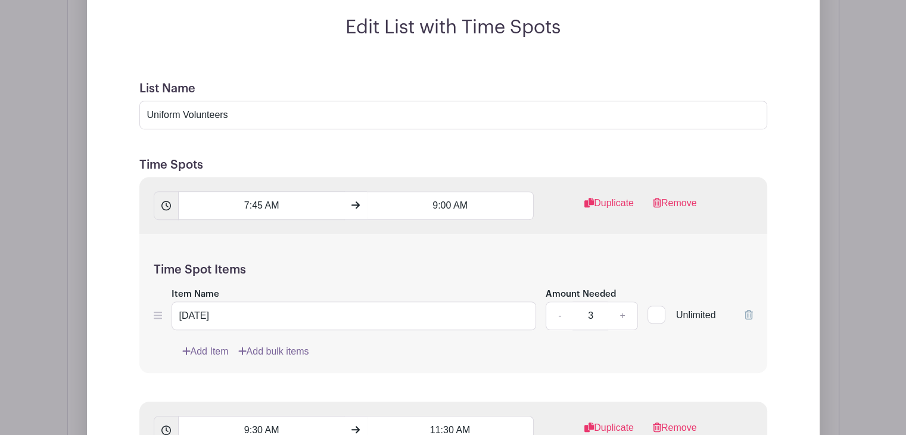
scroll to position [820, 0]
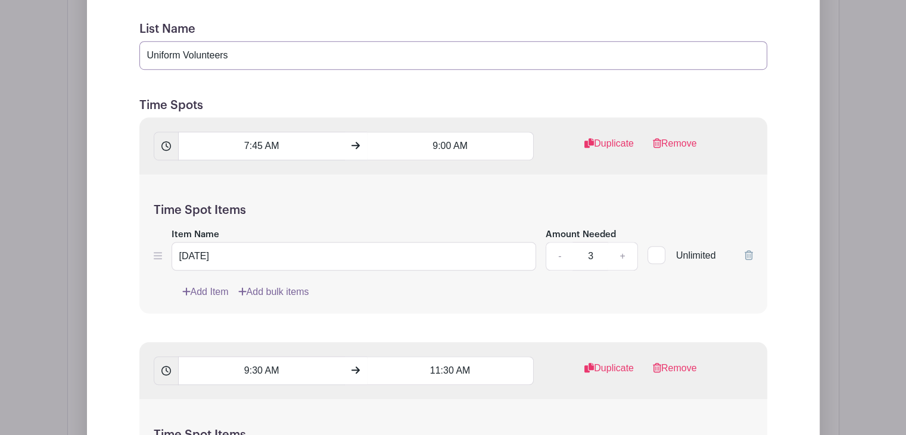
drag, startPoint x: 246, startPoint y: 58, endPoint x: 73, endPoint y: 30, distance: 175.1
type input "[DATE]"
drag, startPoint x: 284, startPoint y: 261, endPoint x: 162, endPoint y: 247, distance: 122.3
click at [162, 247] on div "Item Name [DATE] Amount Needed - 3 + Unlimited" at bounding box center [453, 249] width 599 height 44
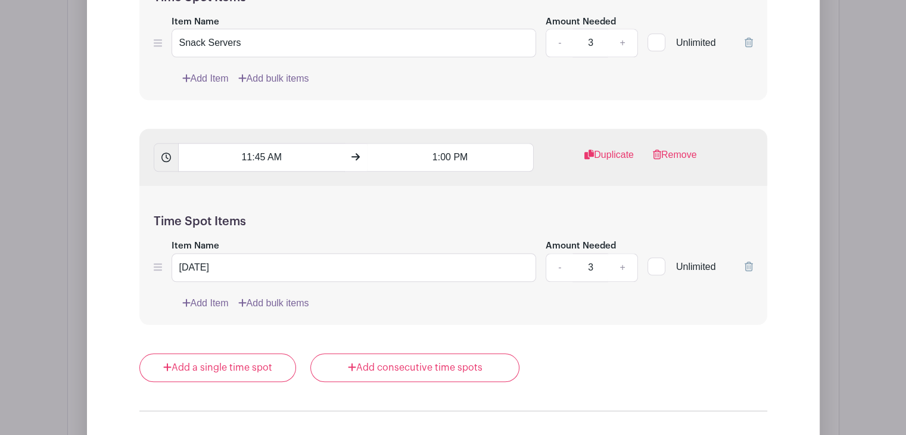
scroll to position [1260, 0]
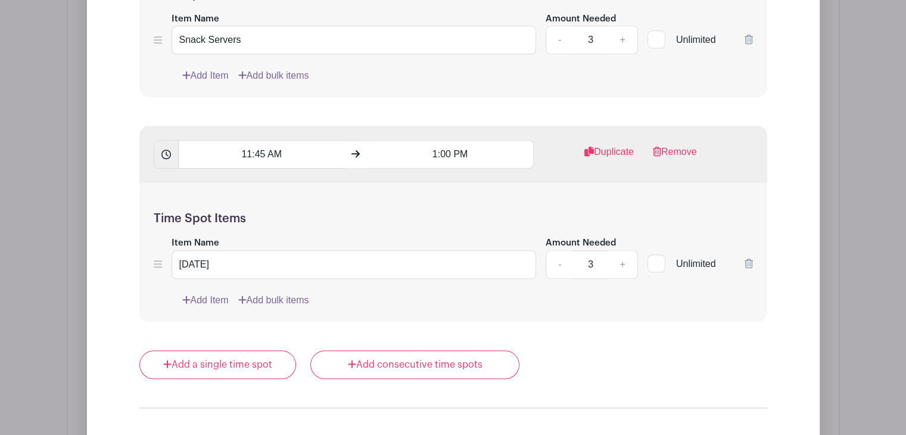
type input "Uniform Fittings"
drag, startPoint x: 317, startPoint y: 258, endPoint x: 50, endPoint y: 225, distance: 269.1
click at [68, 225] on div "Edit List with Time Spots List Name [DATE] Time Spots 7:45 AM 9:00 AM Duplicate…" at bounding box center [453, 18] width 771 height 1184
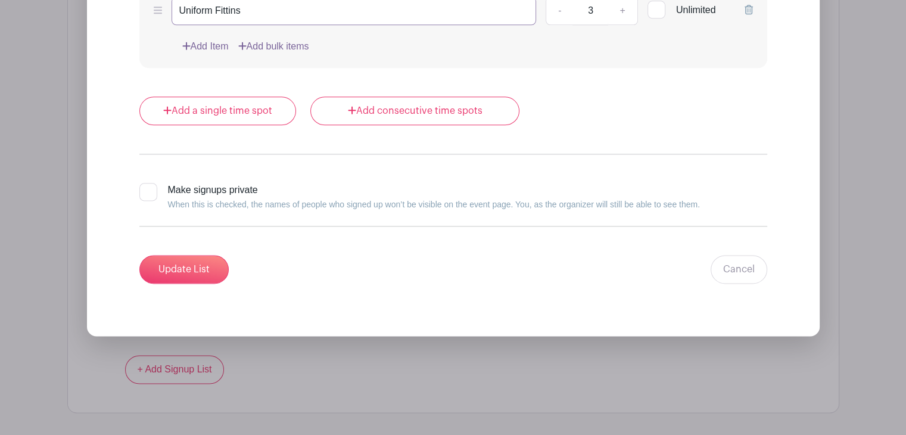
scroll to position [1608, 0]
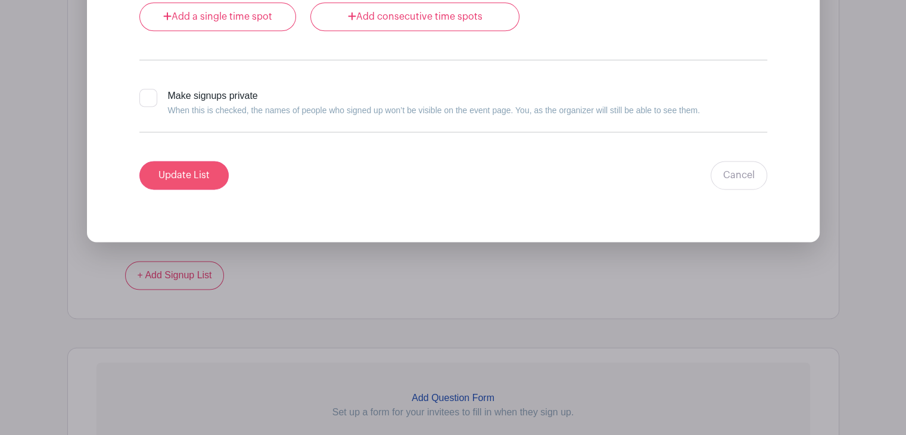
type input "Uniform Fittins"
click at [223, 168] on input "Update List" at bounding box center [183, 175] width 89 height 29
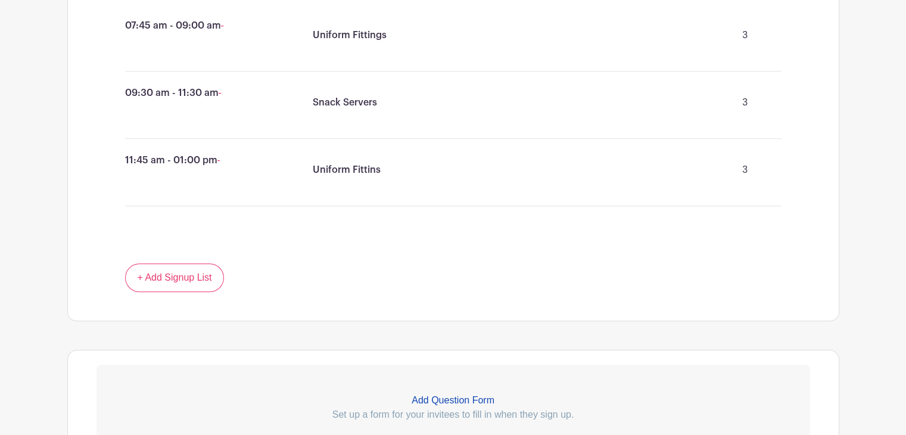
scroll to position [732, 0]
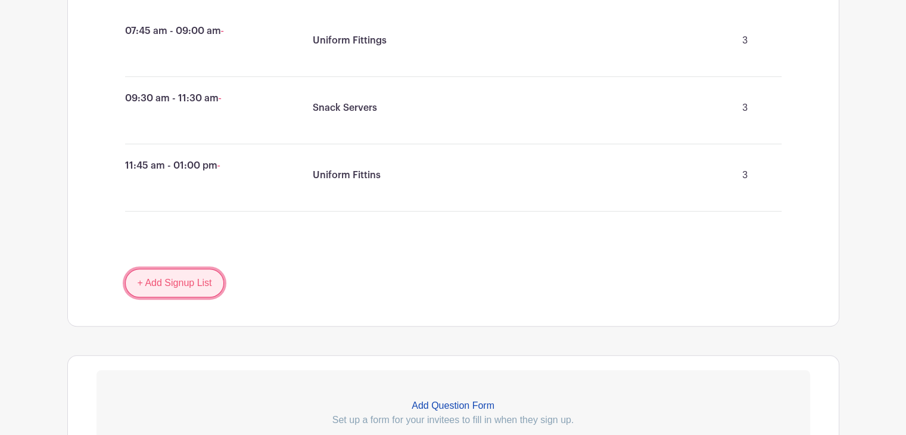
click at [196, 287] on link "+ Add Signup List" at bounding box center [175, 283] width 100 height 29
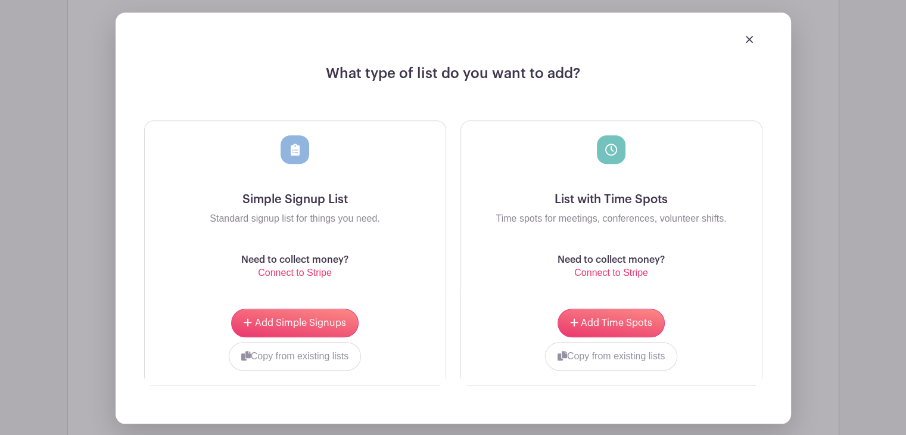
scroll to position [1040, 0]
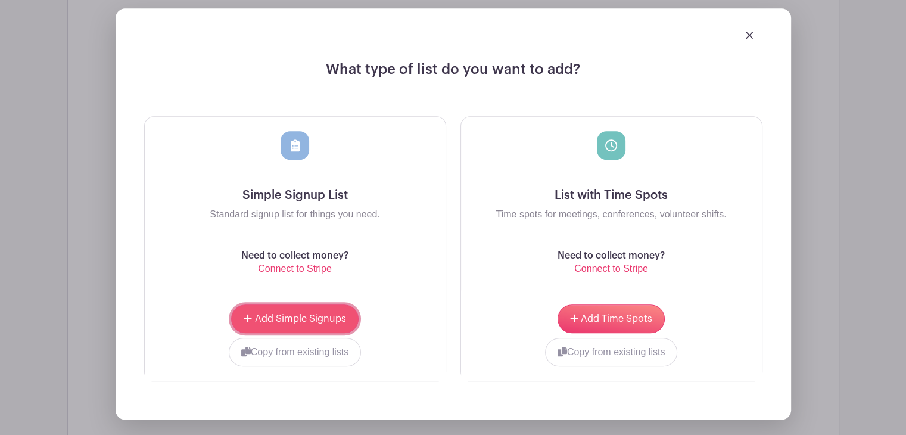
click at [312, 316] on span "Add Simple Signups" at bounding box center [300, 319] width 91 height 10
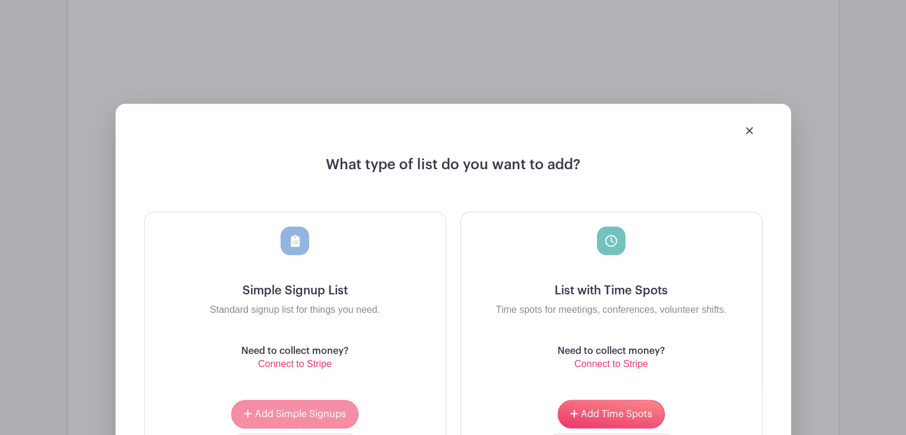
scroll to position [1135, 0]
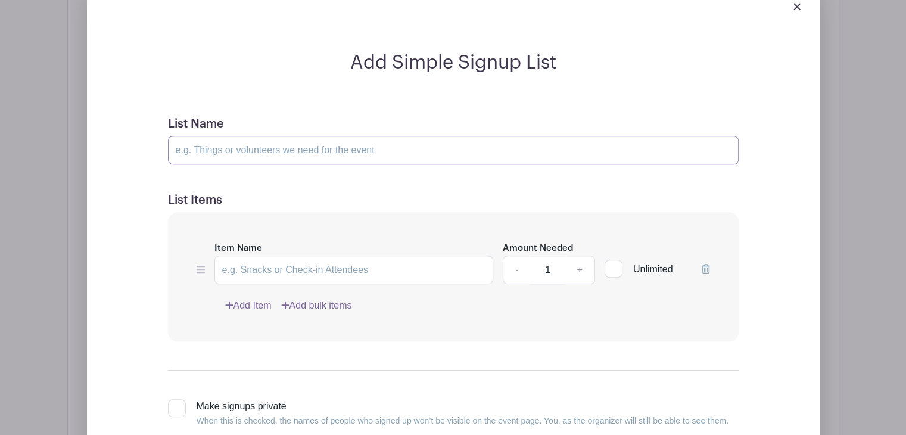
click at [351, 153] on input "List Name" at bounding box center [453, 150] width 571 height 29
type input "Food Donations"
click at [309, 266] on input "Item Name" at bounding box center [354, 270] width 279 height 29
type input "Salty snack - Chips, Cheese its, or goldfish"
click at [591, 270] on link "+" at bounding box center [580, 270] width 30 height 29
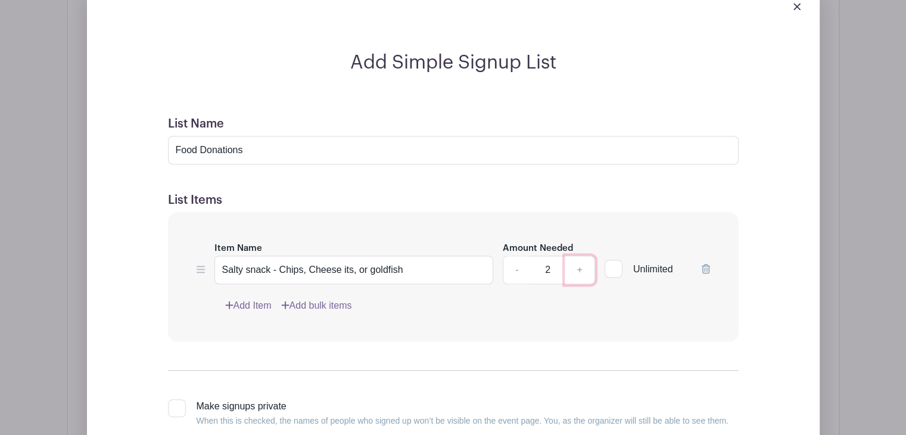
click at [591, 270] on link "+" at bounding box center [580, 270] width 30 height 29
type input "3"
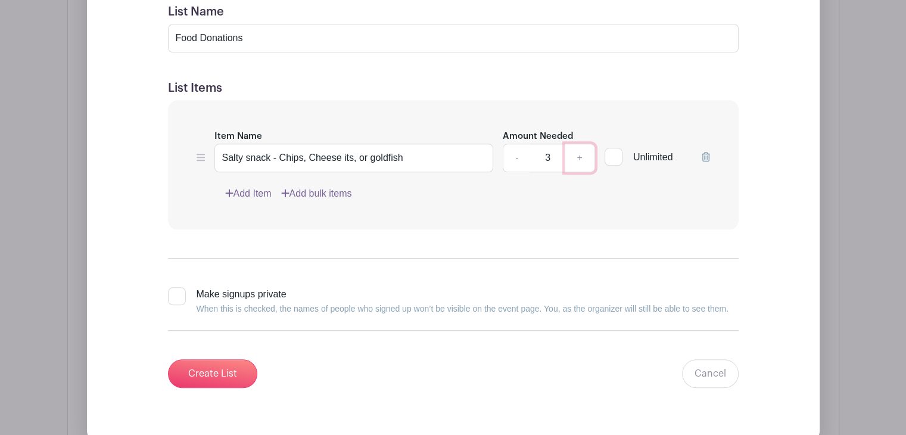
scroll to position [1254, 0]
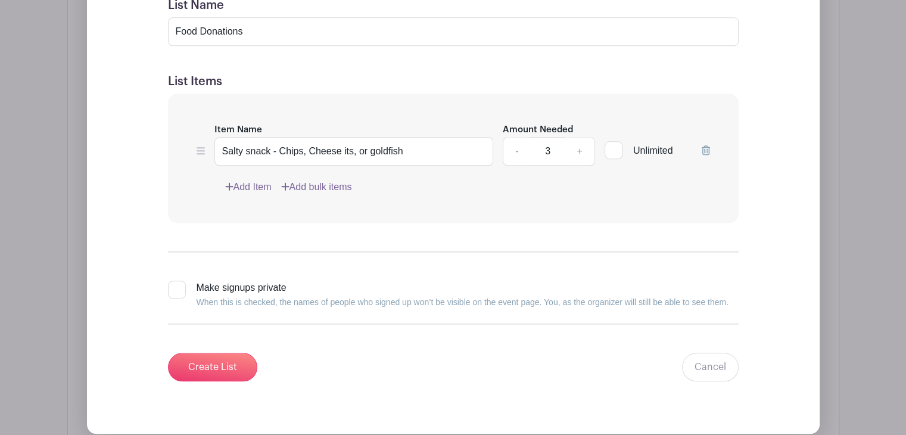
click at [248, 185] on link "Add Item" at bounding box center [248, 187] width 46 height 14
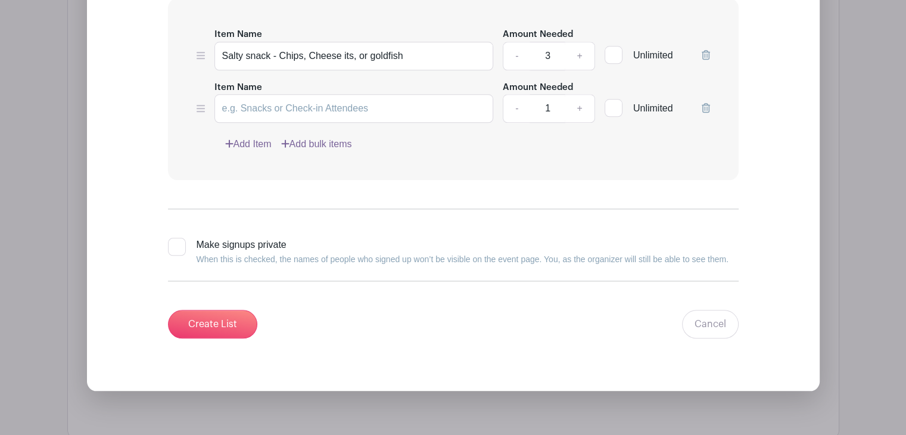
scroll to position [1158, 0]
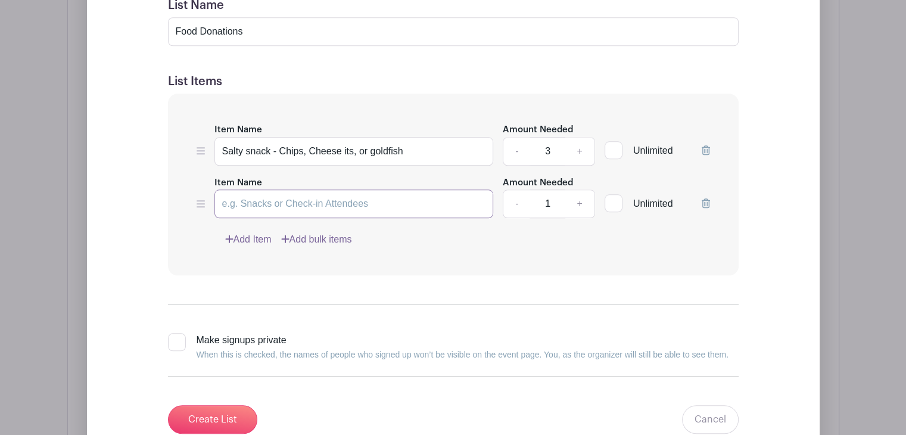
click at [248, 204] on input "Item Name" at bounding box center [354, 204] width 279 height 29
type input "Fruit - Cut up and bagged."
click at [576, 206] on link "+" at bounding box center [580, 204] width 30 height 29
type input "3"
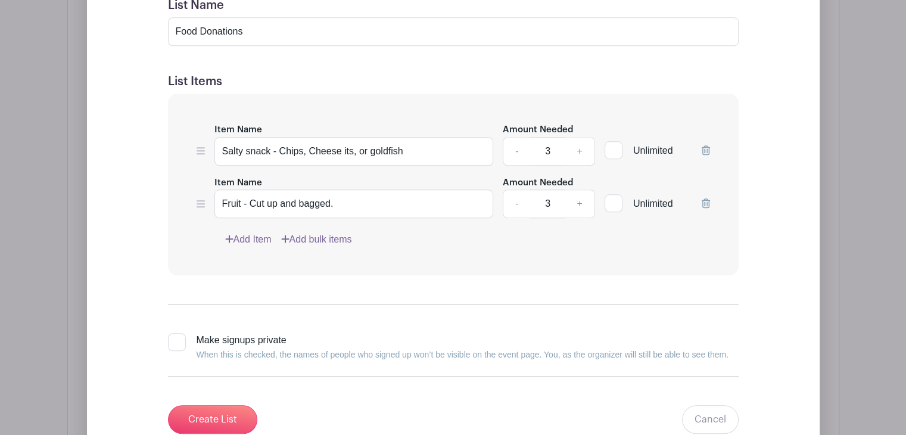
click at [243, 240] on link "Add Item" at bounding box center [248, 239] width 46 height 14
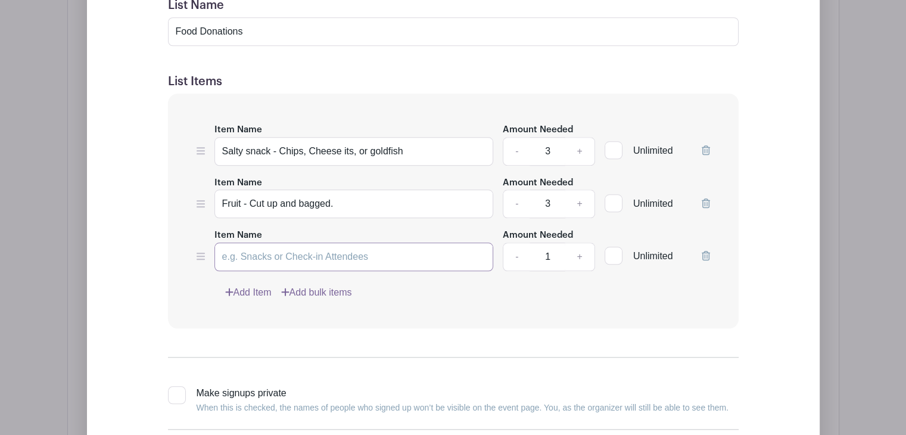
click at [246, 260] on input "Item Name" at bounding box center [354, 257] width 279 height 29
type input "V"
type input "Fresh Vegtables - Cut up and bagged. Please no mixed veggies."
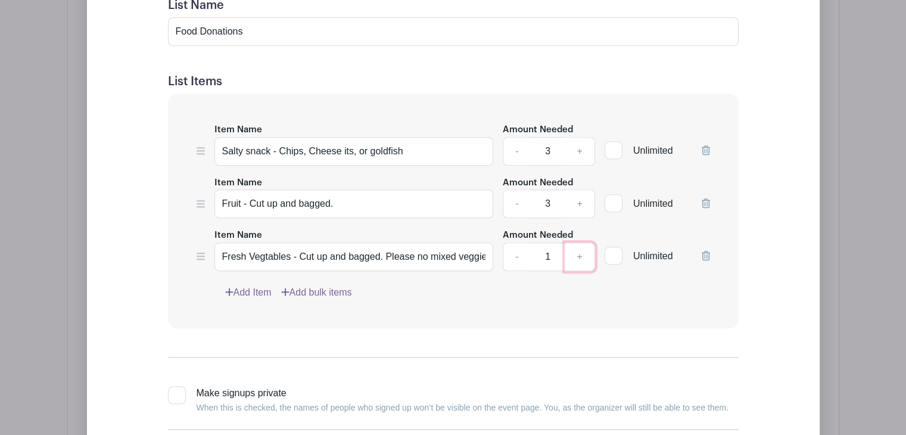
click at [582, 251] on link "+" at bounding box center [580, 257] width 30 height 29
type input "3"
click at [517, 204] on link "-" at bounding box center [516, 204] width 27 height 29
type input "2"
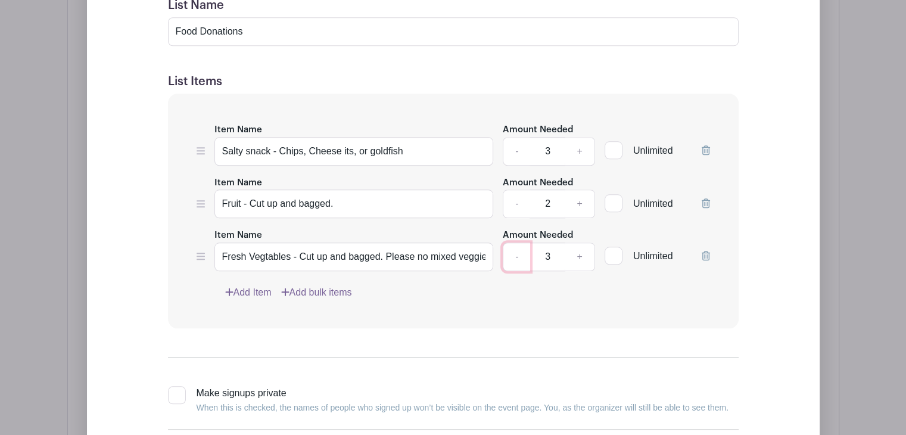
click at [521, 258] on link "-" at bounding box center [516, 257] width 27 height 29
type input "2"
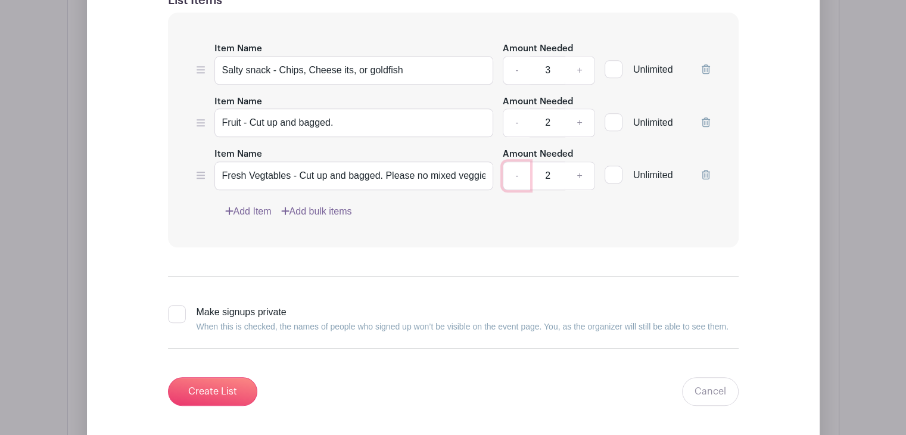
scroll to position [1263, 0]
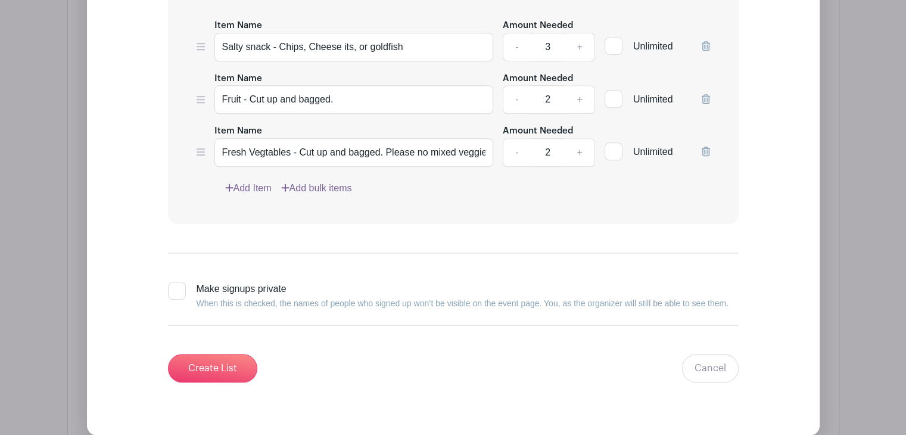
click at [260, 192] on link "Add Item" at bounding box center [248, 188] width 46 height 14
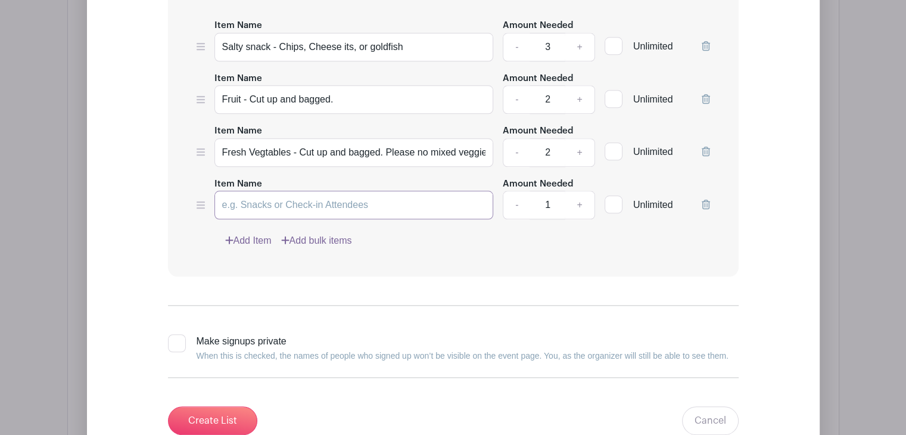
click at [260, 192] on input "Item Name" at bounding box center [354, 205] width 279 height 29
type input "Cheese sticks"
click at [251, 237] on link "Add Item" at bounding box center [248, 241] width 46 height 14
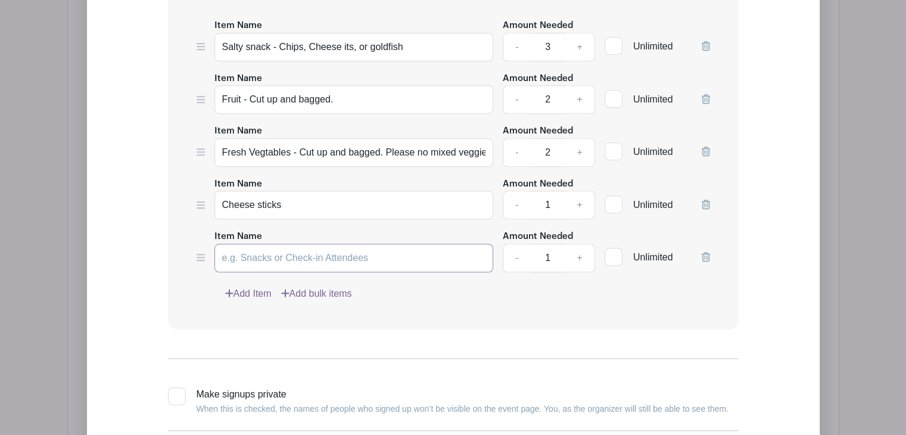
click at [259, 255] on input "Item Name" at bounding box center [354, 258] width 279 height 29
type input "Gogurt"
click at [584, 258] on link "+" at bounding box center [580, 258] width 30 height 29
type input "2"
click at [255, 290] on link "Add Item" at bounding box center [248, 294] width 46 height 14
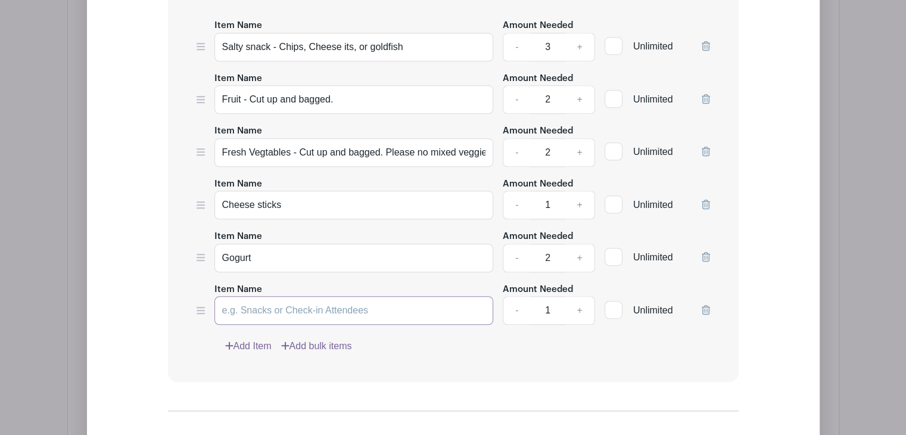
click at [257, 299] on input "Item Name" at bounding box center [354, 310] width 279 height 29
type input "Trail mix, gronala bars, poptarts"
click at [257, 344] on link "Add Item" at bounding box center [248, 346] width 46 height 14
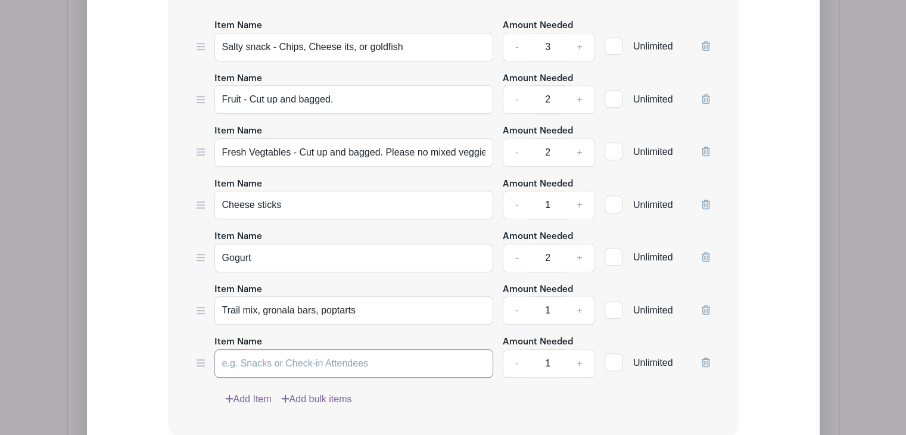
click at [257, 355] on input "Item Name" at bounding box center [354, 363] width 279 height 29
click at [577, 310] on link "+" at bounding box center [580, 310] width 30 height 29
type input "2"
click at [353, 367] on input "Item Name" at bounding box center [354, 363] width 279 height 29
click at [514, 44] on link "-" at bounding box center [516, 47] width 27 height 29
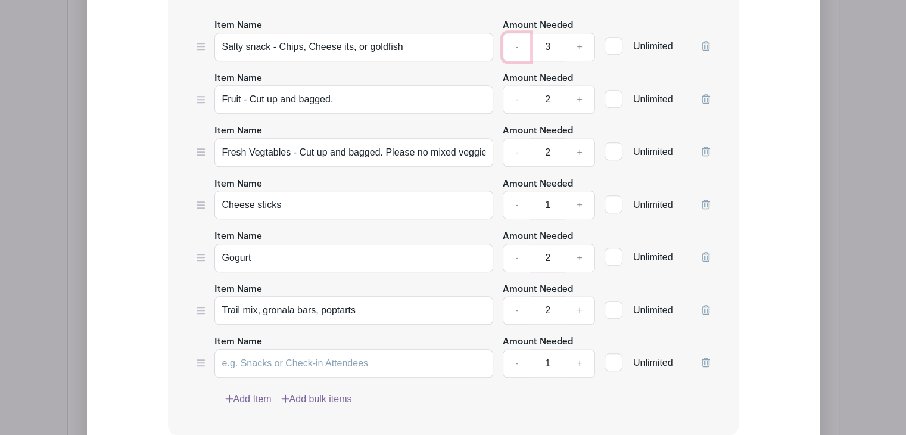
type input "2"
click at [324, 361] on input "Item Name" at bounding box center [354, 363] width 279 height 29
type input "Beef sticks"
click at [582, 361] on link "+" at bounding box center [580, 363] width 30 height 29
type input "2"
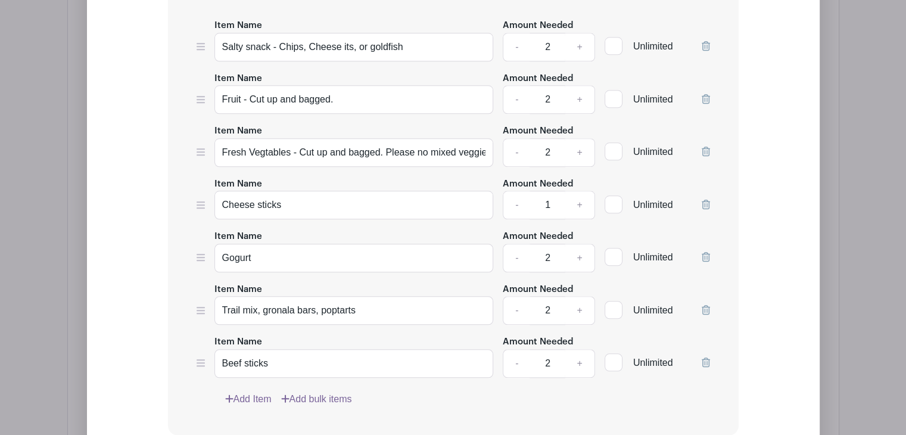
click at [251, 393] on link "Add Item" at bounding box center [248, 399] width 46 height 14
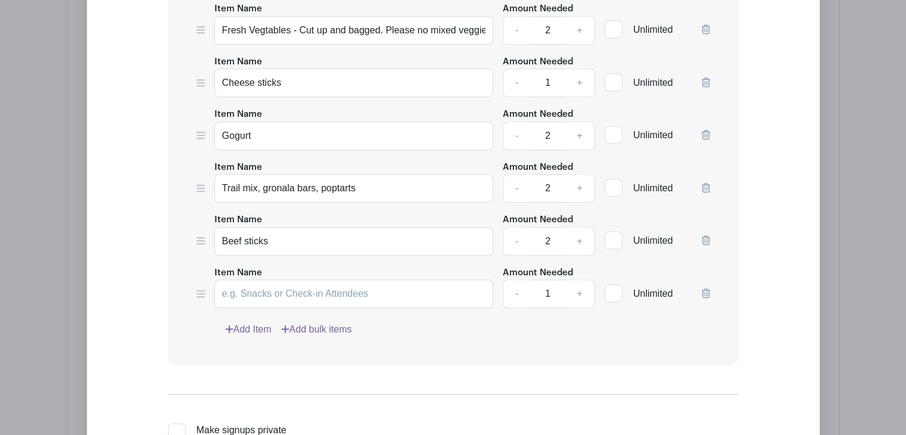
scroll to position [1387, 0]
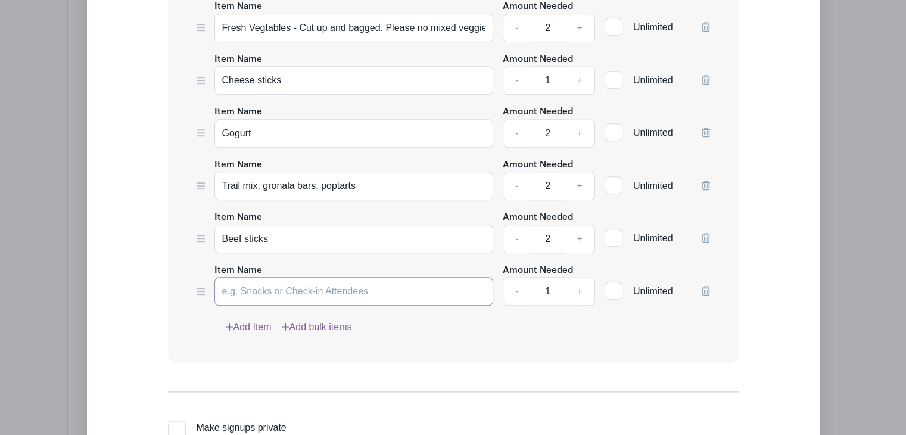
click at [312, 285] on input "Item Name" at bounding box center [354, 291] width 279 height 29
type input "Fruit snacks, gushers, or snack of choice."
click at [585, 290] on link "+" at bounding box center [580, 291] width 30 height 29
type input "3"
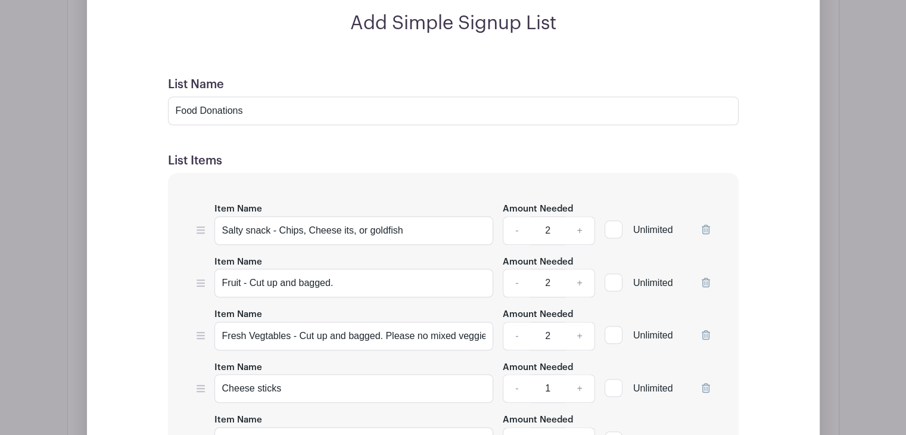
scroll to position [1082, 0]
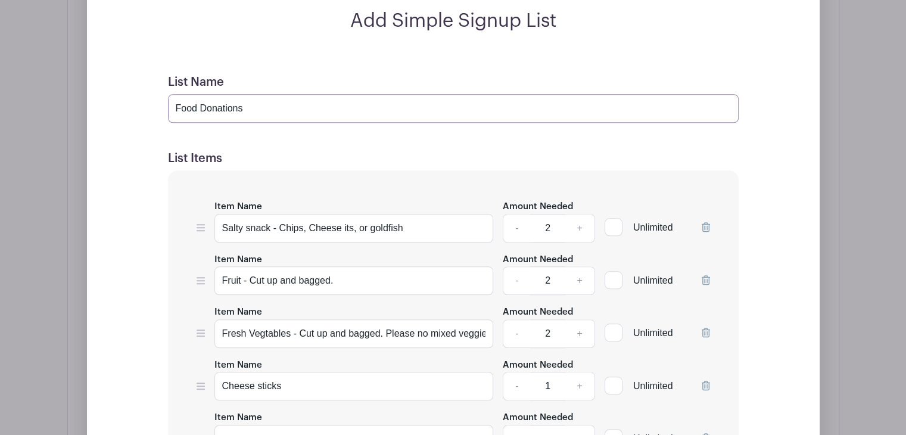
click at [252, 109] on input "Food Donations" at bounding box center [453, 108] width 571 height 29
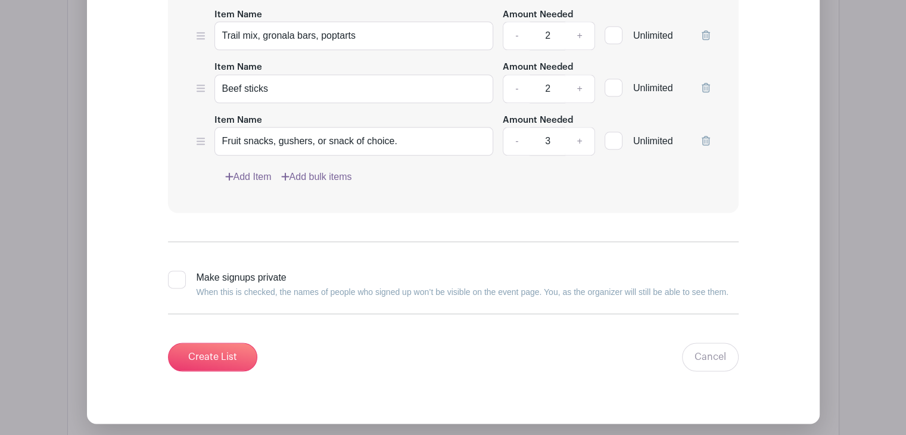
scroll to position [1548, 0]
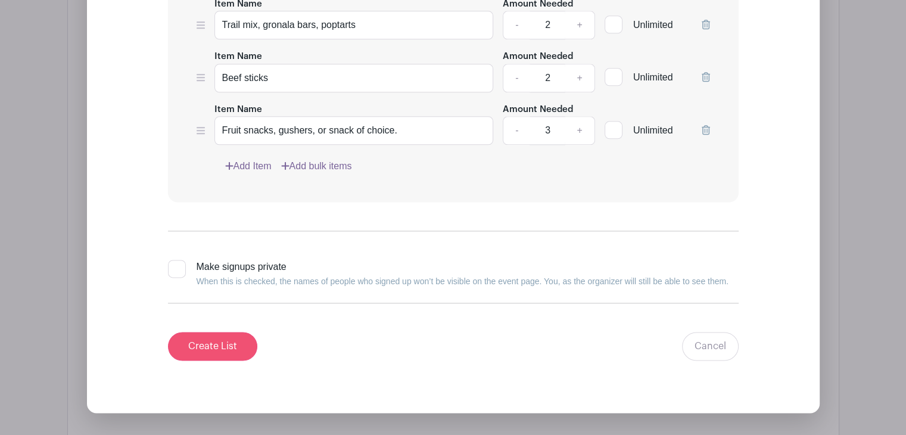
type input "Food Donations - [DATE]"
click at [234, 337] on input "Create List" at bounding box center [212, 346] width 89 height 29
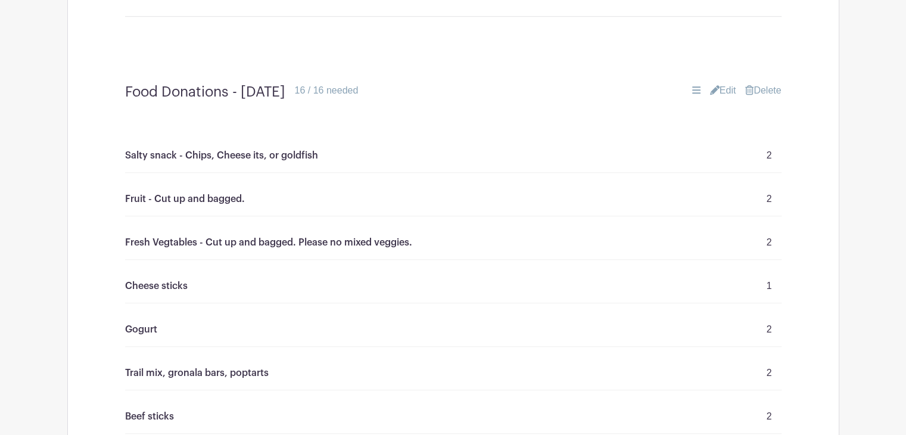
scroll to position [887, 0]
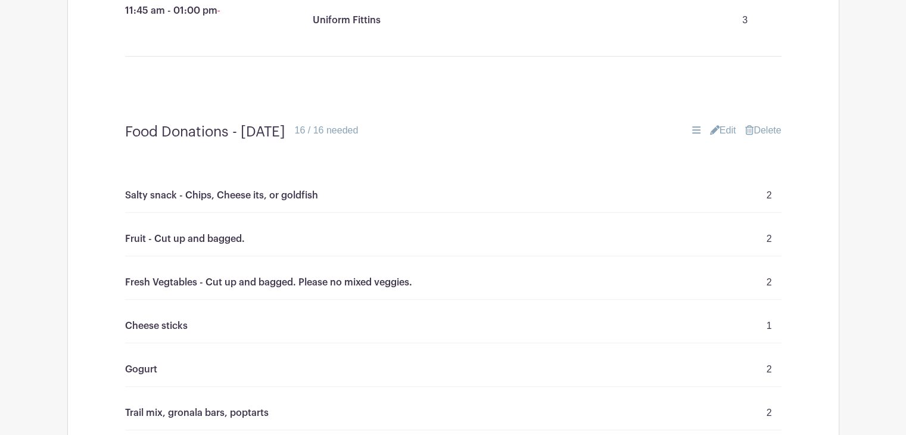
click at [722, 133] on link "Edit" at bounding box center [723, 130] width 26 height 14
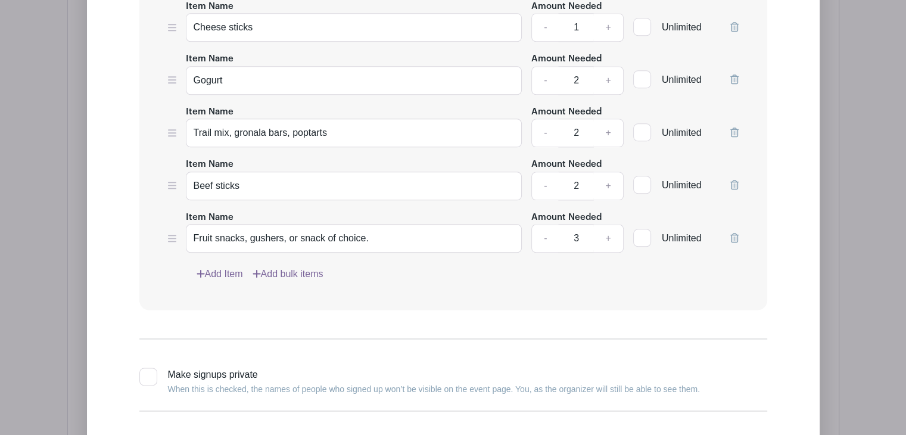
scroll to position [1443, 0]
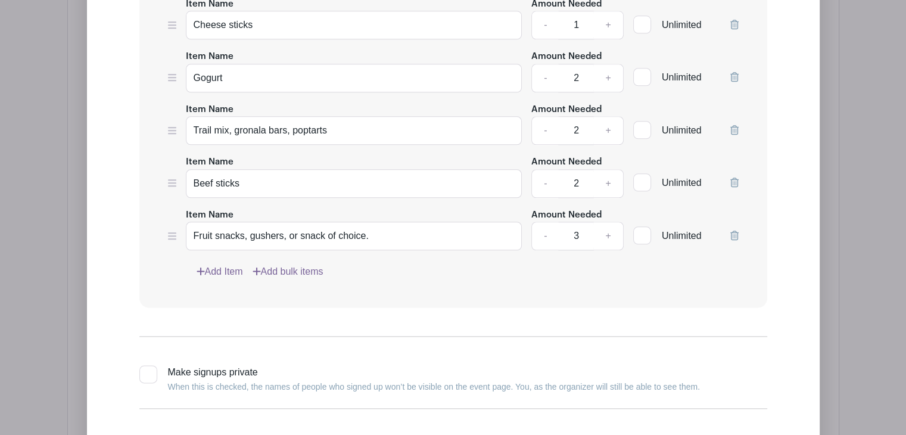
click at [224, 272] on div "Item Name Salty snack - Chips, Cheese its, or goldfish Amount Needed - 2 + Unli…" at bounding box center [453, 58] width 628 height 498
click at [224, 272] on link "Add Item" at bounding box center [220, 272] width 46 height 14
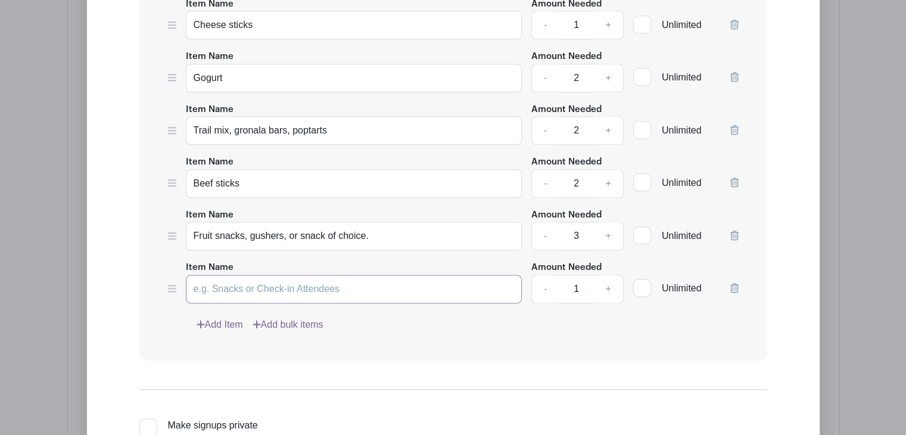
click at [224, 275] on input "Item Name" at bounding box center [354, 289] width 337 height 29
click at [322, 284] on input "Popsicles (130 already frozen popsicles)" at bounding box center [354, 289] width 337 height 29
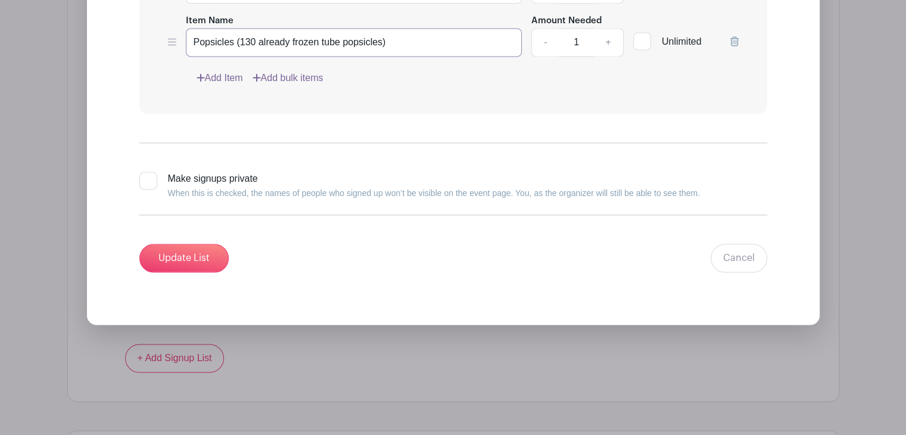
scroll to position [1711, 0]
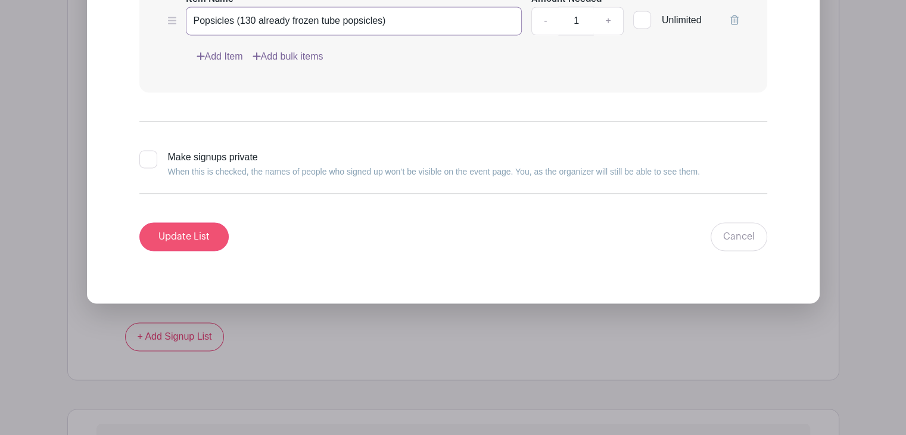
type input "Popsicles (130 already frozen tube popsicles)"
click at [188, 231] on input "Update List" at bounding box center [183, 236] width 89 height 29
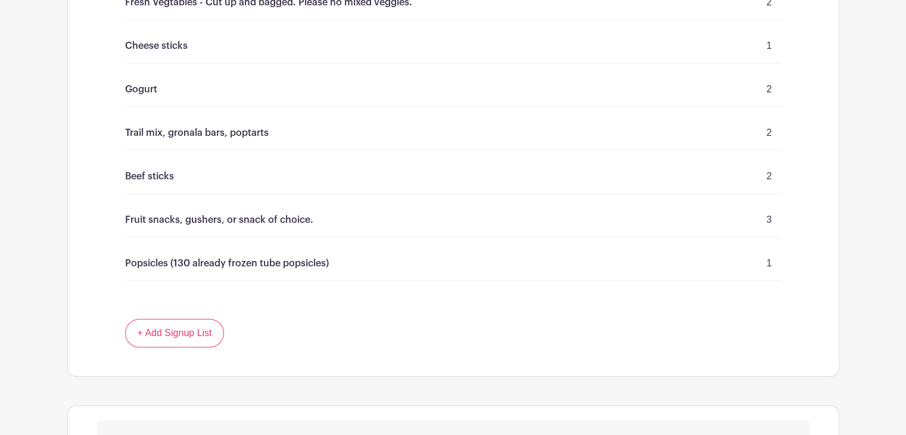
scroll to position [0, 0]
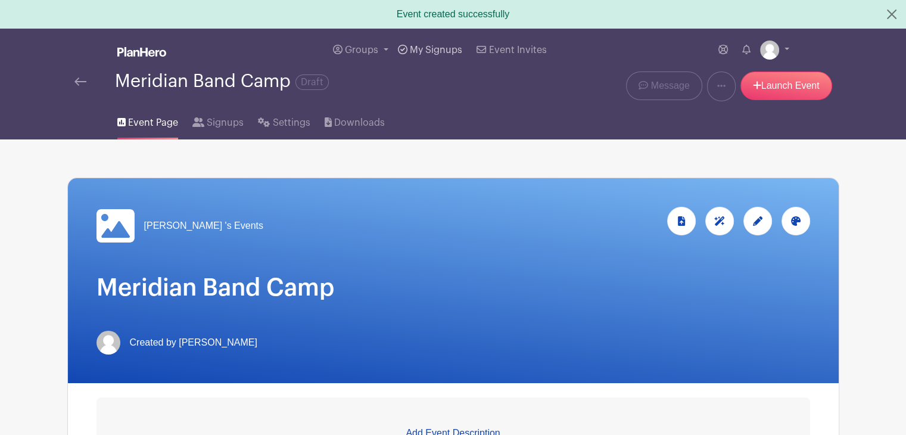
click at [436, 51] on span "My Signups" at bounding box center [436, 50] width 52 height 10
click at [359, 123] on span "Downloads" at bounding box center [359, 123] width 51 height 14
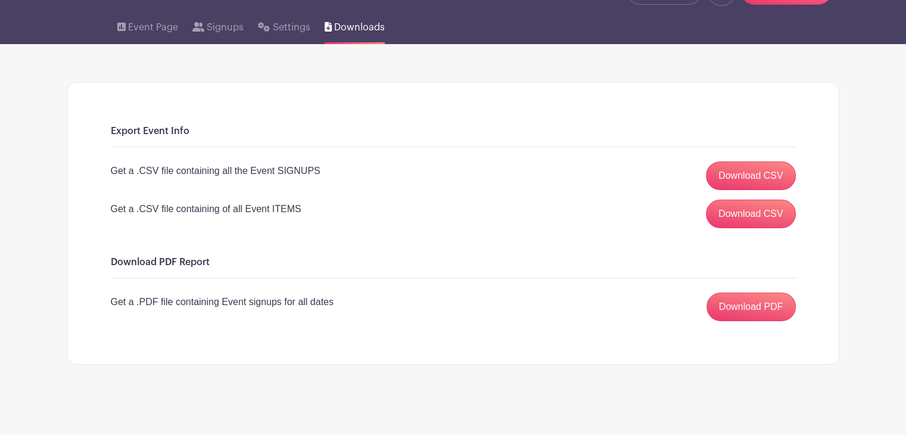
scroll to position [69, 0]
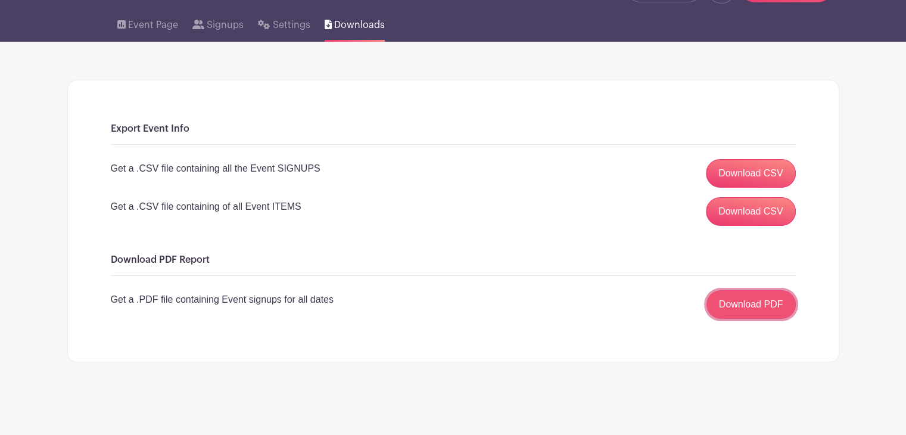
click at [772, 303] on link "Download PDF" at bounding box center [751, 304] width 89 height 29
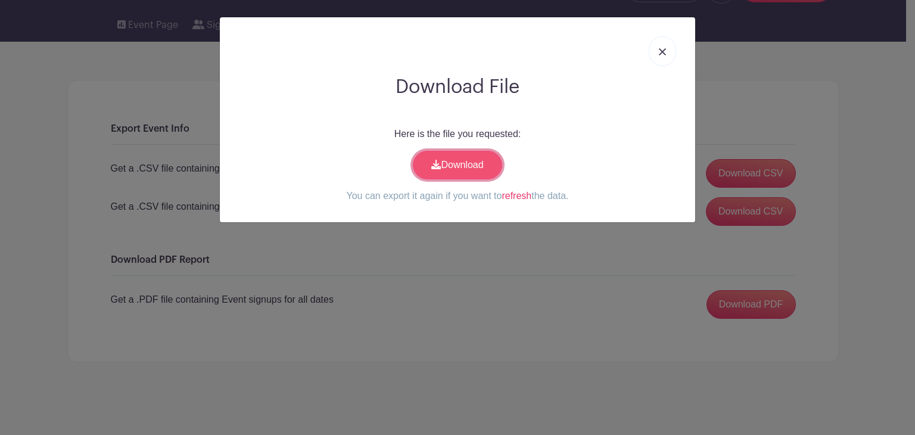
click at [459, 157] on link "Download" at bounding box center [457, 165] width 89 height 29
click at [656, 52] on link at bounding box center [662, 51] width 27 height 30
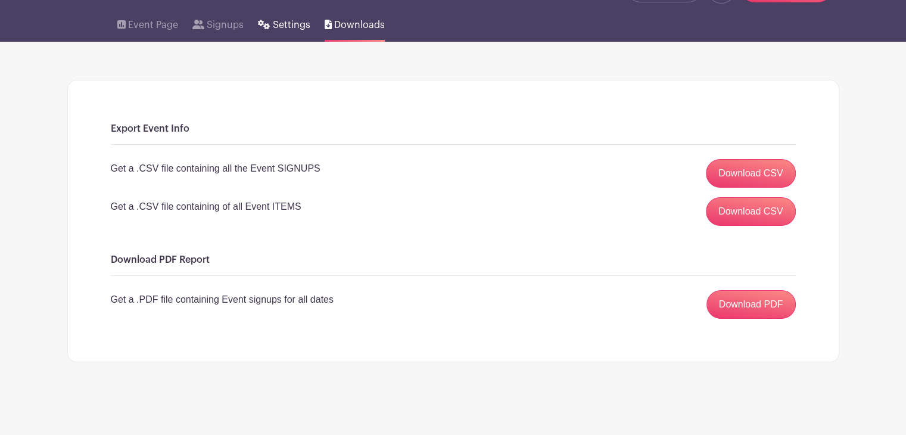
click at [294, 29] on span "Settings" at bounding box center [292, 25] width 38 height 14
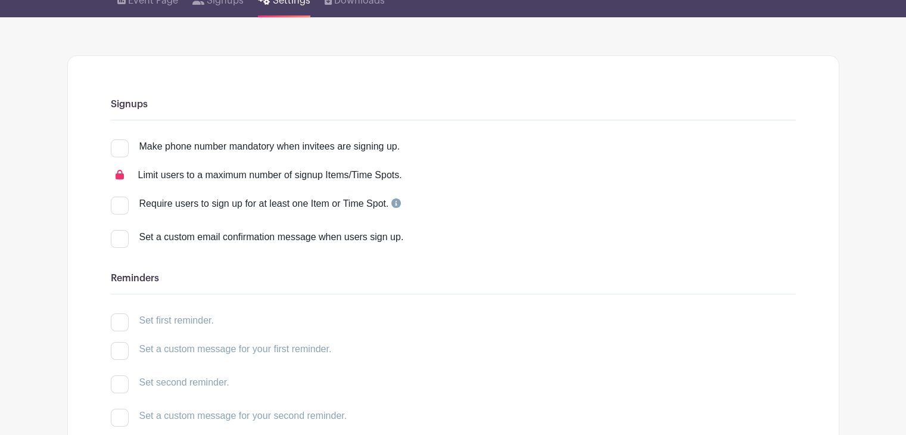
scroll to position [95, 0]
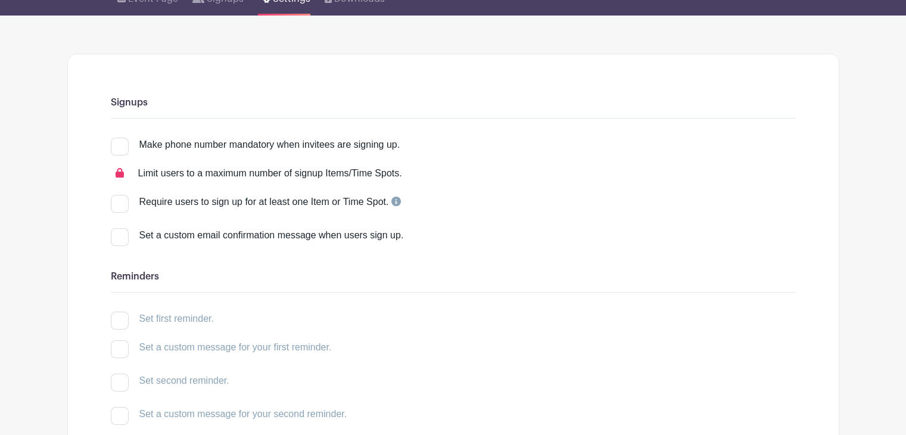
click at [120, 237] on div at bounding box center [120, 237] width 18 height 18
click at [119, 236] on input "Set a custom email confirmation message when users sign up." at bounding box center [115, 232] width 8 height 8
checkbox input "true"
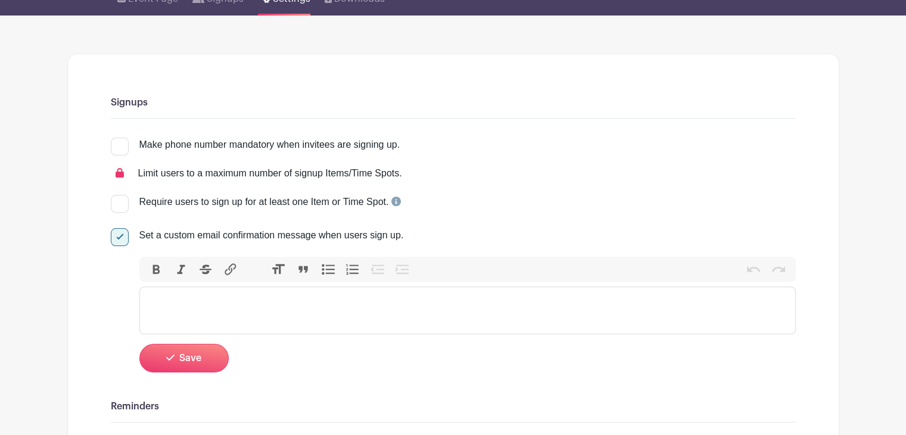
click at [203, 306] on trix-editor at bounding box center [467, 311] width 657 height 48
type trix-editor "<div>Thank you for supporting the students of Meridian Public Schools.&nbsp;</d…"
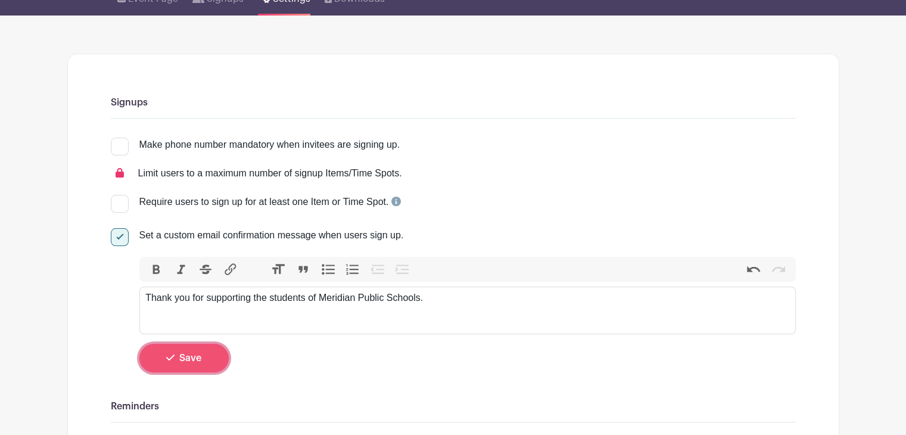
click at [164, 358] on button "Save" at bounding box center [183, 358] width 89 height 29
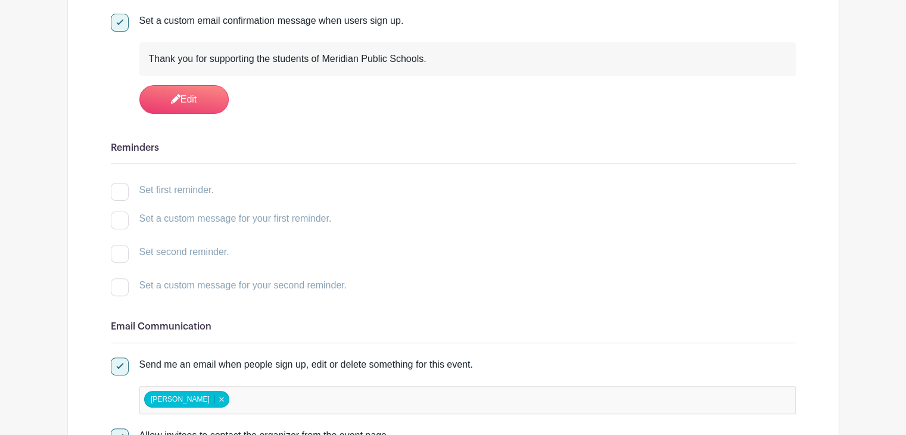
scroll to position [334, 0]
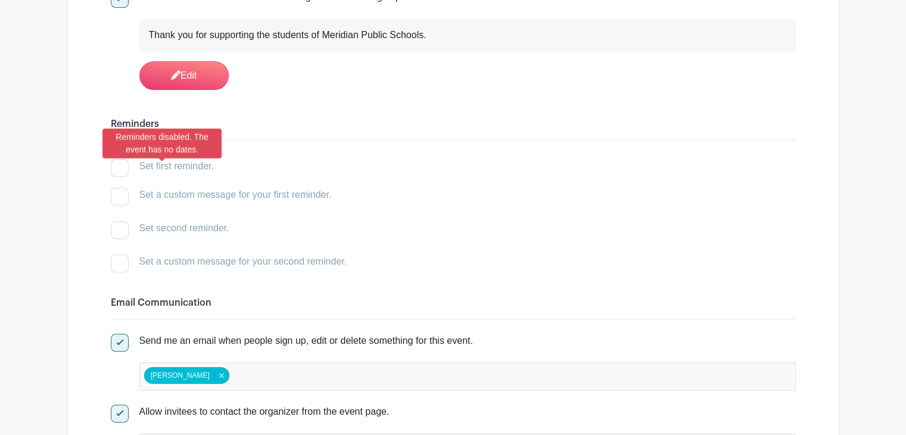
click at [123, 171] on div at bounding box center [120, 168] width 18 height 18
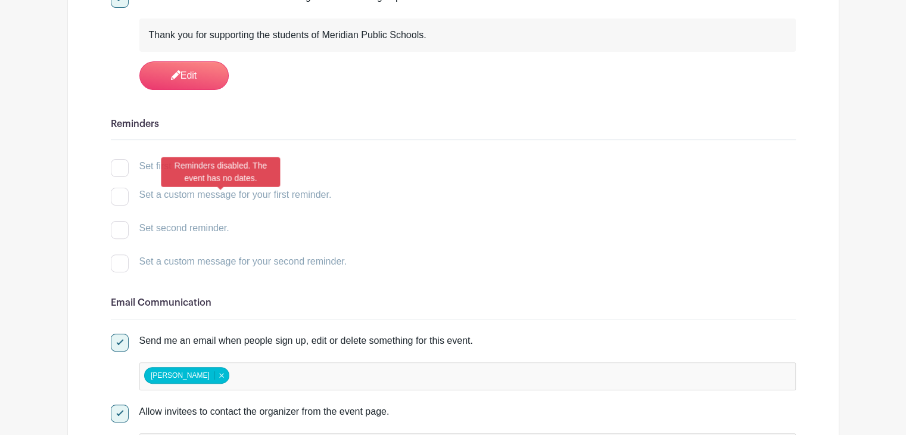
click at [127, 190] on div at bounding box center [120, 197] width 18 height 18
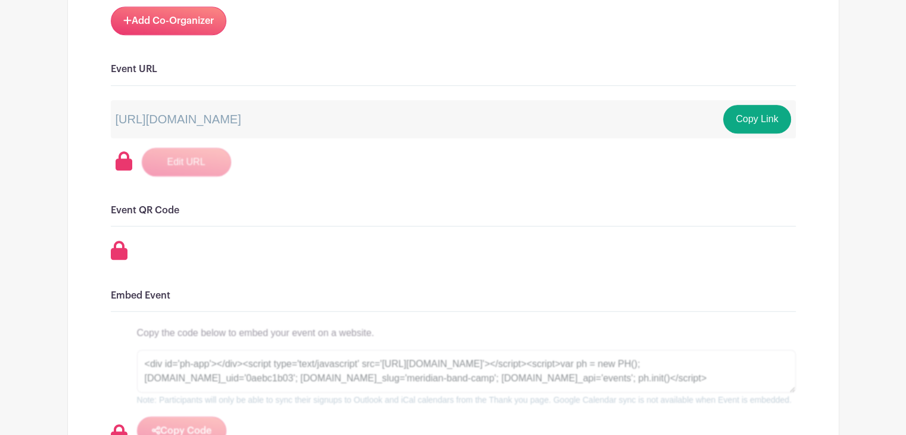
scroll to position [908, 0]
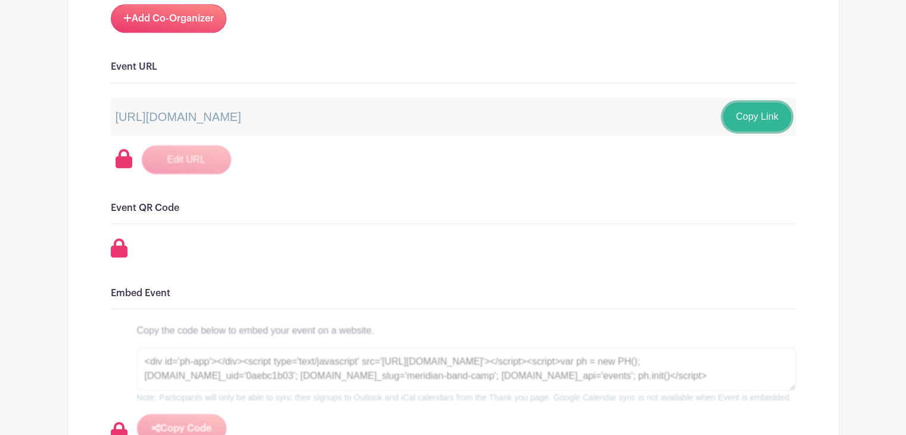
click at [759, 117] on button "Copy Link" at bounding box center [756, 116] width 67 height 29
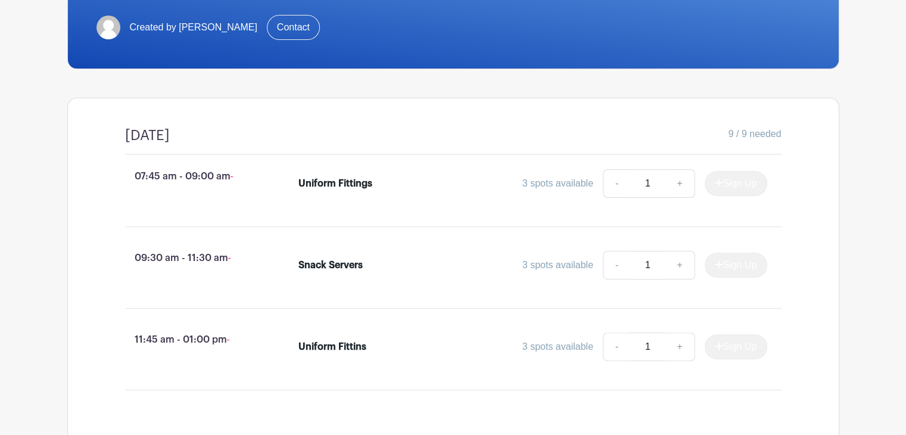
scroll to position [288, 0]
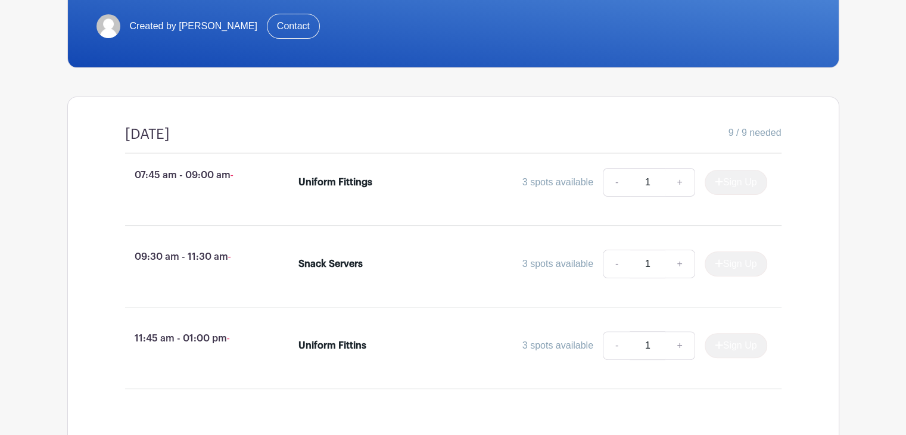
click at [725, 182] on div "Sign Up" at bounding box center [731, 182] width 72 height 25
click at [679, 182] on link "+" at bounding box center [680, 182] width 30 height 29
click at [617, 182] on link "-" at bounding box center [616, 182] width 27 height 29
type input "1"
click at [804, 189] on div "07:45 am - 09:00 am - Uniform Fittings 3 spots available - 1 + Sign Up" at bounding box center [454, 185] width 714 height 62
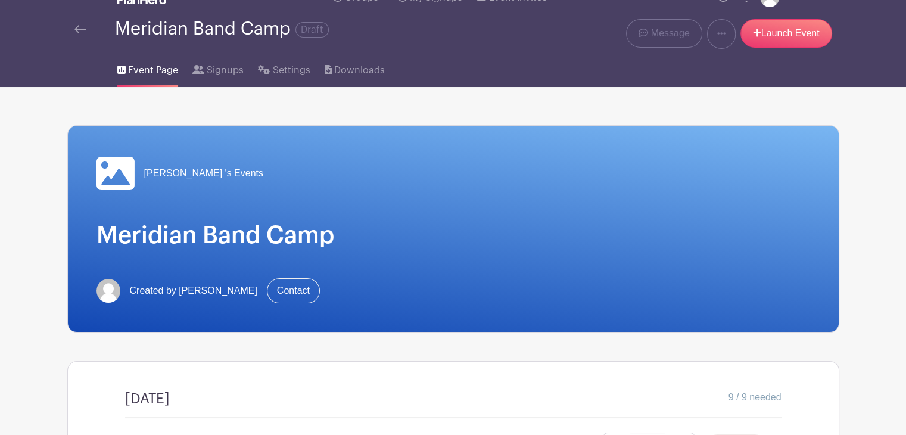
scroll to position [0, 0]
